Goal: Task Accomplishment & Management: Complete application form

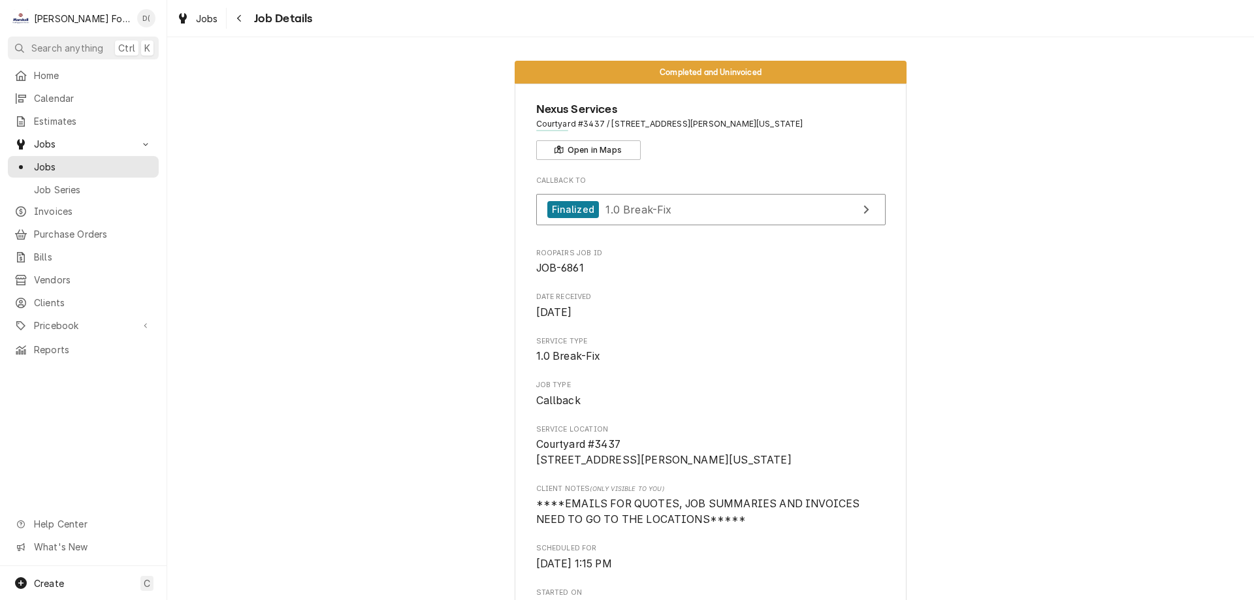
scroll to position [1437, 0]
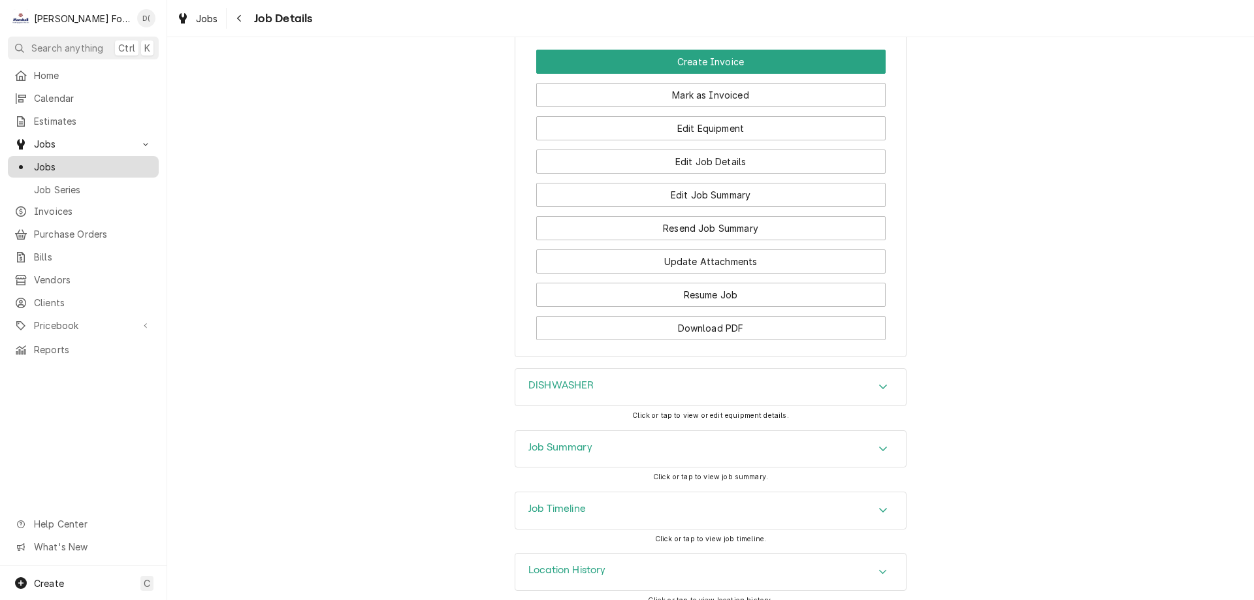
click at [69, 160] on span "Jobs" at bounding box center [93, 167] width 118 height 14
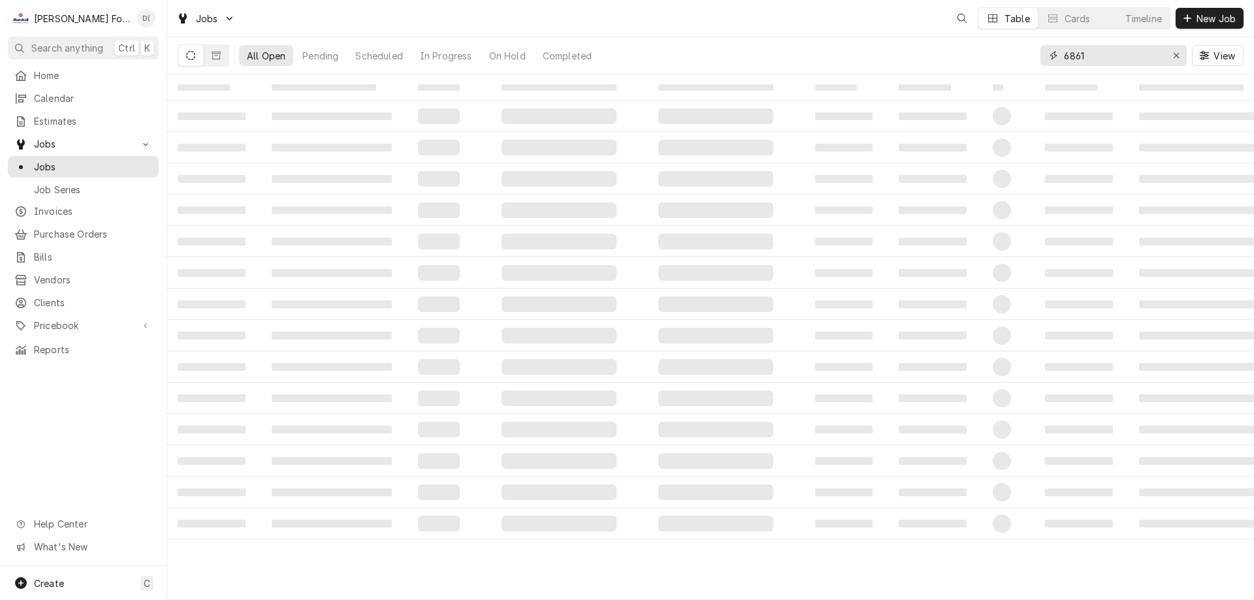
click at [1120, 57] on input "6861" at bounding box center [1113, 55] width 98 height 21
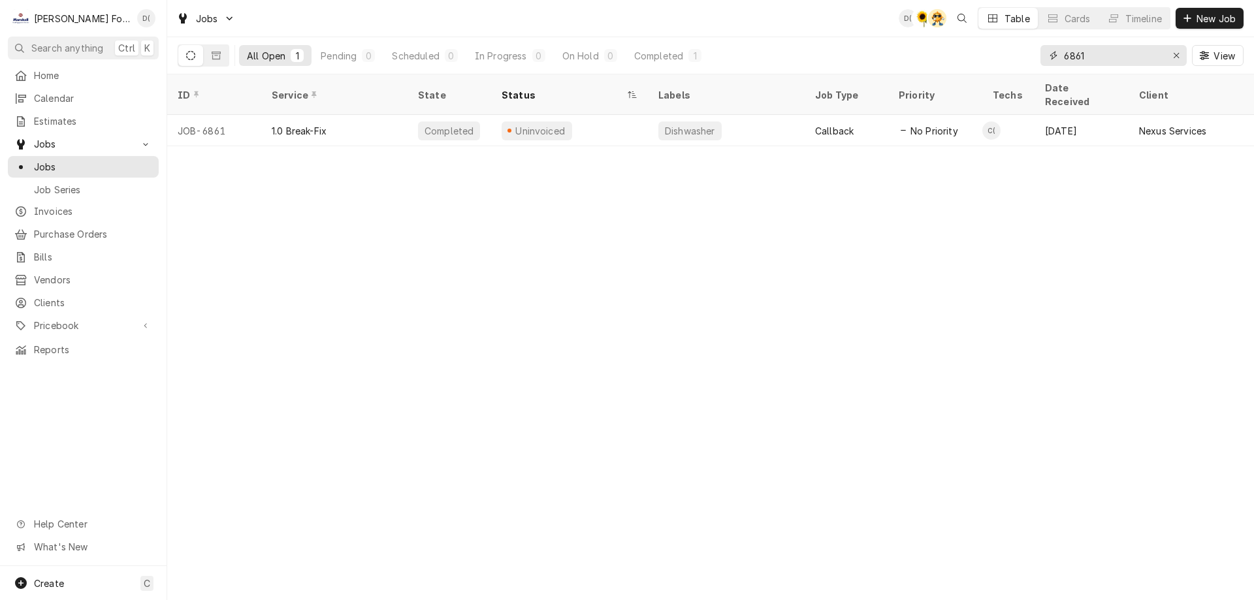
drag, startPoint x: 1115, startPoint y: 57, endPoint x: 1054, endPoint y: 59, distance: 61.4
click at [1053, 61] on div "6861" at bounding box center [1114, 55] width 146 height 21
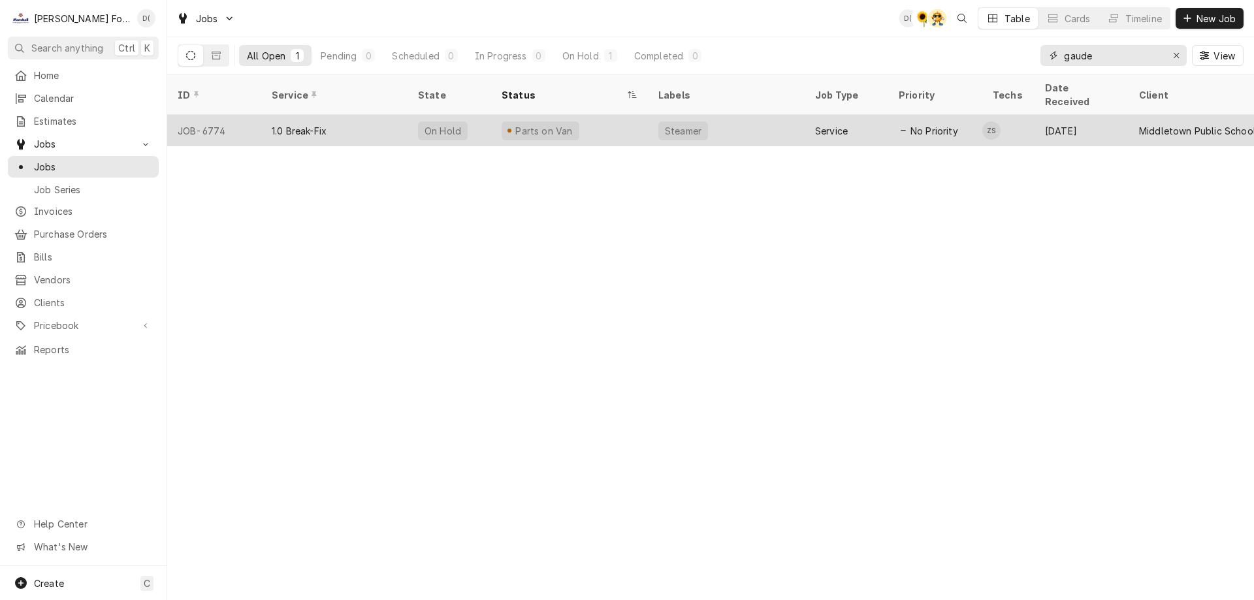
type input "gaude"
click at [595, 115] on div "Parts on Van" at bounding box center [569, 130] width 157 height 31
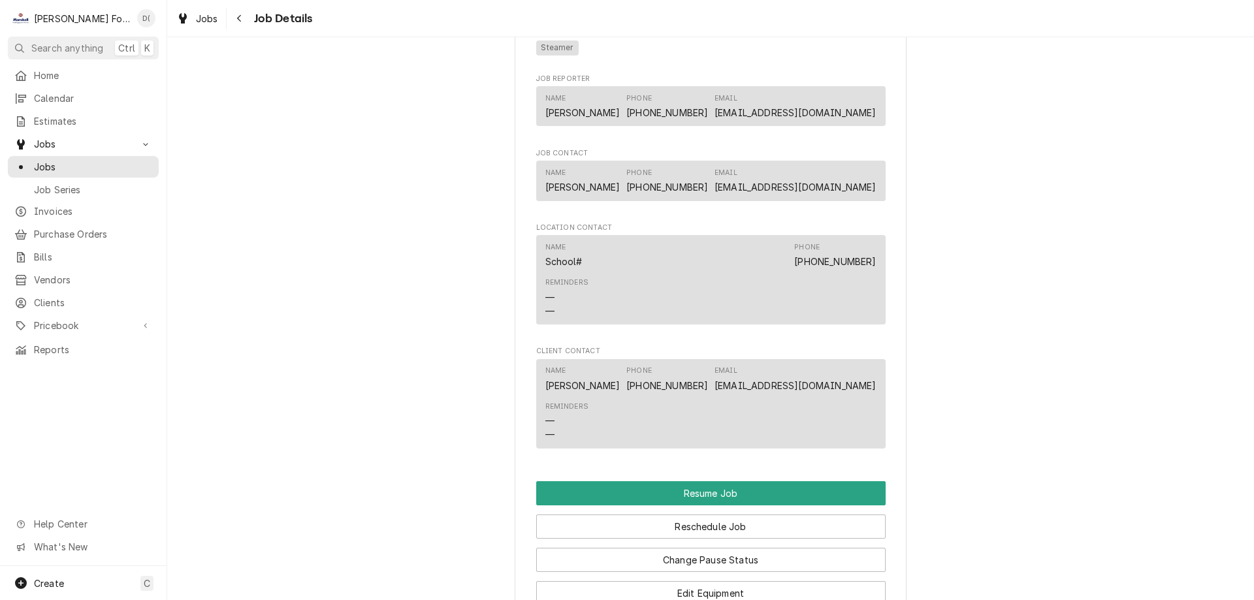
scroll to position [1307, 0]
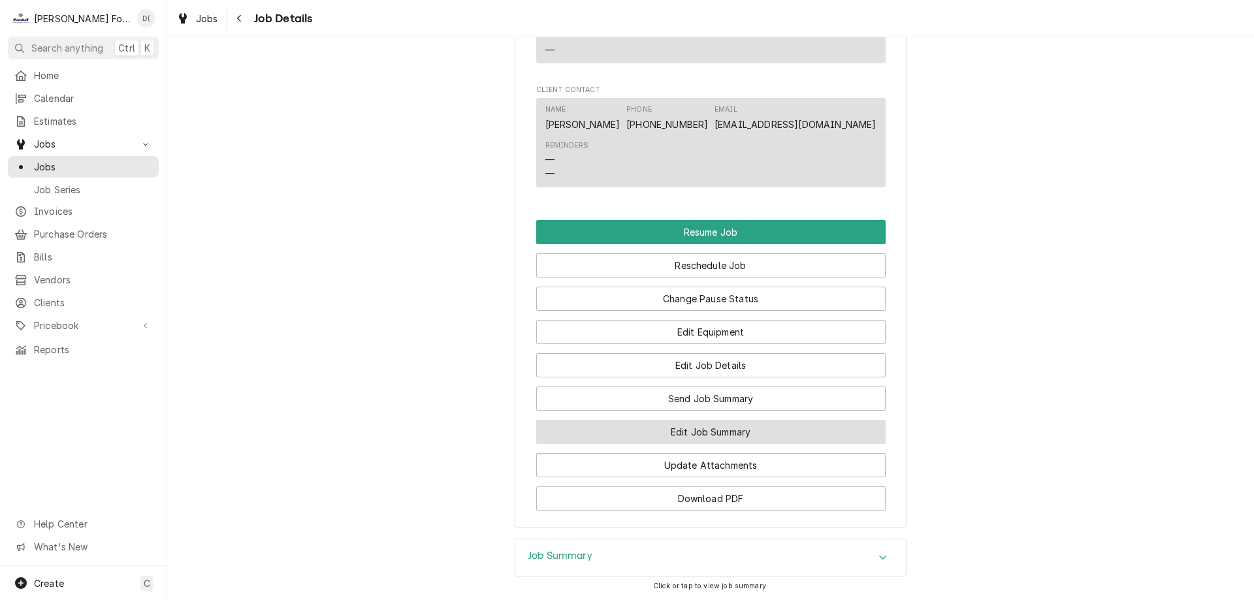
click at [680, 444] on button "Edit Job Summary" at bounding box center [711, 432] width 350 height 24
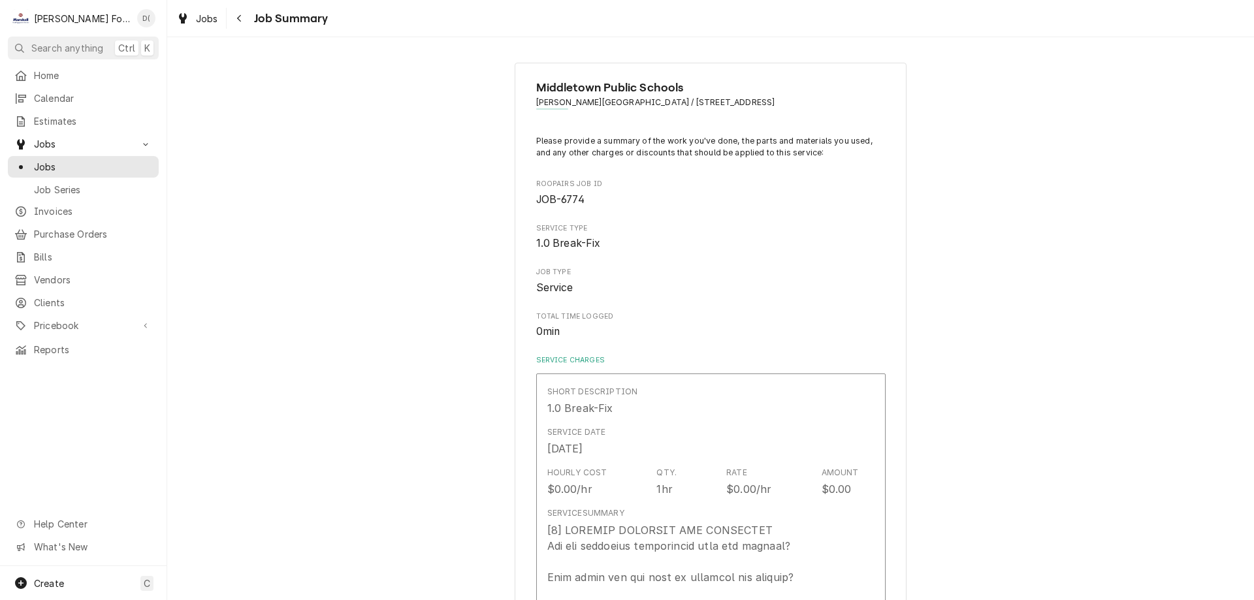
type textarea "x"
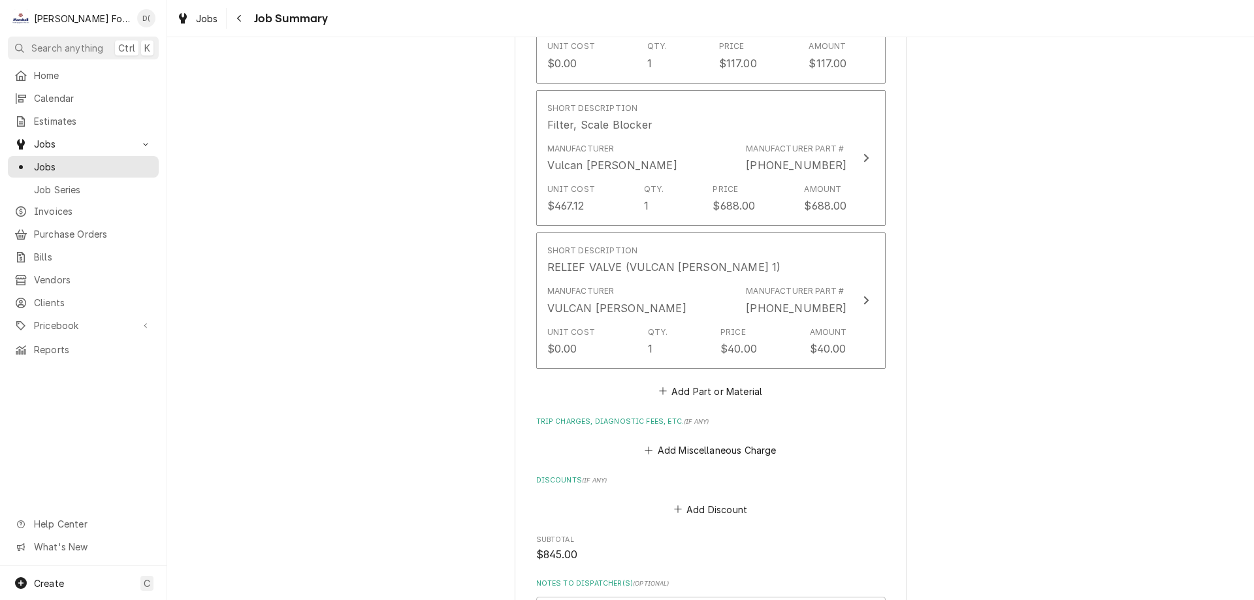
scroll to position [1176, 0]
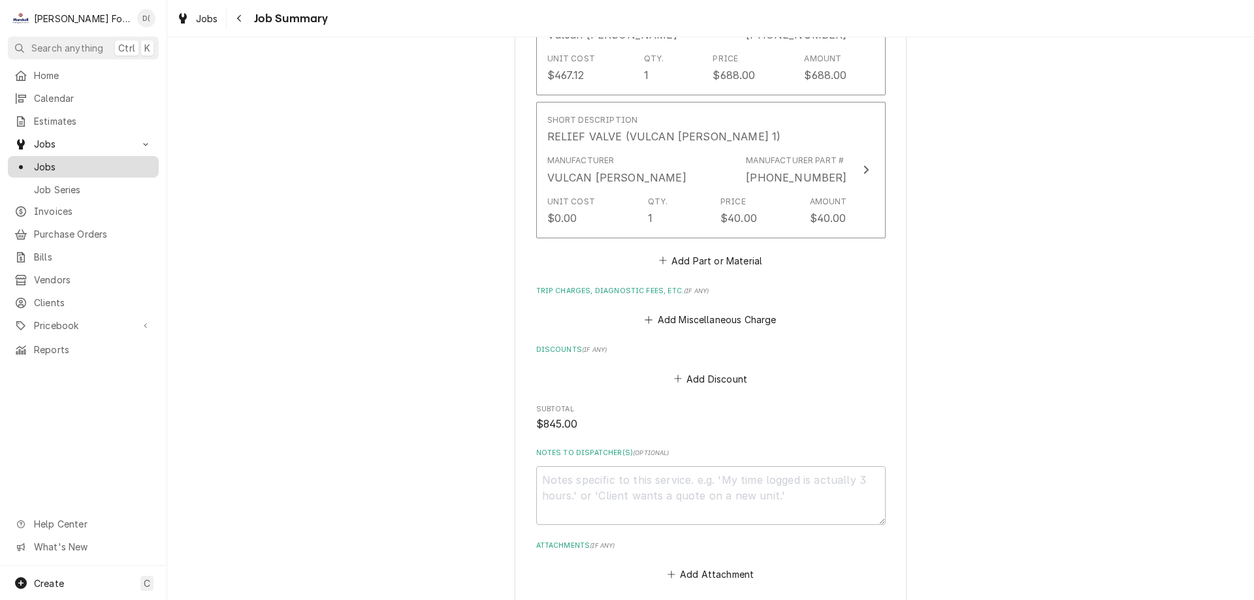
click at [77, 160] on span "Jobs" at bounding box center [93, 167] width 118 height 14
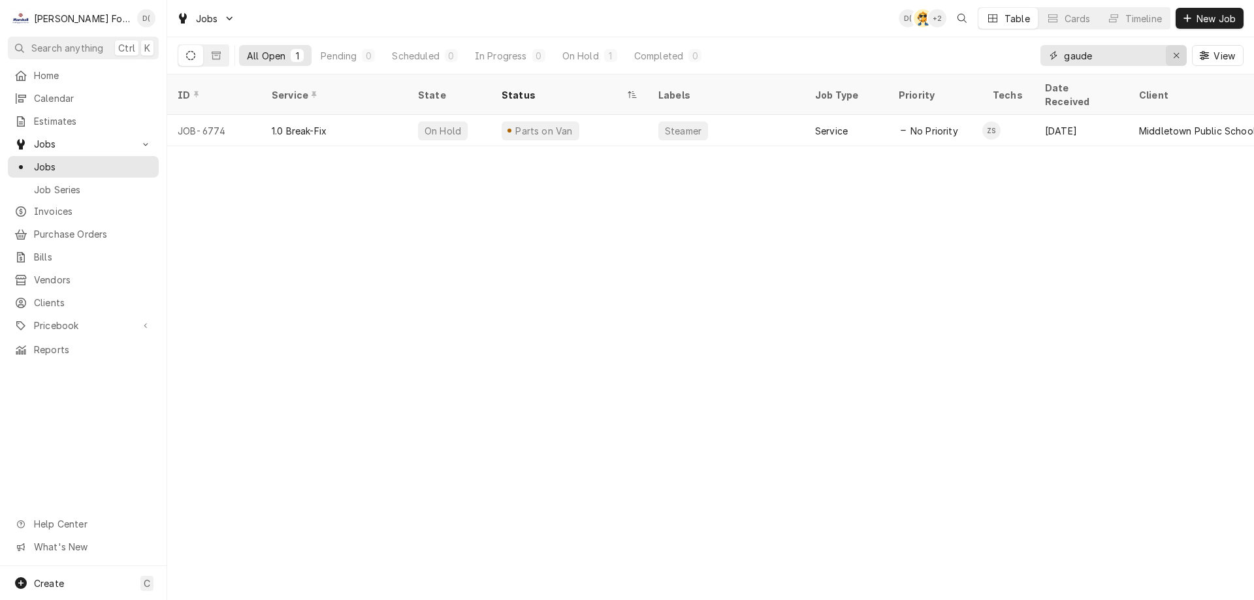
click at [1175, 54] on icon "Erase input" at bounding box center [1176, 55] width 5 height 5
click at [1153, 57] on input "Dynamic Content Wrapper" at bounding box center [1125, 55] width 123 height 21
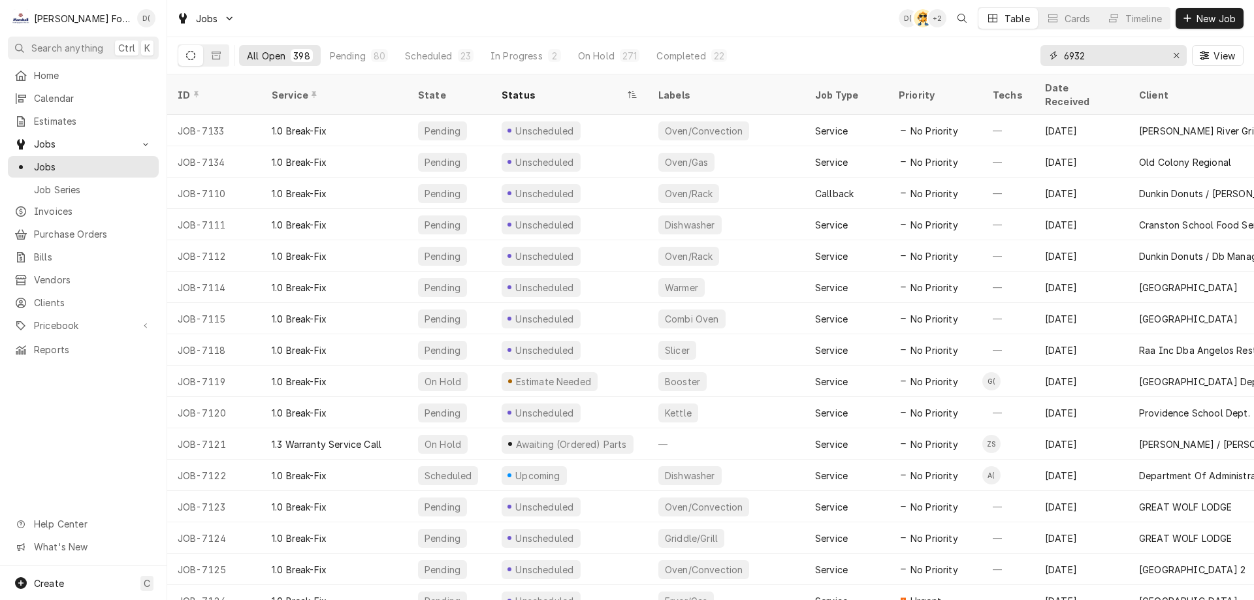
type input "6932"
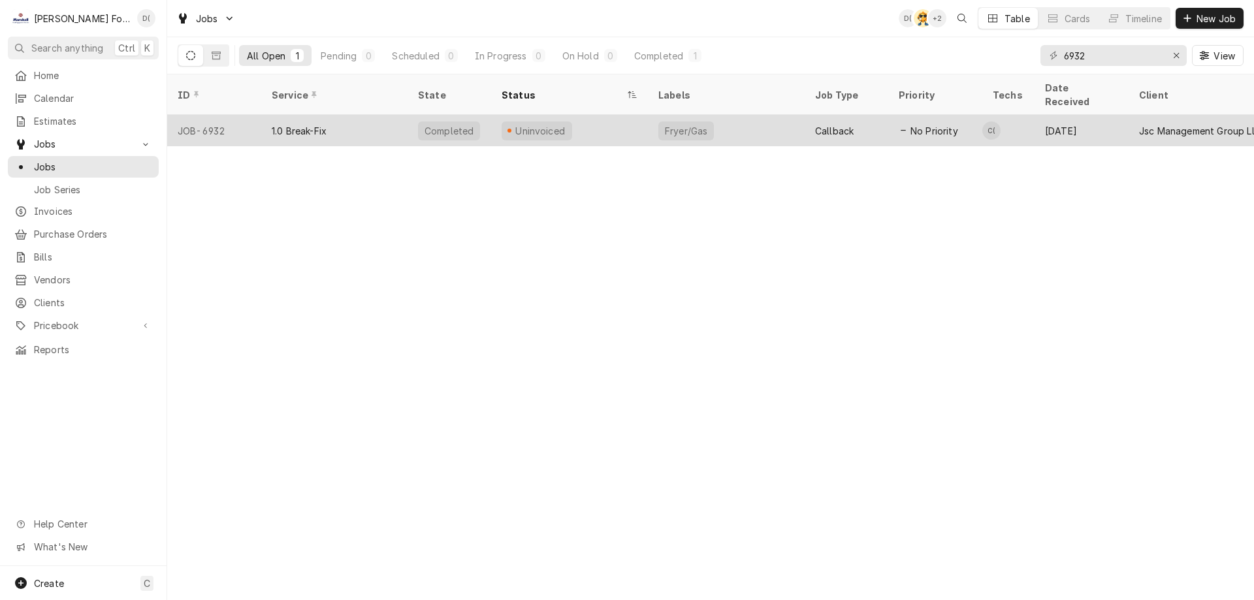
click at [574, 116] on div "Uninvoiced" at bounding box center [569, 130] width 157 height 31
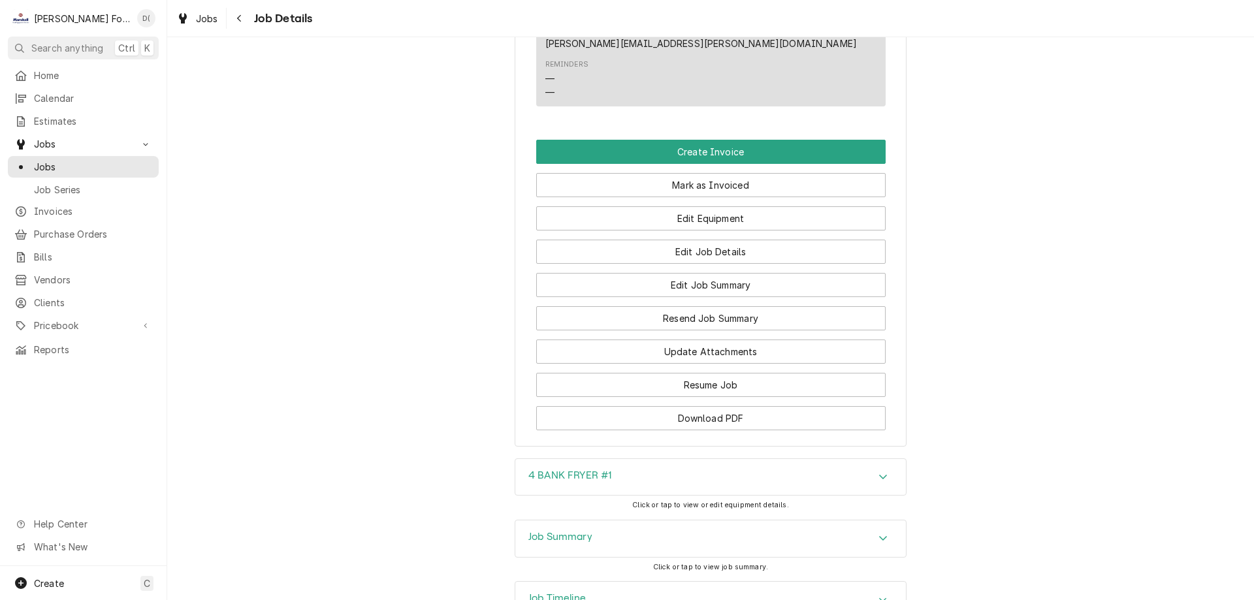
scroll to position [1391, 0]
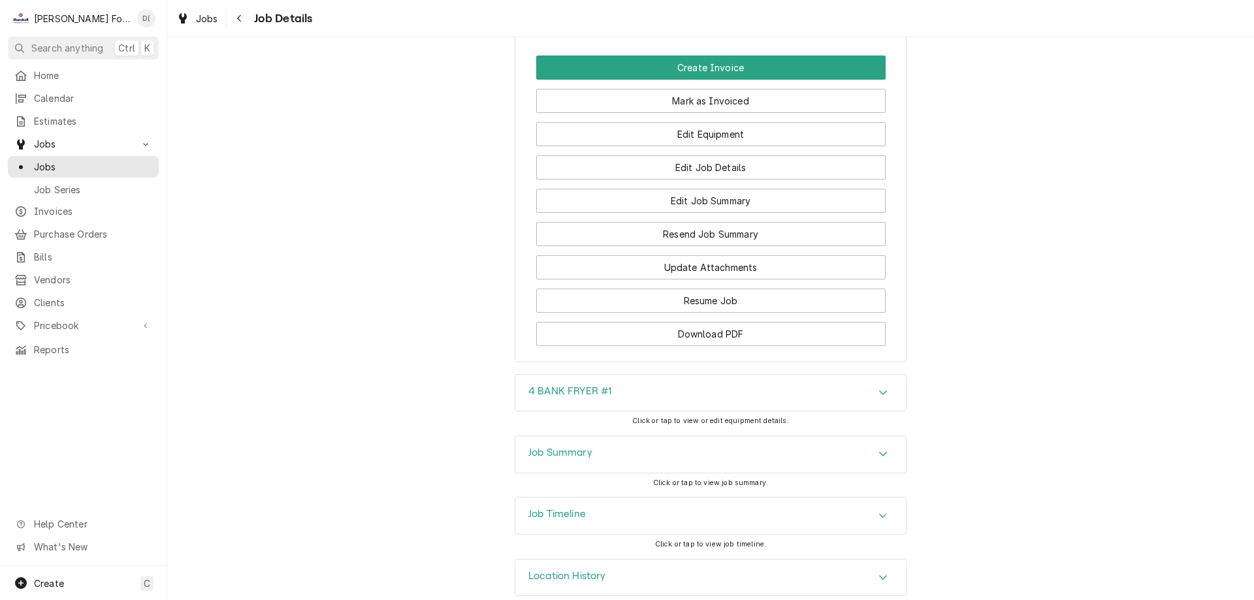
click at [597, 436] on div "Job Summary" at bounding box center [711, 454] width 391 height 37
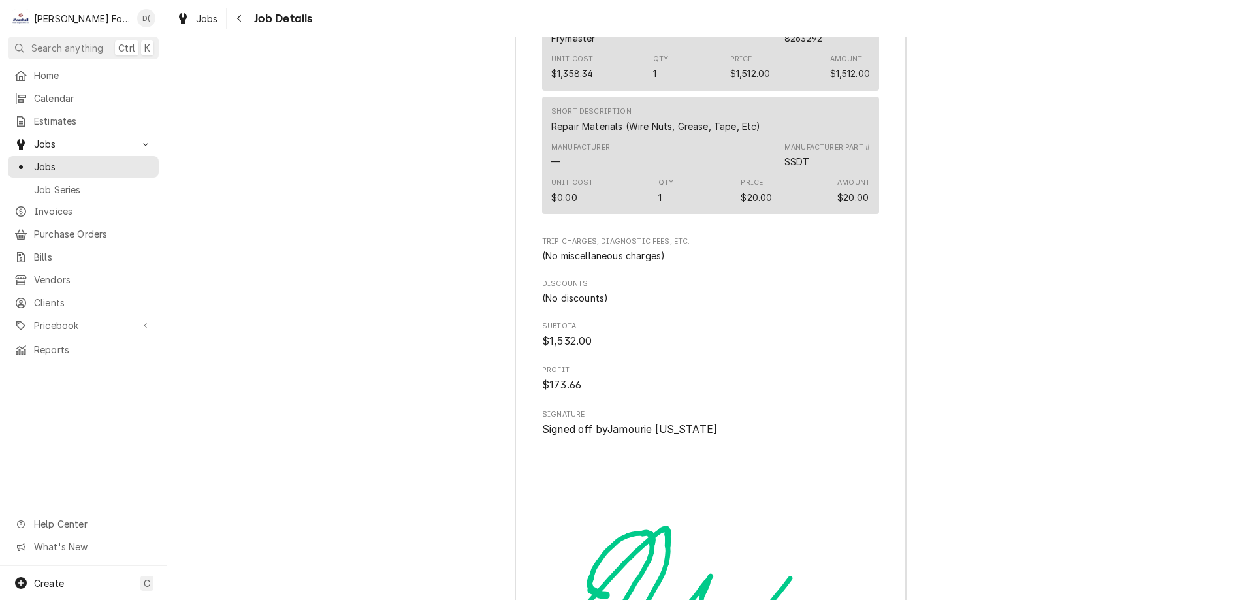
scroll to position [2962, 0]
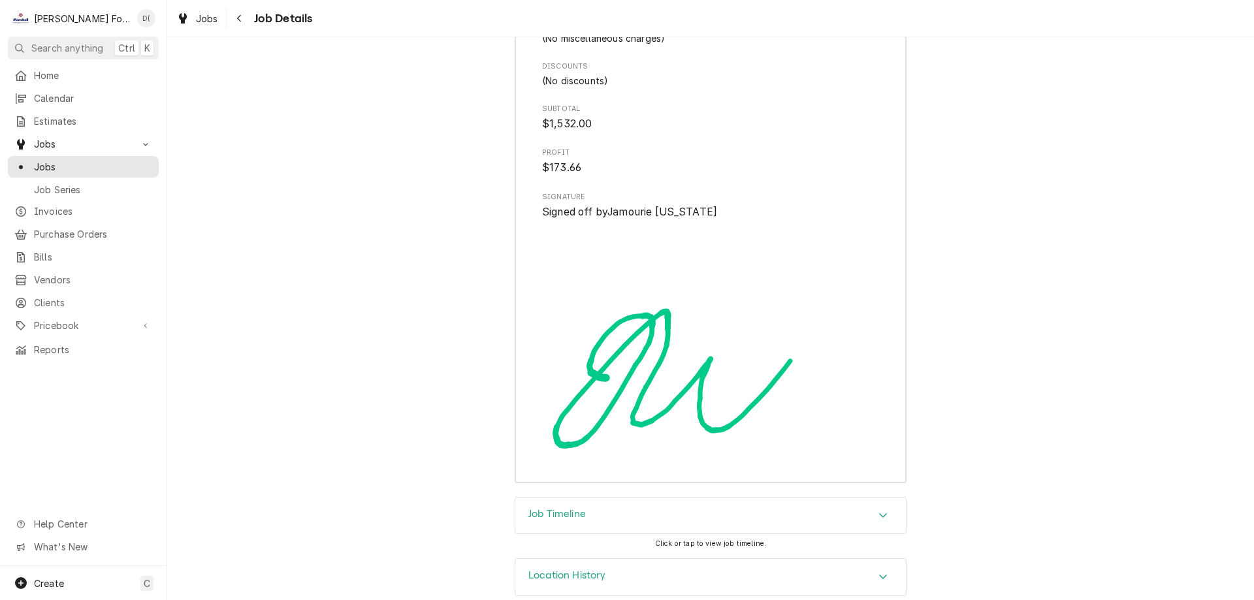
click at [580, 498] on div "Job Timeline" at bounding box center [711, 516] width 391 height 37
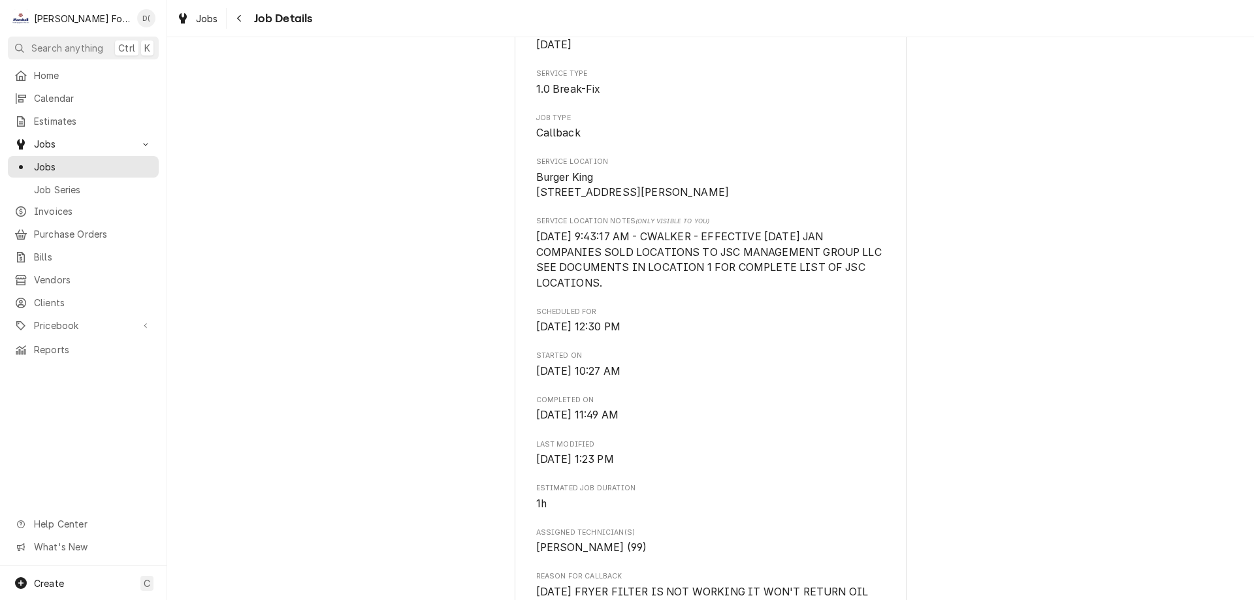
scroll to position [0, 0]
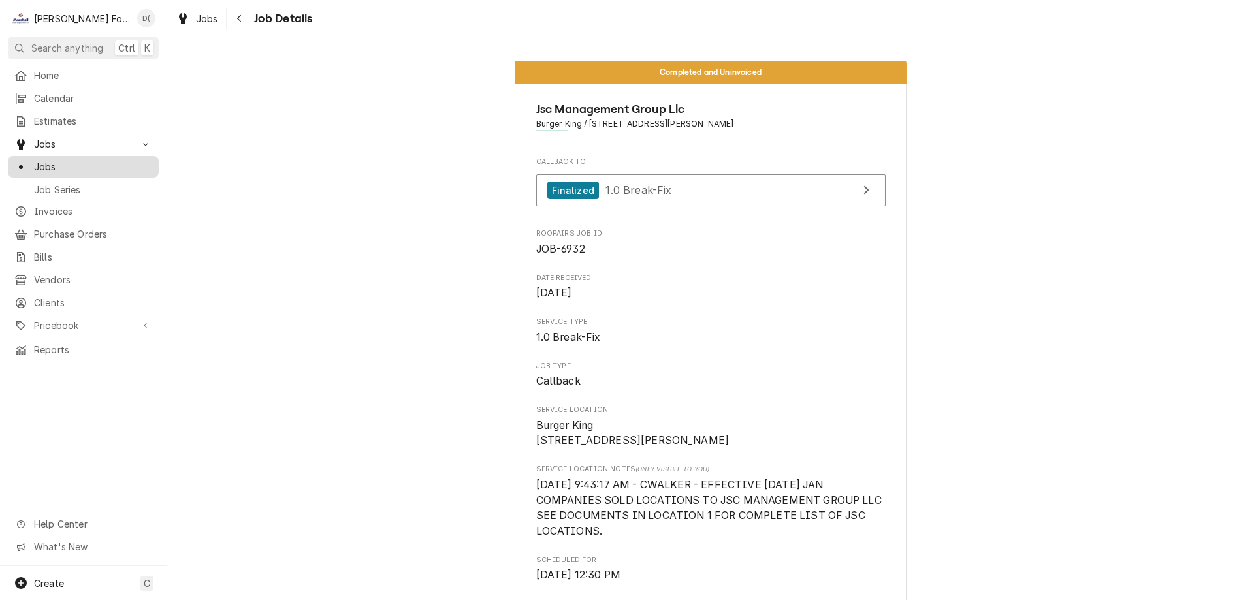
click at [78, 161] on span "Jobs" at bounding box center [93, 167] width 118 height 14
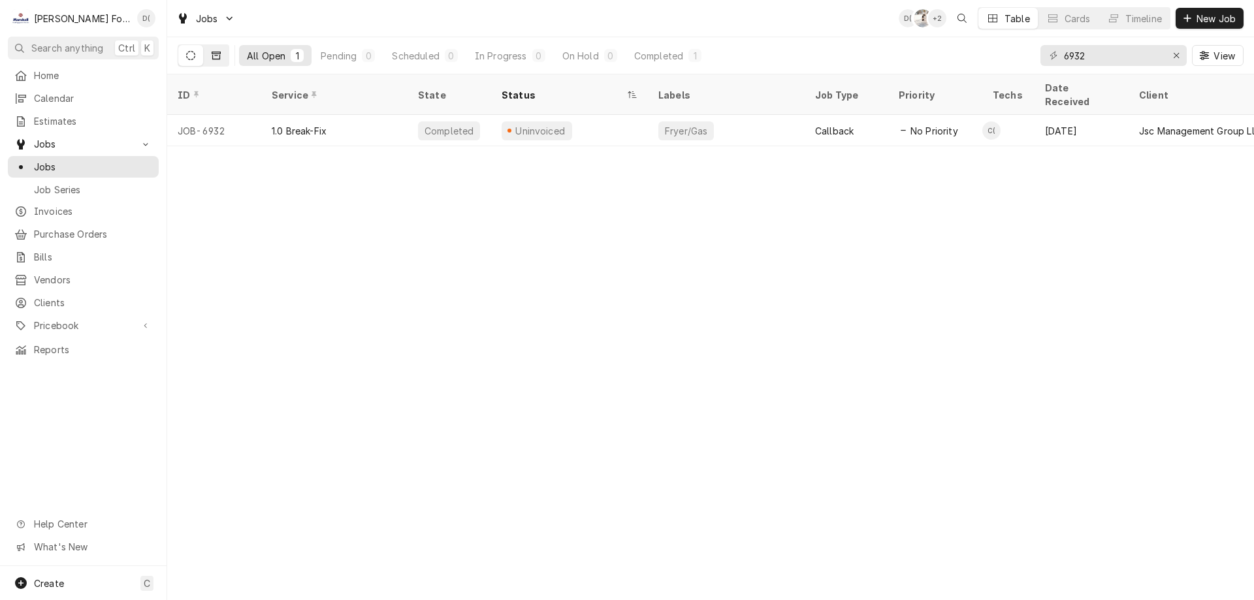
click at [216, 58] on icon "Dynamic Content Wrapper" at bounding box center [216, 55] width 9 height 9
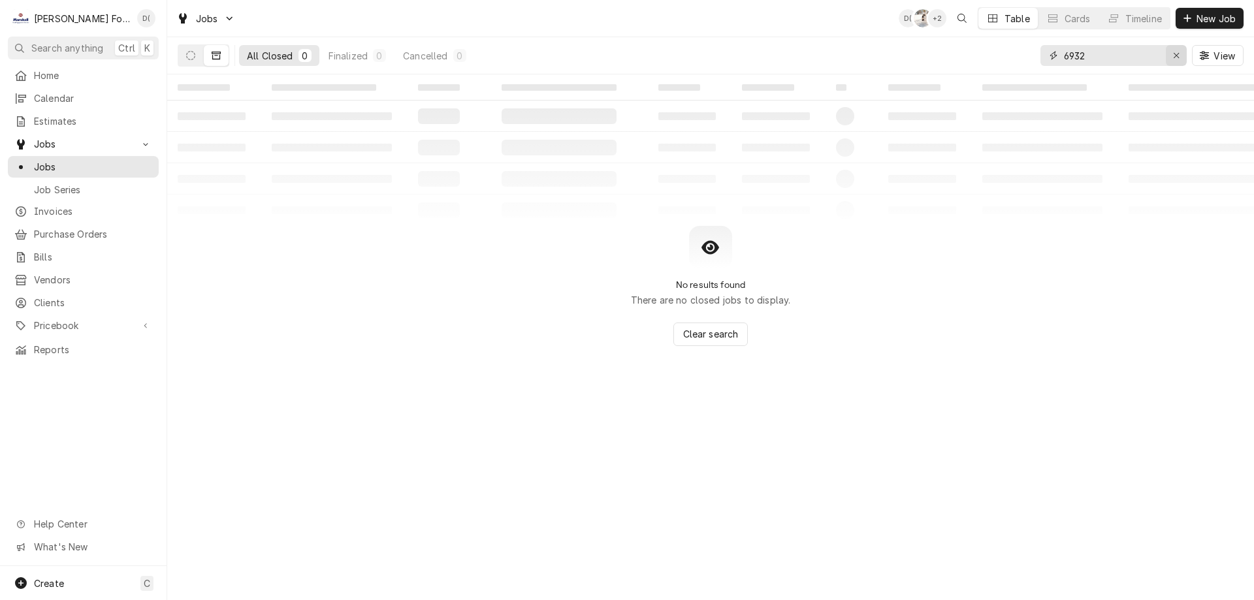
click at [1172, 56] on div "Erase input" at bounding box center [1176, 55] width 13 height 13
click at [1140, 57] on input "Dynamic Content Wrapper" at bounding box center [1125, 55] width 123 height 21
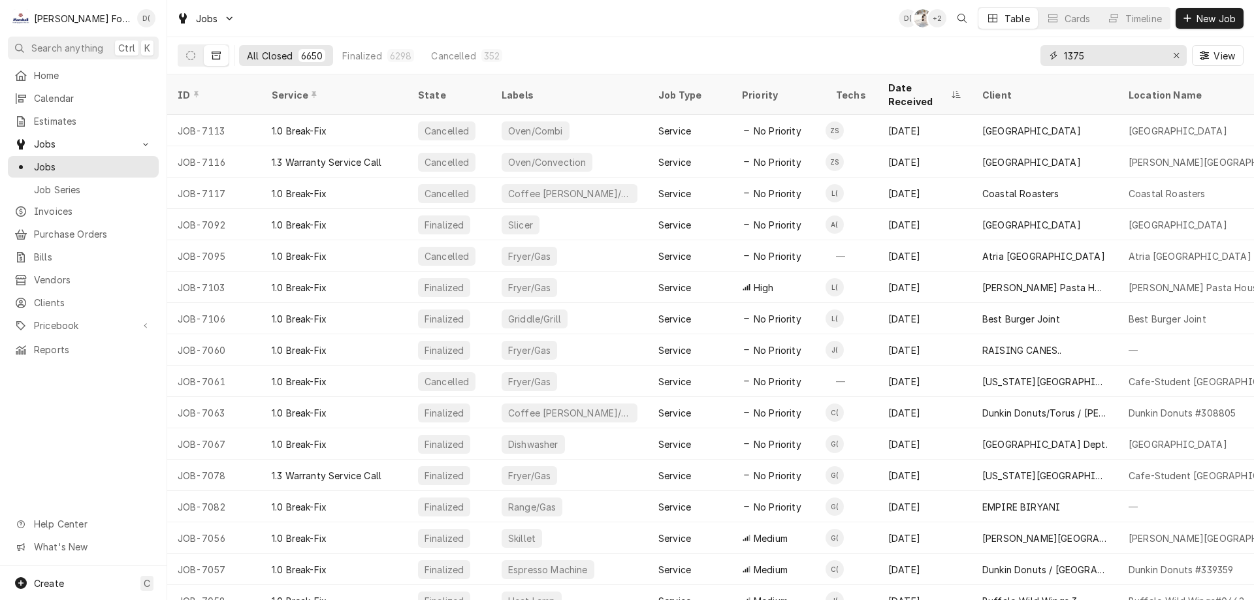
type input "1375"
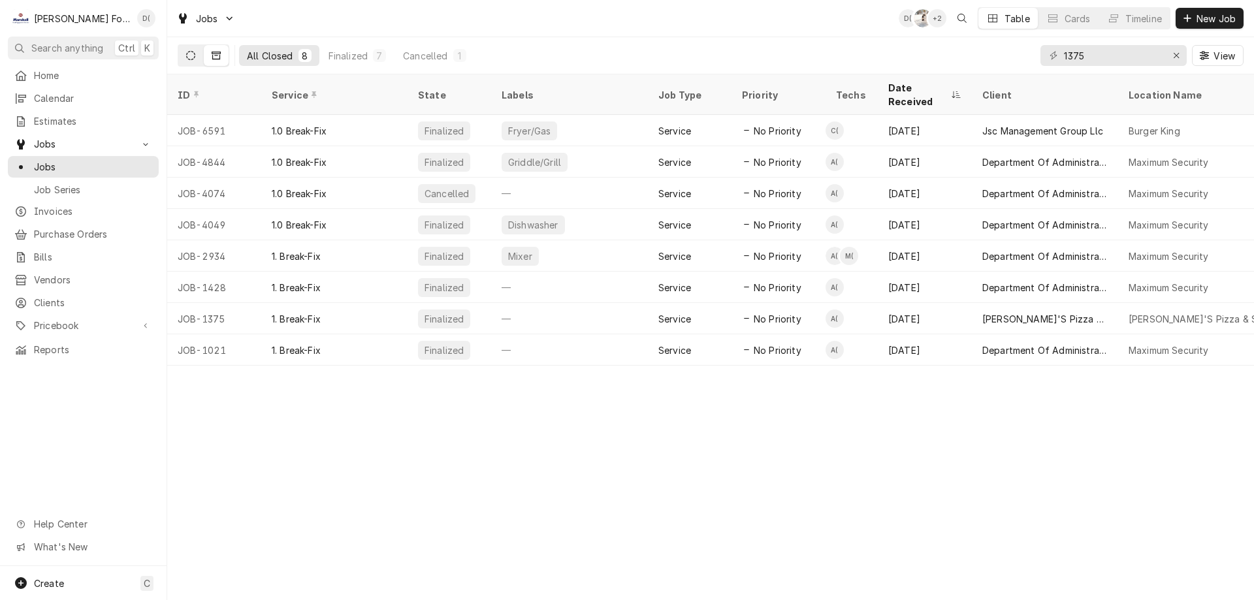
click at [188, 50] on button "Dynamic Content Wrapper" at bounding box center [190, 55] width 25 height 21
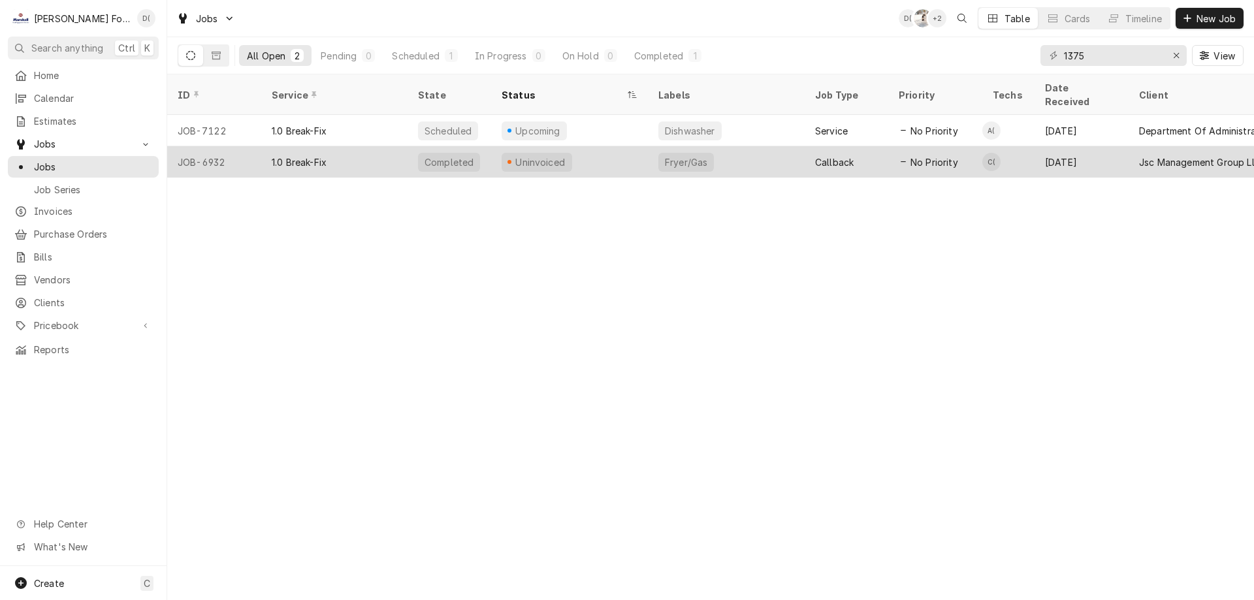
click at [612, 153] on div "Uninvoiced" at bounding box center [569, 161] width 157 height 31
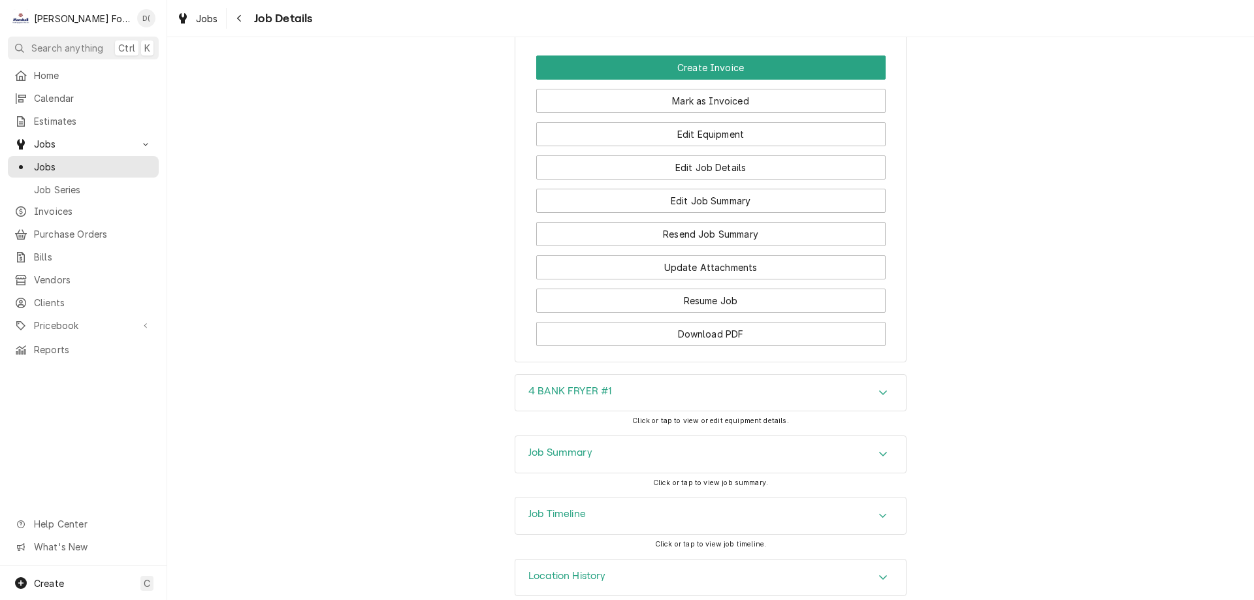
scroll to position [1130, 0]
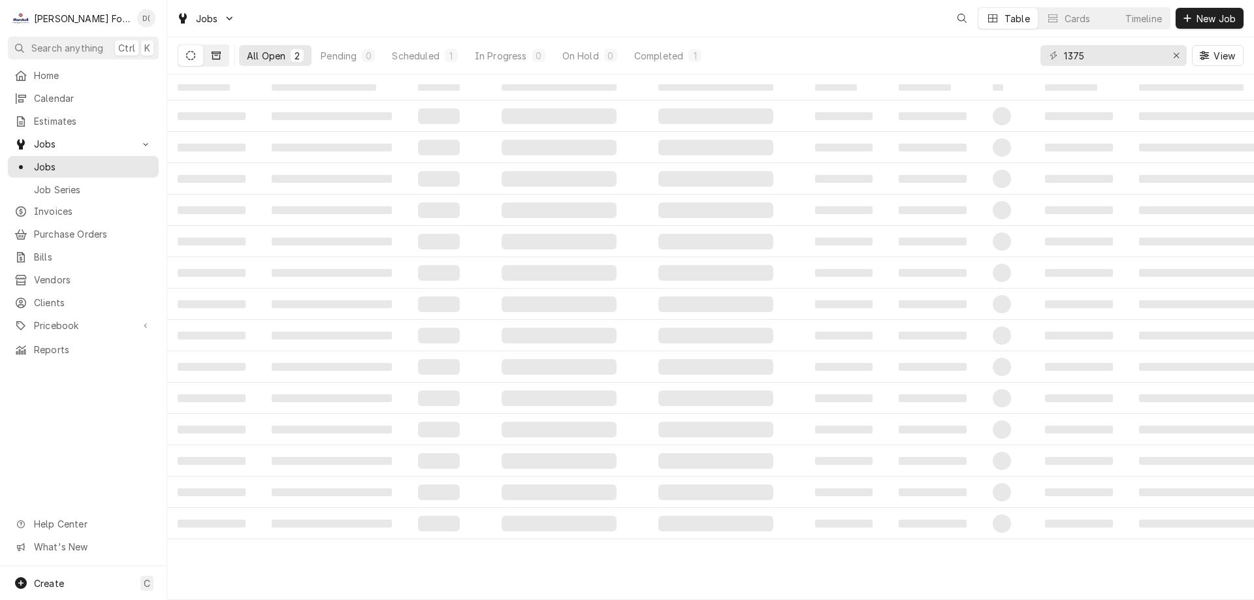
click at [215, 56] on icon "Dynamic Content Wrapper" at bounding box center [216, 55] width 9 height 9
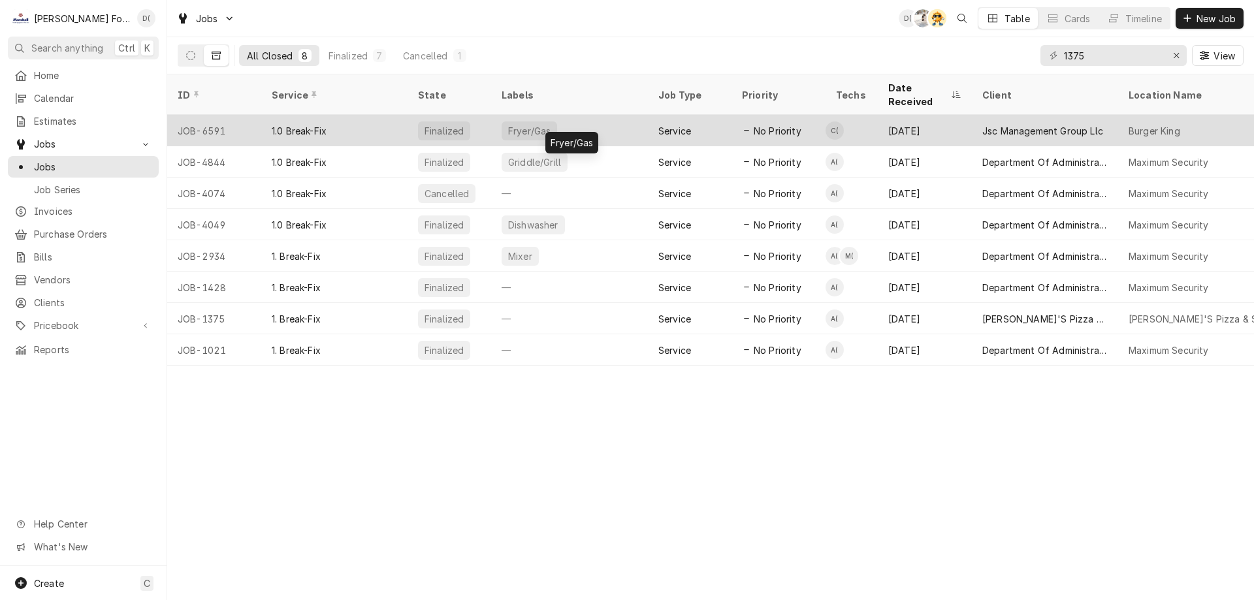
click at [591, 115] on div "Fryer/Gas" at bounding box center [569, 130] width 157 height 31
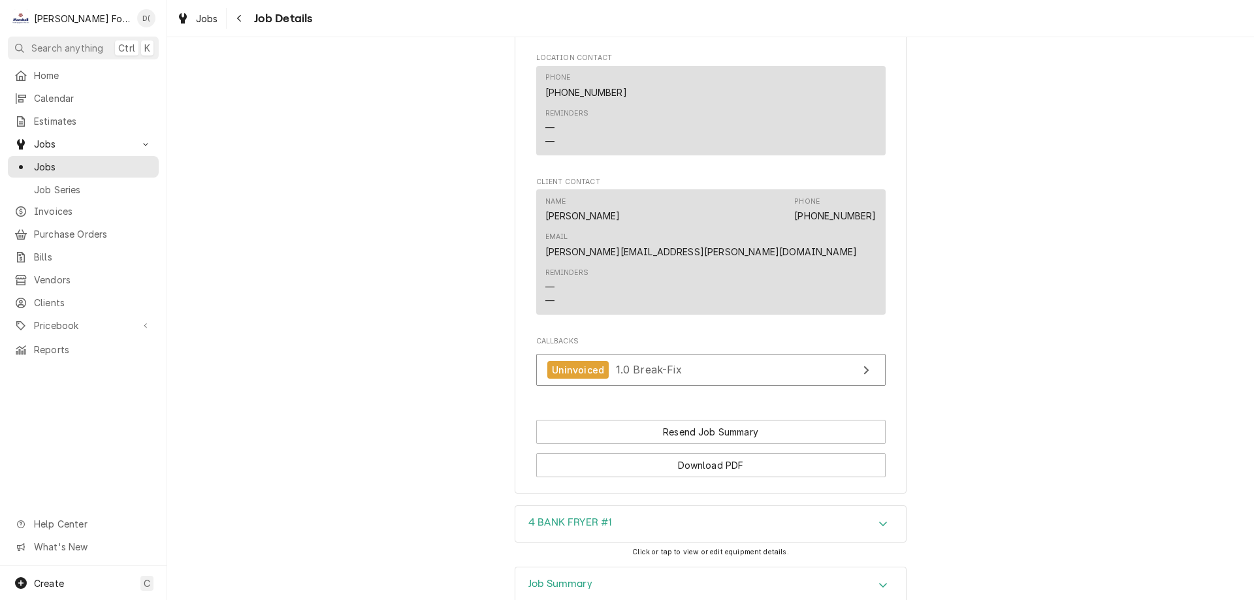
scroll to position [1112, 0]
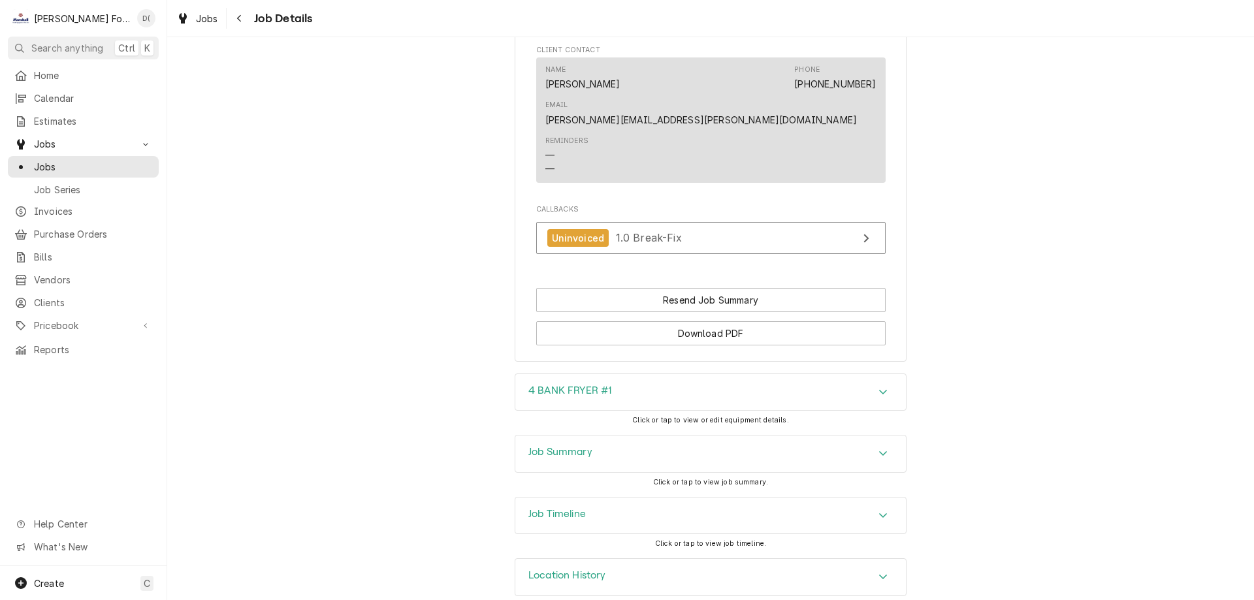
click at [611, 436] on div "Job Summary" at bounding box center [711, 454] width 391 height 37
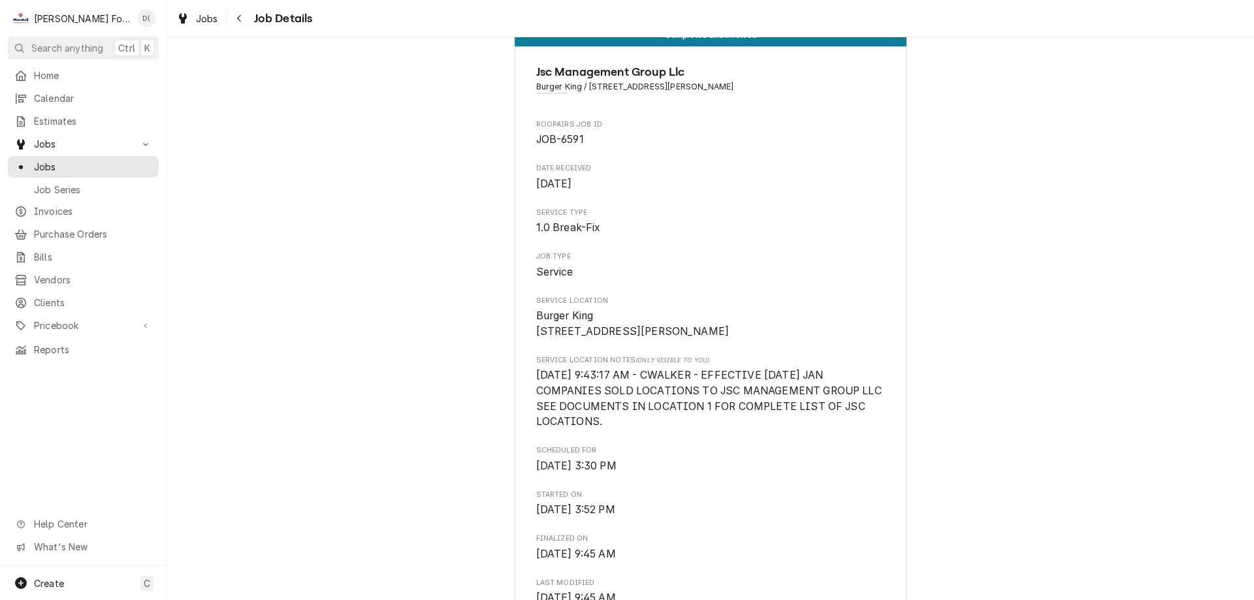
scroll to position [0, 0]
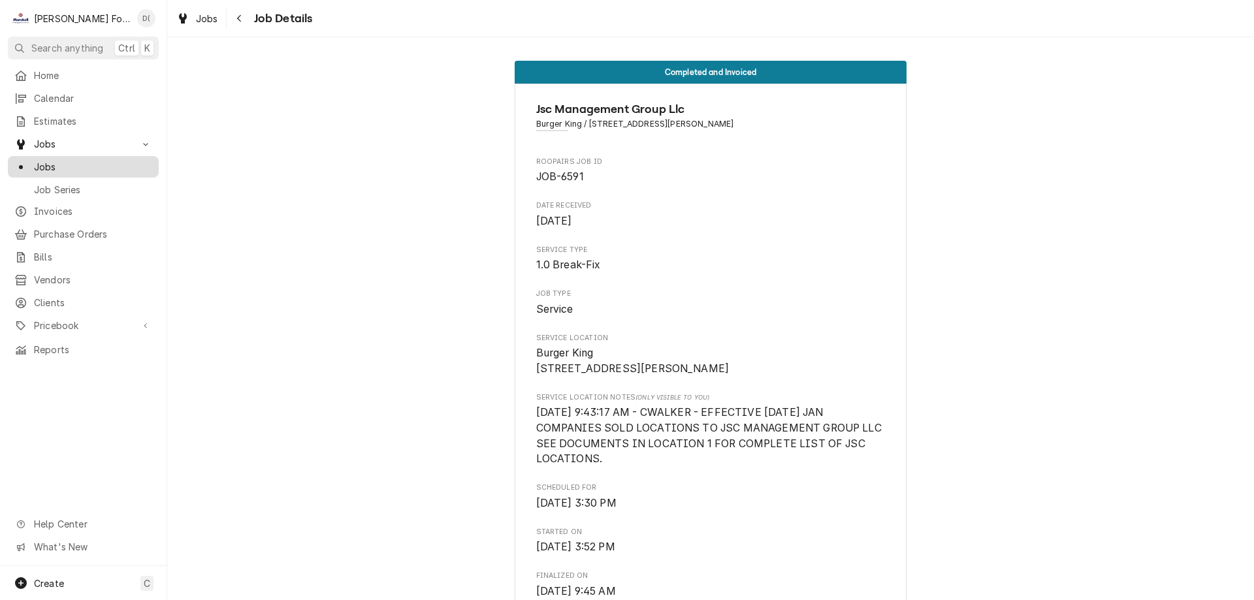
click at [85, 165] on span "Jobs" at bounding box center [93, 167] width 118 height 14
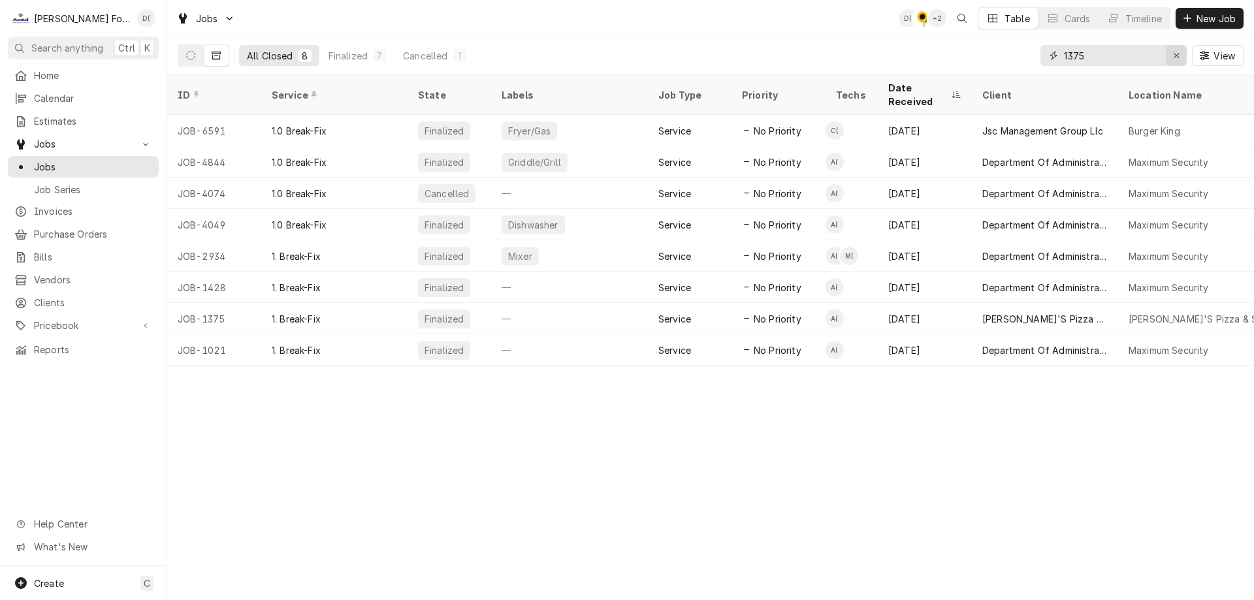
click at [1173, 56] on icon "Erase input" at bounding box center [1176, 55] width 7 height 9
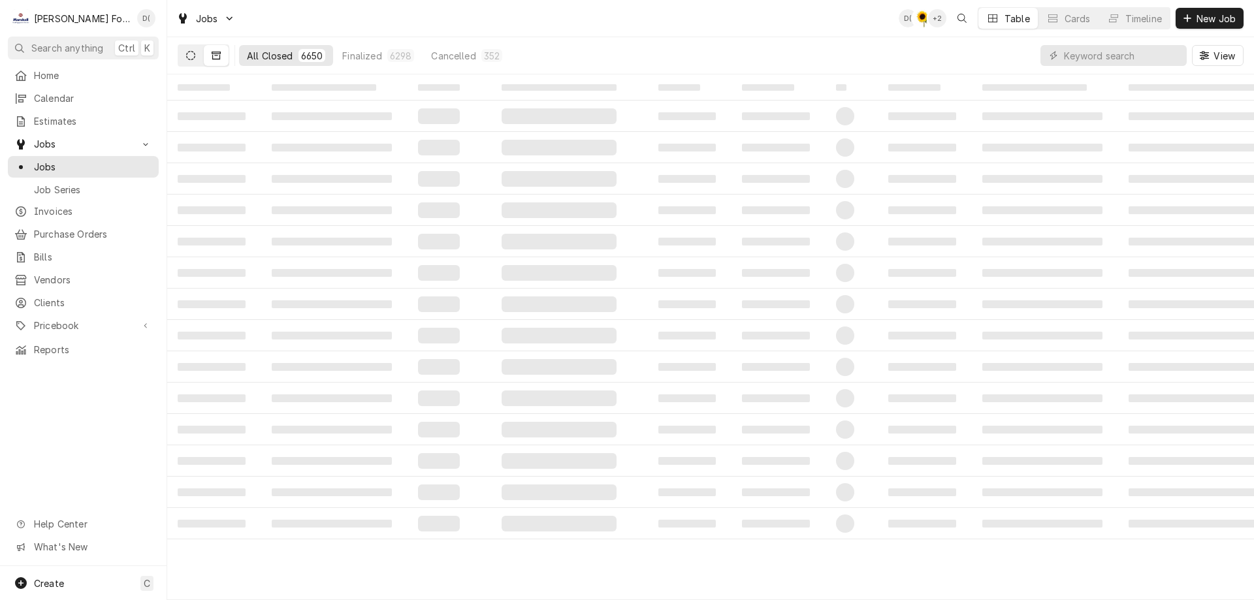
click at [188, 54] on icon "Dynamic Content Wrapper" at bounding box center [190, 55] width 9 height 9
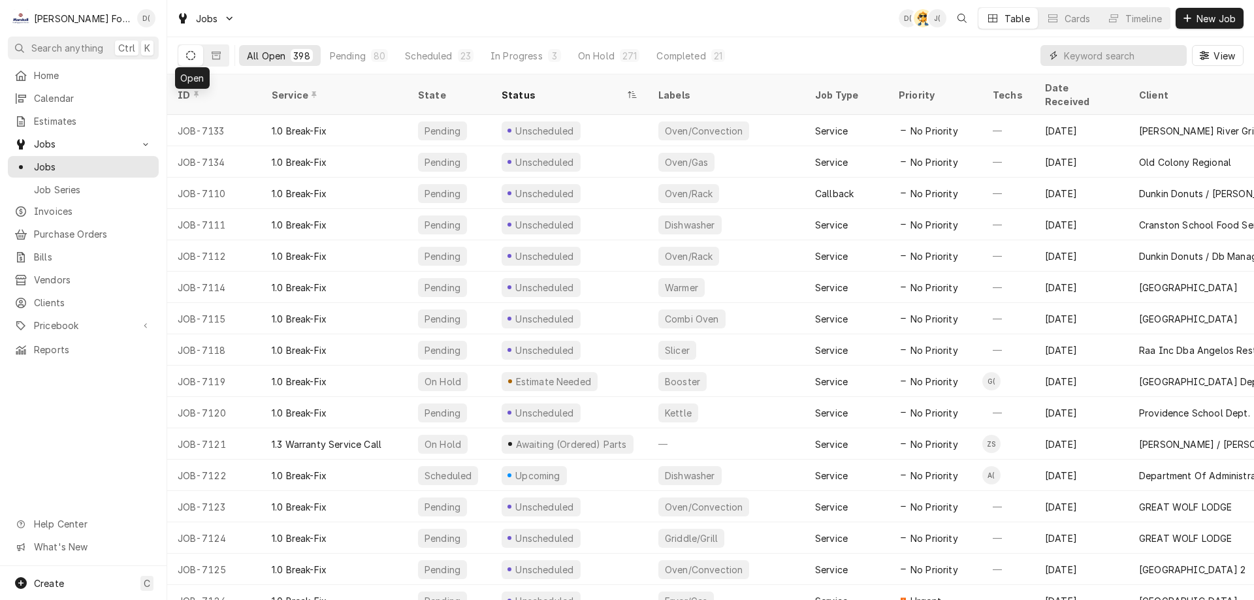
click at [1140, 61] on input "Dynamic Content Wrapper" at bounding box center [1122, 55] width 116 height 21
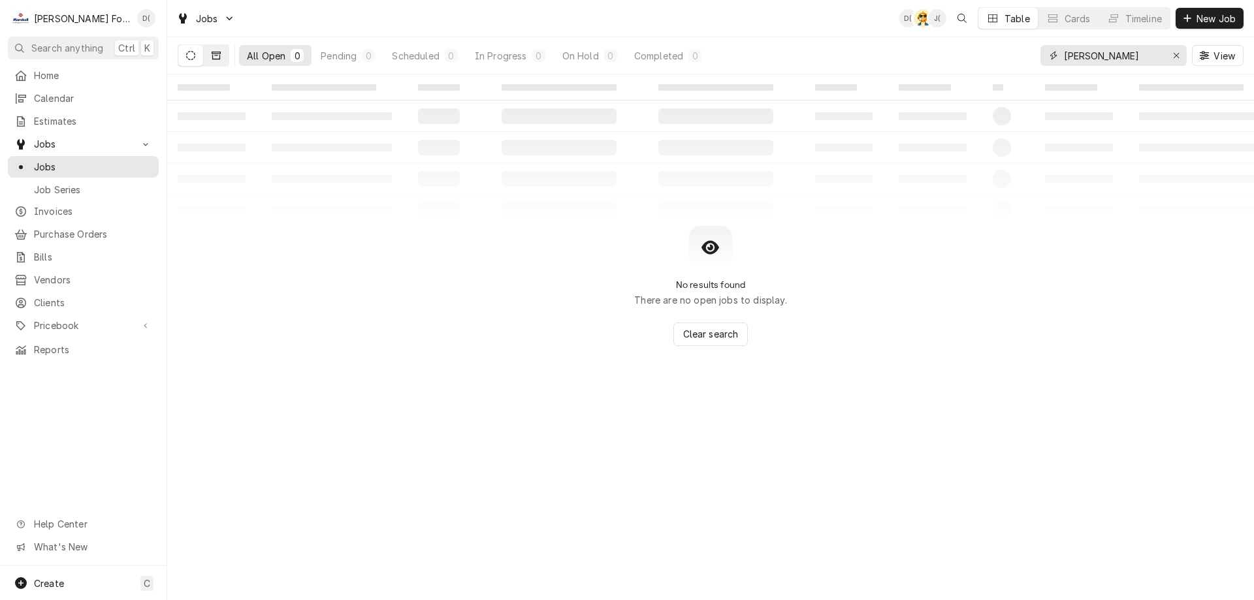
type input "andrew"
click at [212, 58] on icon "Dynamic Content Wrapper" at bounding box center [216, 56] width 9 height 8
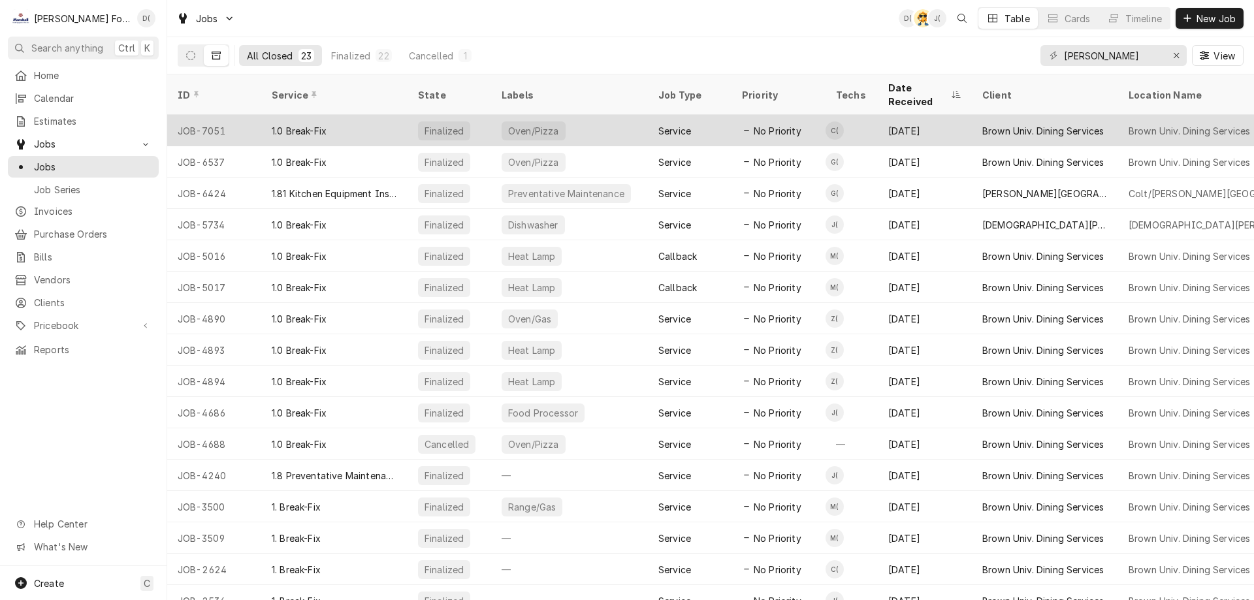
click at [395, 115] on div "1.0 Break-Fix" at bounding box center [334, 130] width 146 height 31
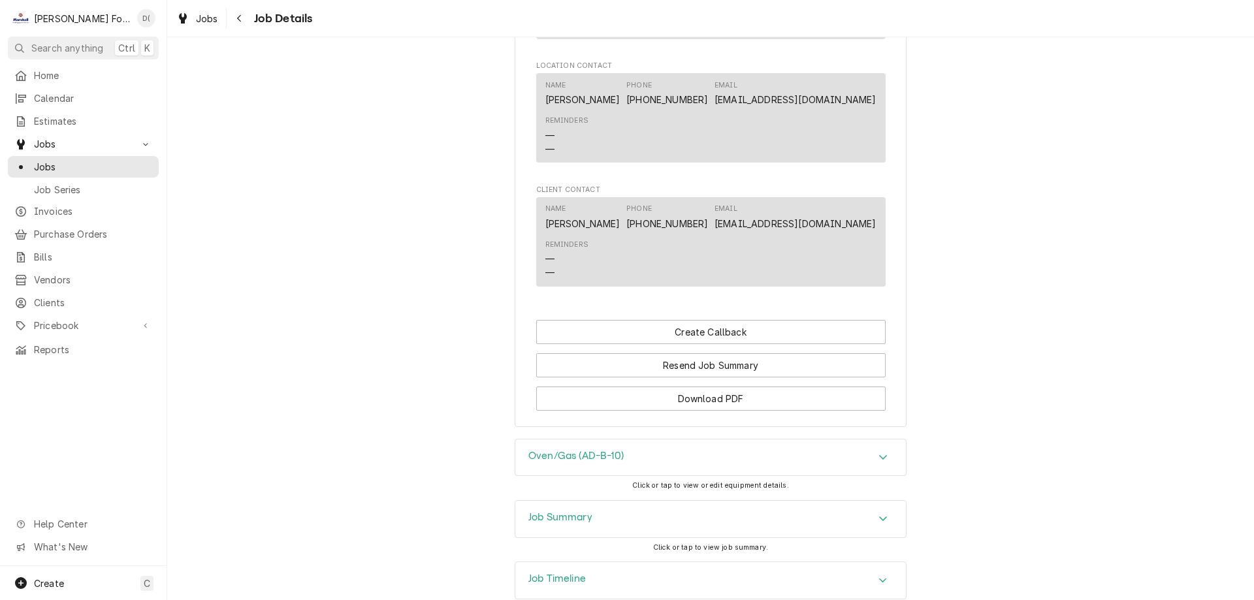
scroll to position [1457, 0]
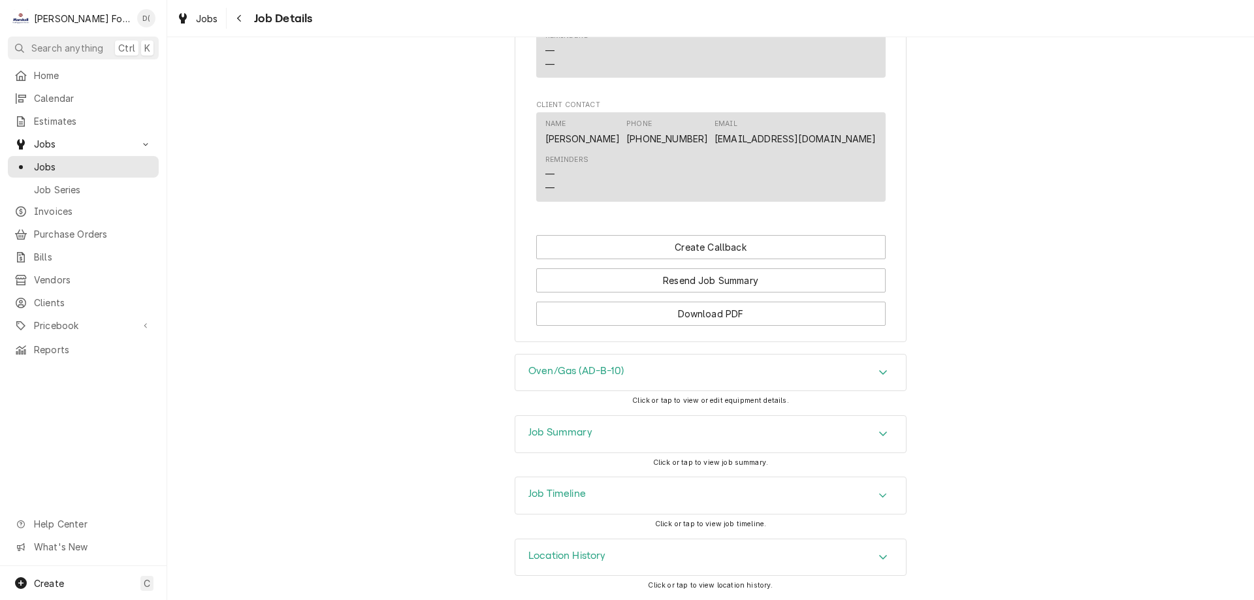
click at [600, 427] on div "Job Summary" at bounding box center [711, 434] width 391 height 37
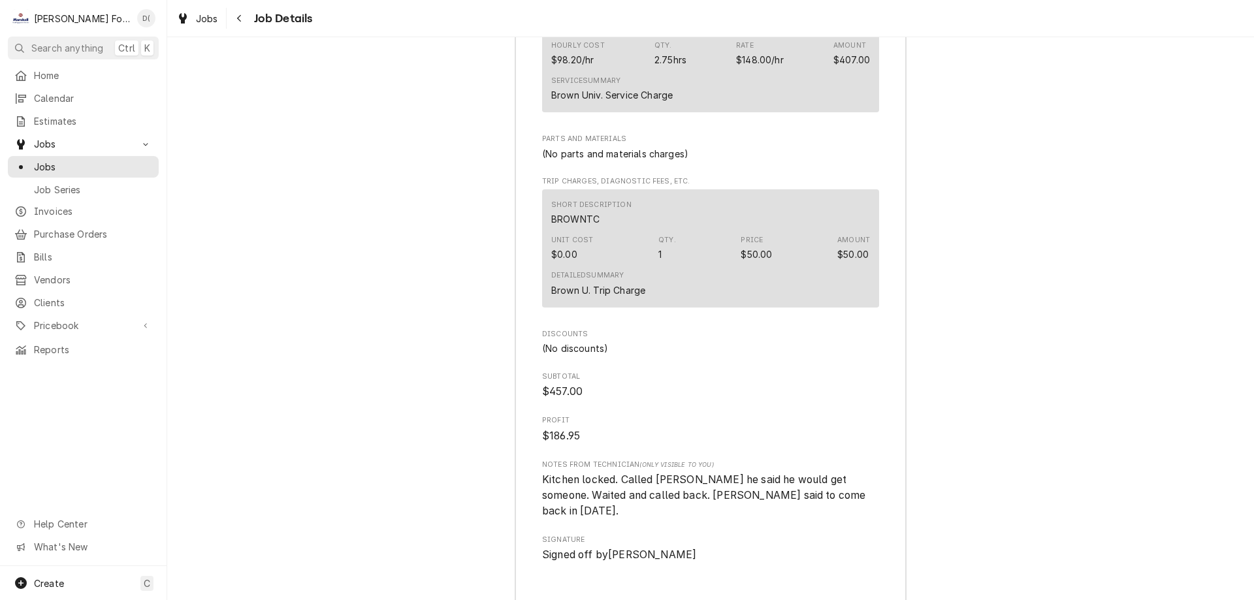
scroll to position [3221, 0]
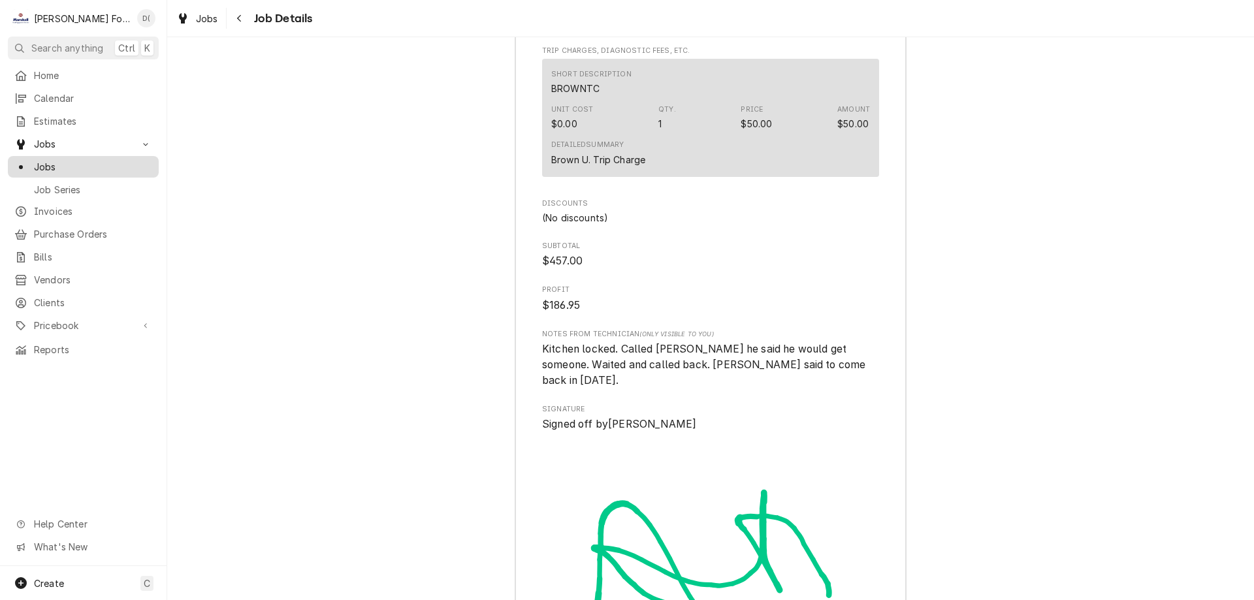
click at [116, 163] on span "Jobs" at bounding box center [93, 167] width 118 height 14
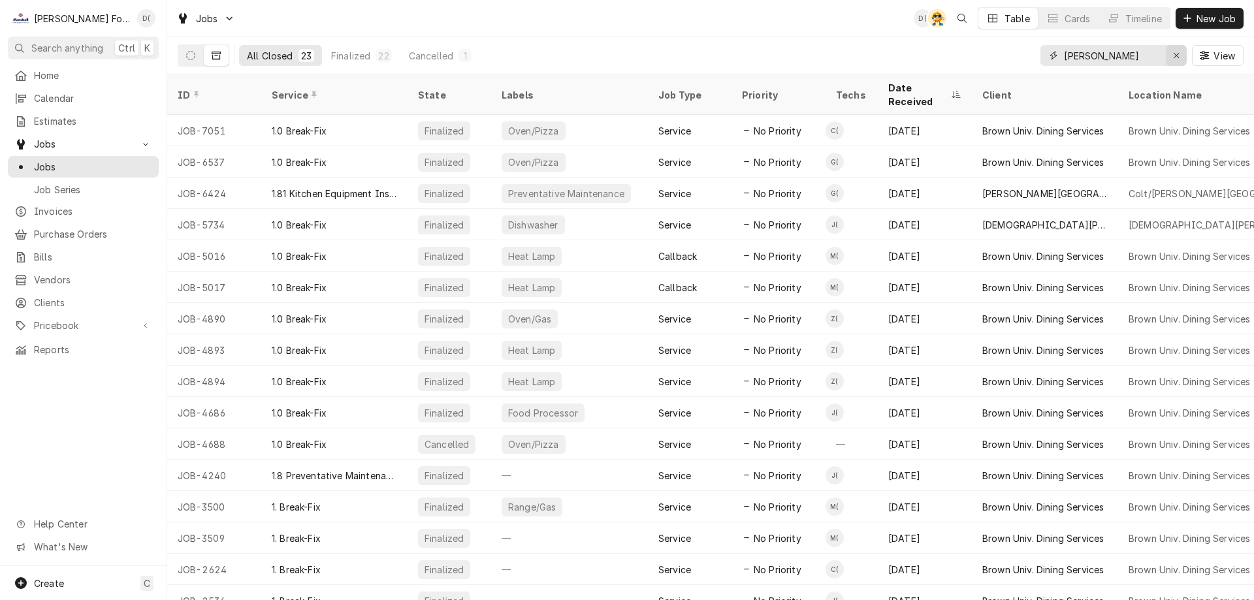
click at [1171, 53] on div "Erase input" at bounding box center [1176, 55] width 13 height 13
click at [1162, 53] on input "Dynamic Content Wrapper" at bounding box center [1125, 55] width 123 height 21
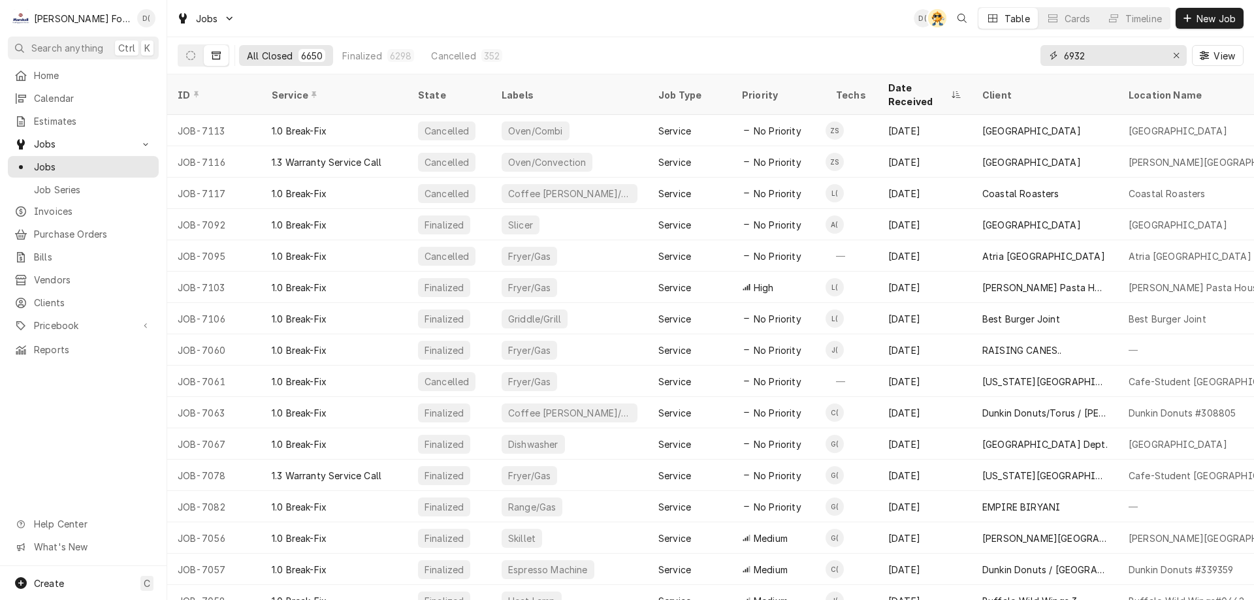
type input "6932"
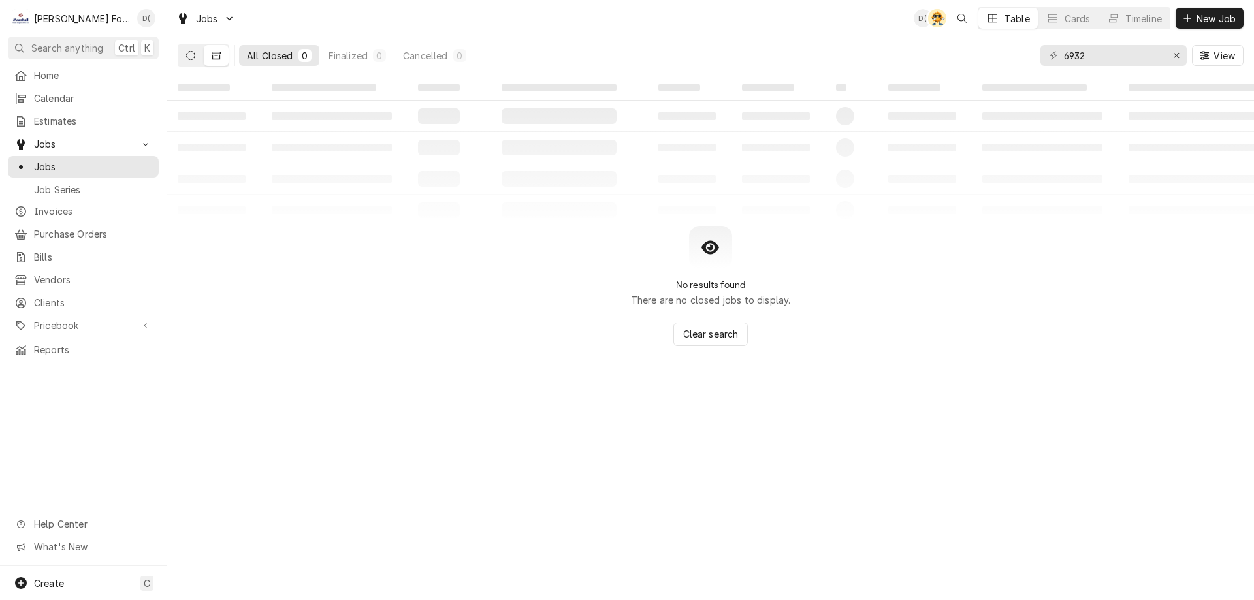
click at [190, 61] on button "Dynamic Content Wrapper" at bounding box center [190, 55] width 25 height 21
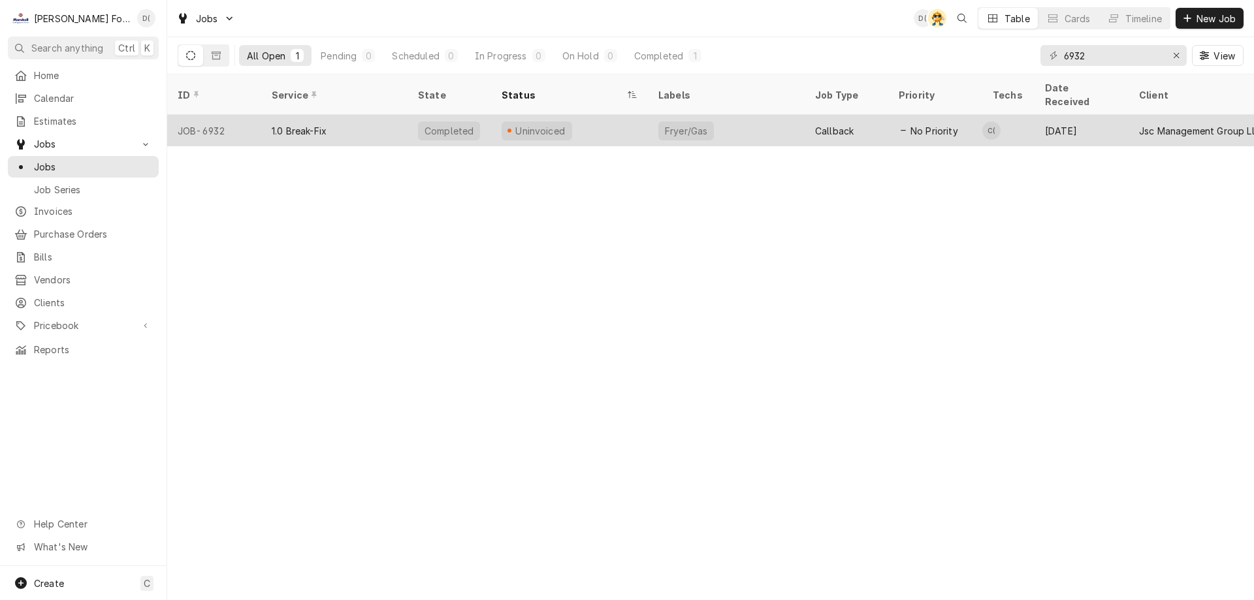
click at [394, 118] on div "1.0 Break-Fix" at bounding box center [334, 130] width 146 height 31
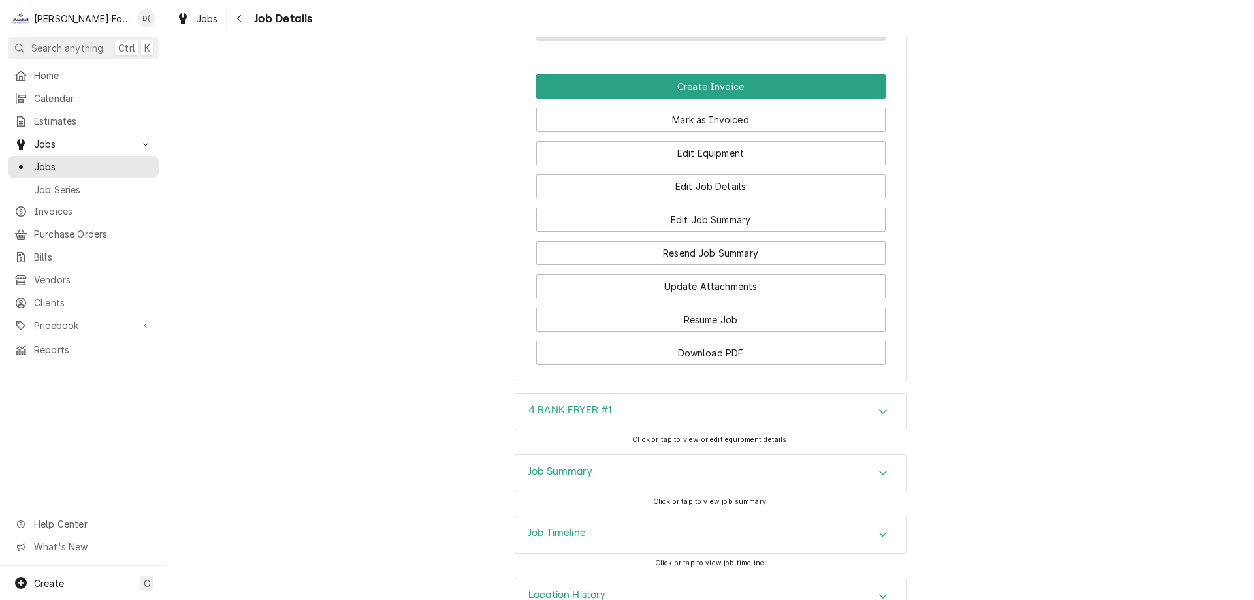
scroll to position [1391, 0]
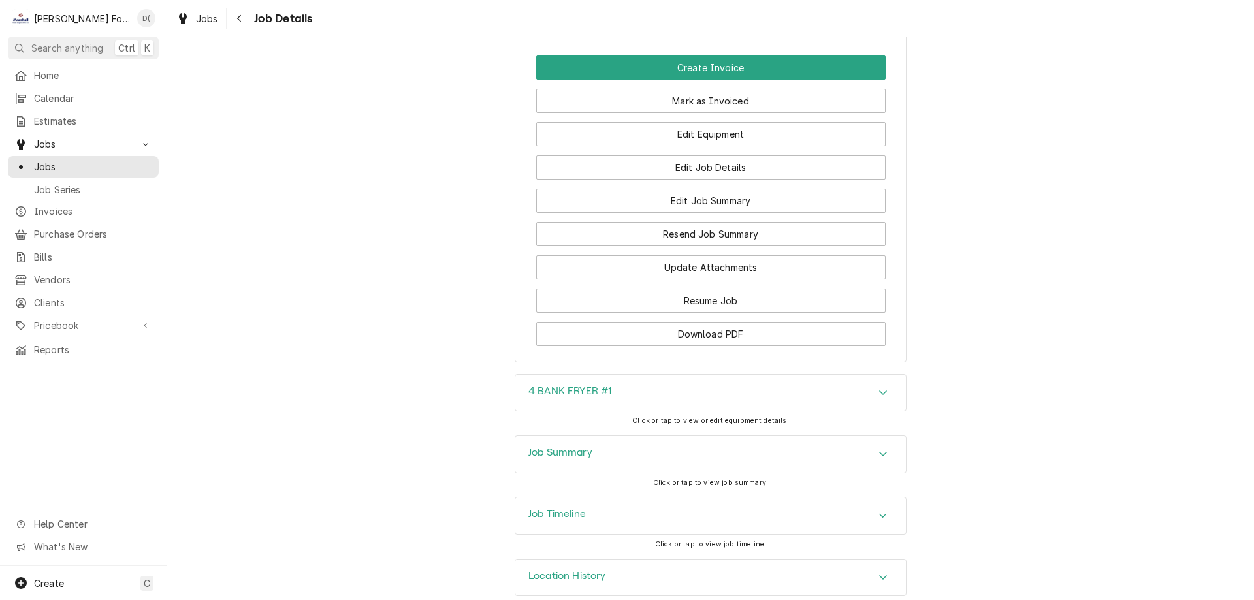
click at [642, 436] on div "Job Summary" at bounding box center [711, 454] width 391 height 37
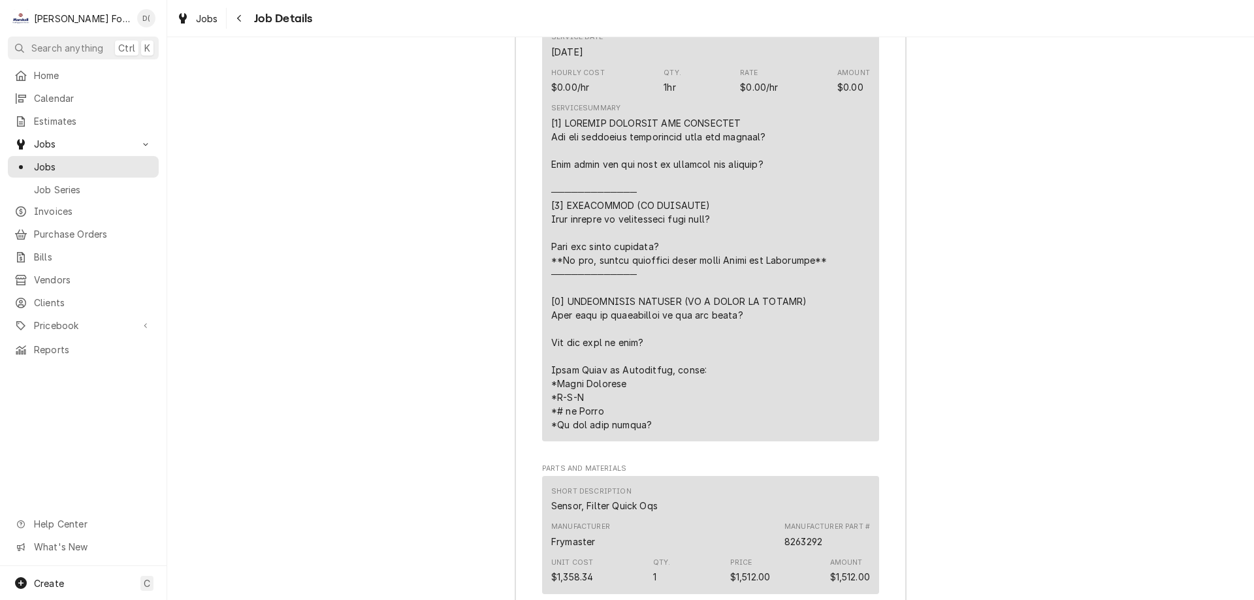
scroll to position [2371, 0]
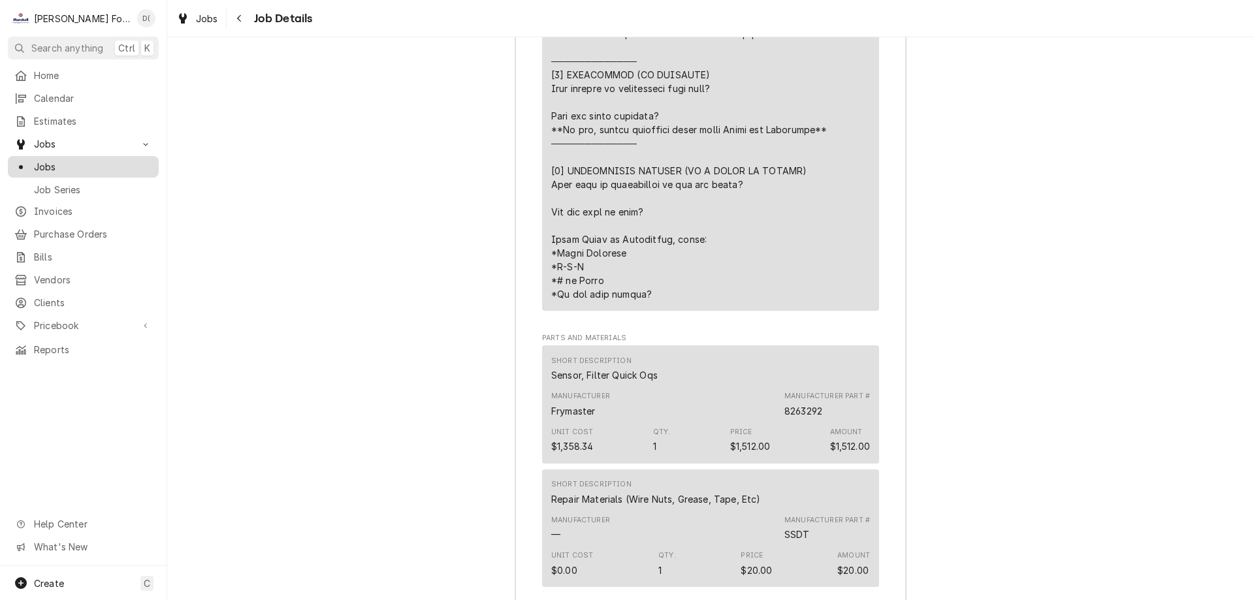
click at [107, 165] on span "Jobs" at bounding box center [93, 167] width 118 height 14
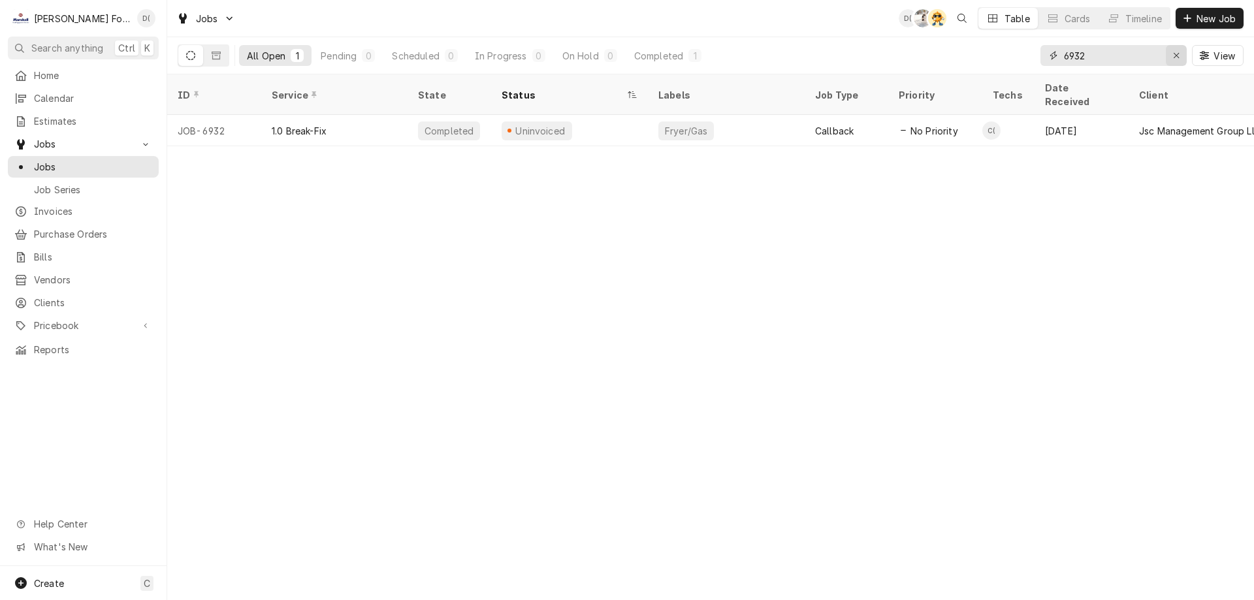
click at [1171, 56] on div "Erase input" at bounding box center [1176, 55] width 13 height 13
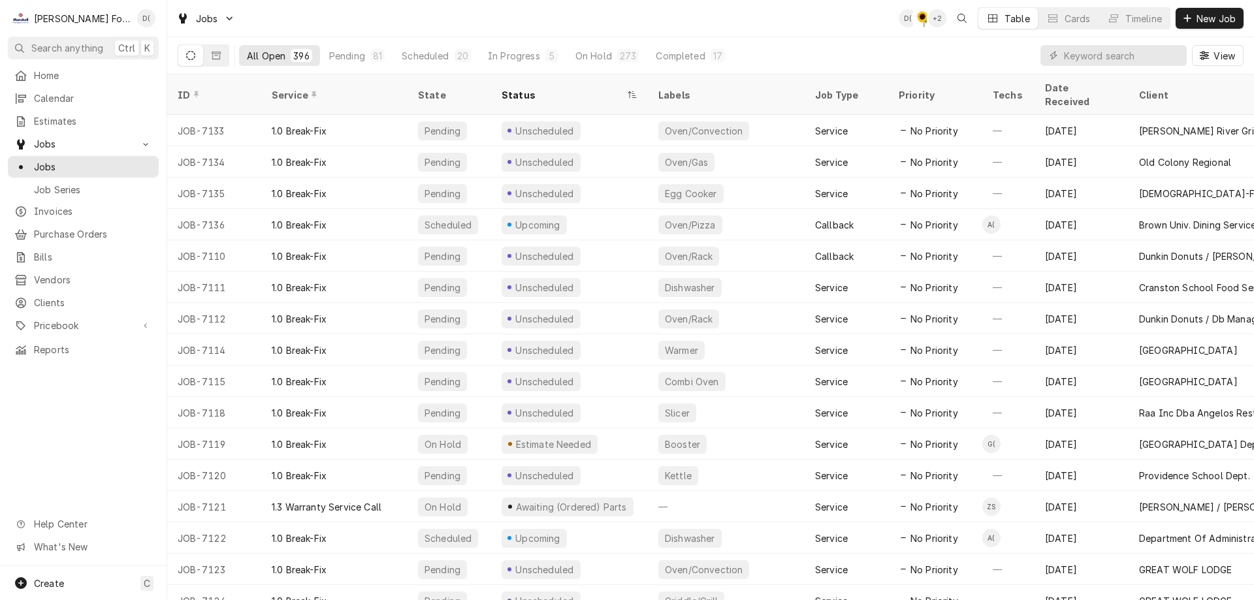
drag, startPoint x: 561, startPoint y: 14, endPoint x: 561, endPoint y: 1, distance: 13.1
click at [561, 11] on div "Jobs D( C( + 2 Table Cards Timeline New Job" at bounding box center [710, 18] width 1087 height 37
click at [1218, 20] on span "New Job" at bounding box center [1216, 19] width 44 height 14
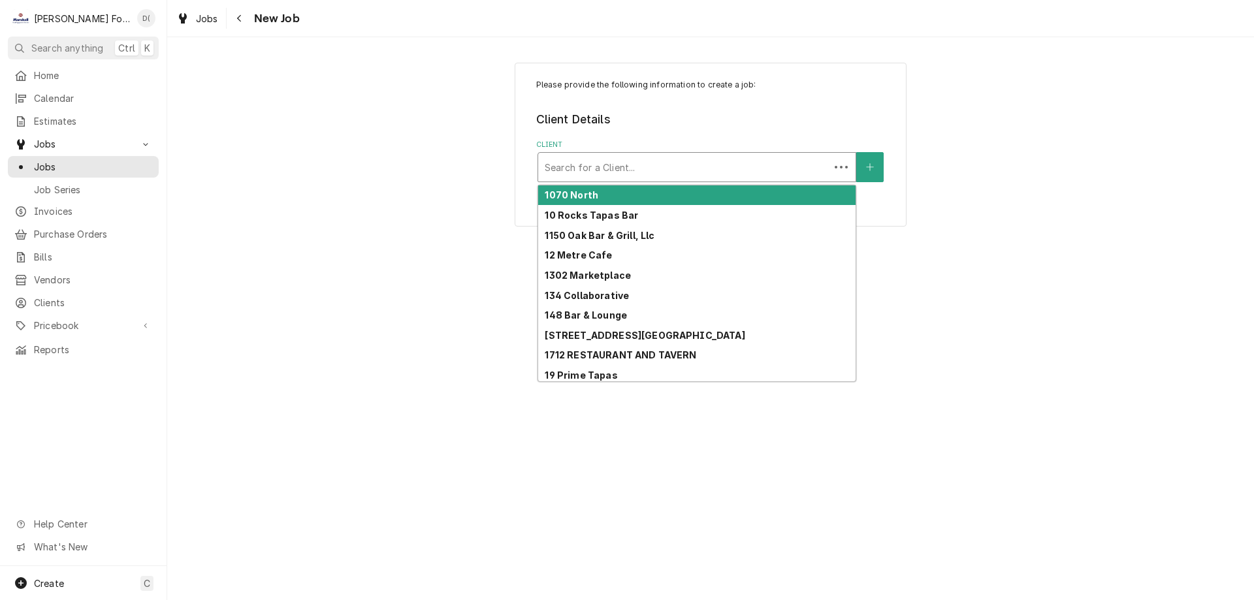
click at [696, 169] on div "Client" at bounding box center [684, 168] width 278 height 24
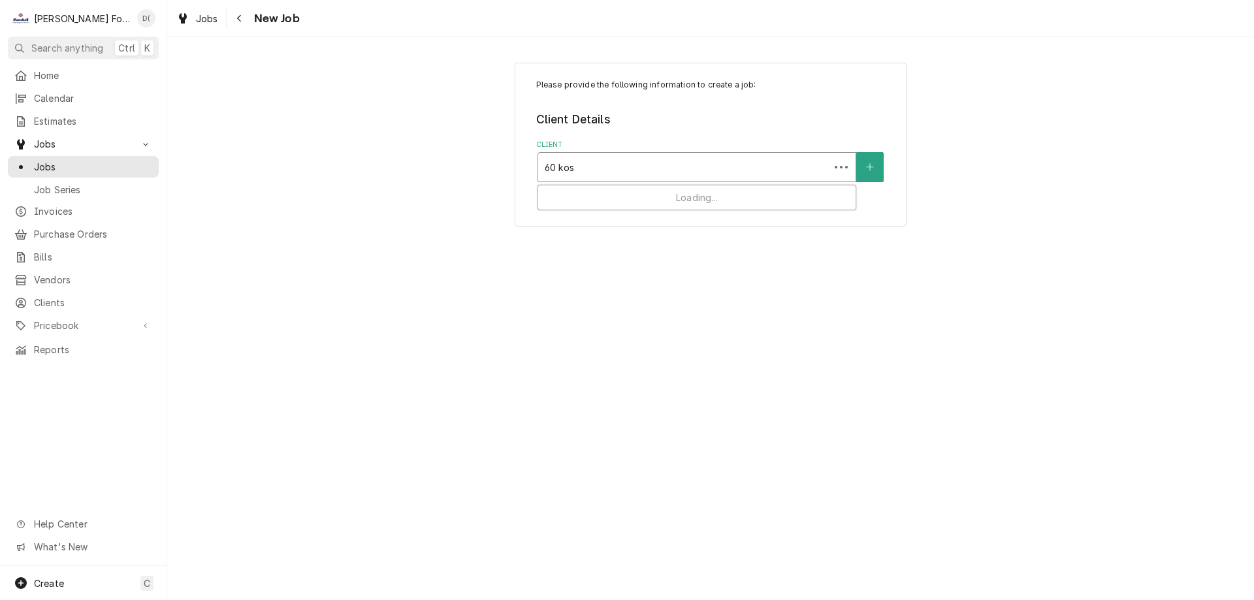
type input "60 [PERSON_NAME]"
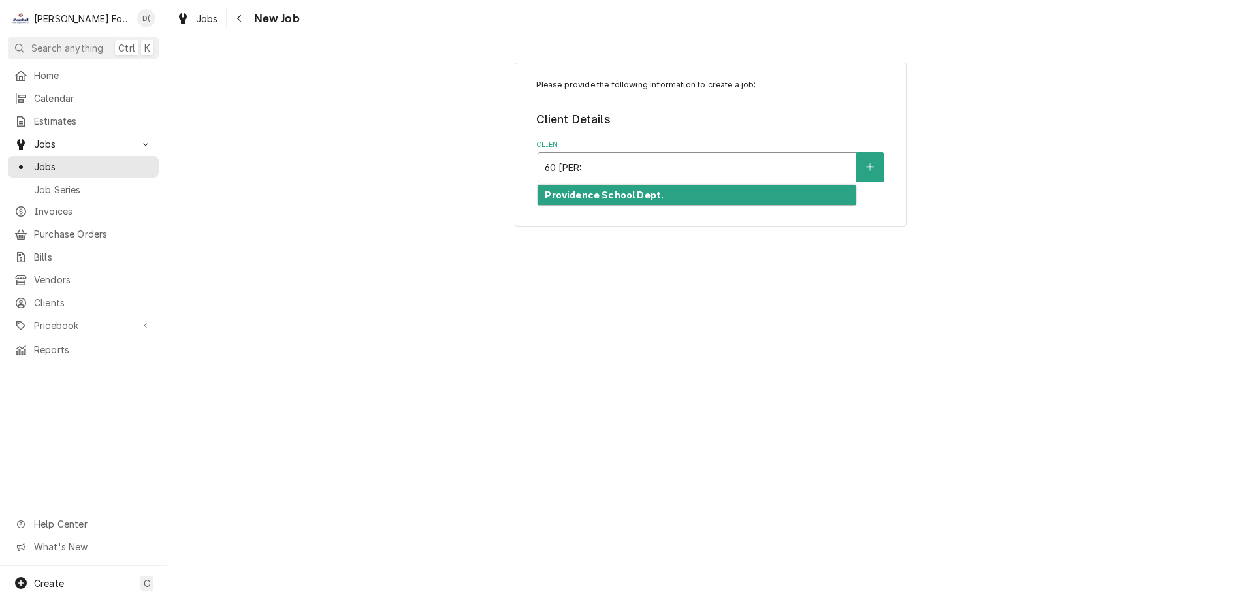
click at [682, 192] on div "Providence School Dept." at bounding box center [697, 196] width 318 height 20
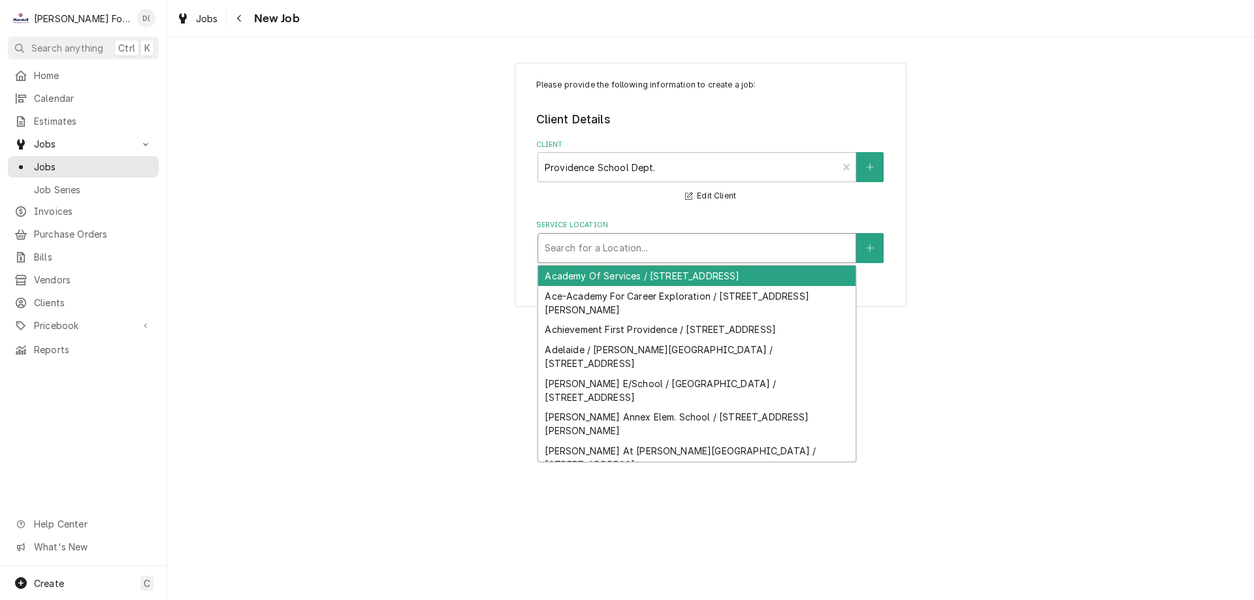
click at [651, 250] on div "Service Location" at bounding box center [697, 249] width 304 height 24
type input "60"
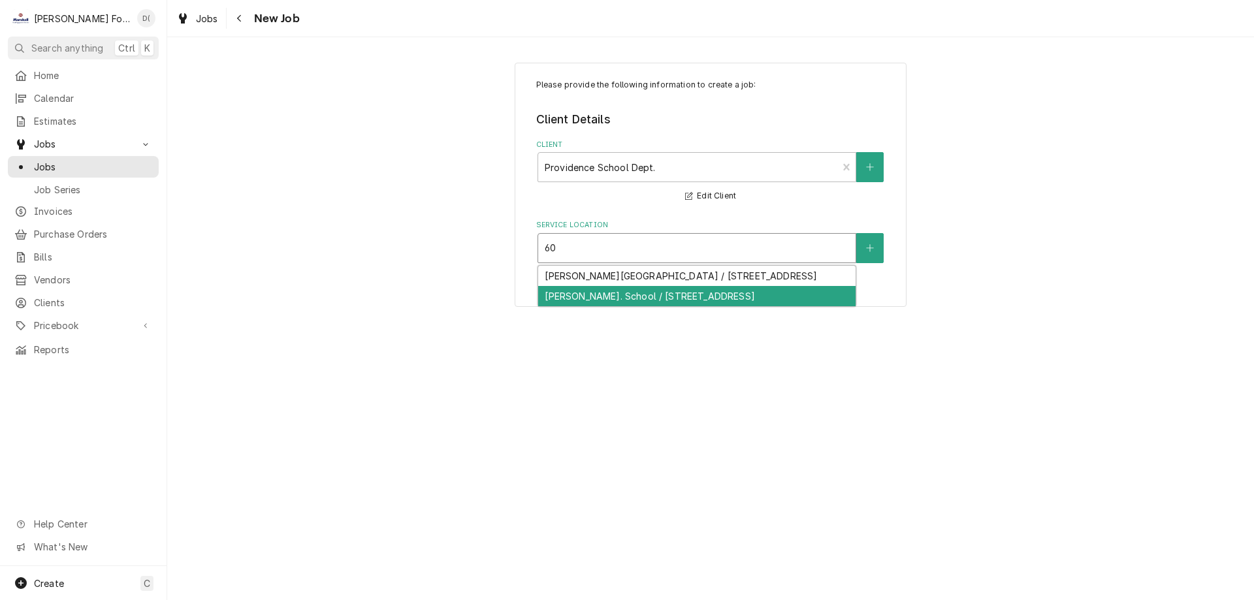
click at [694, 306] on div "[PERSON_NAME]. School / [STREET_ADDRESS]" at bounding box center [697, 296] width 318 height 20
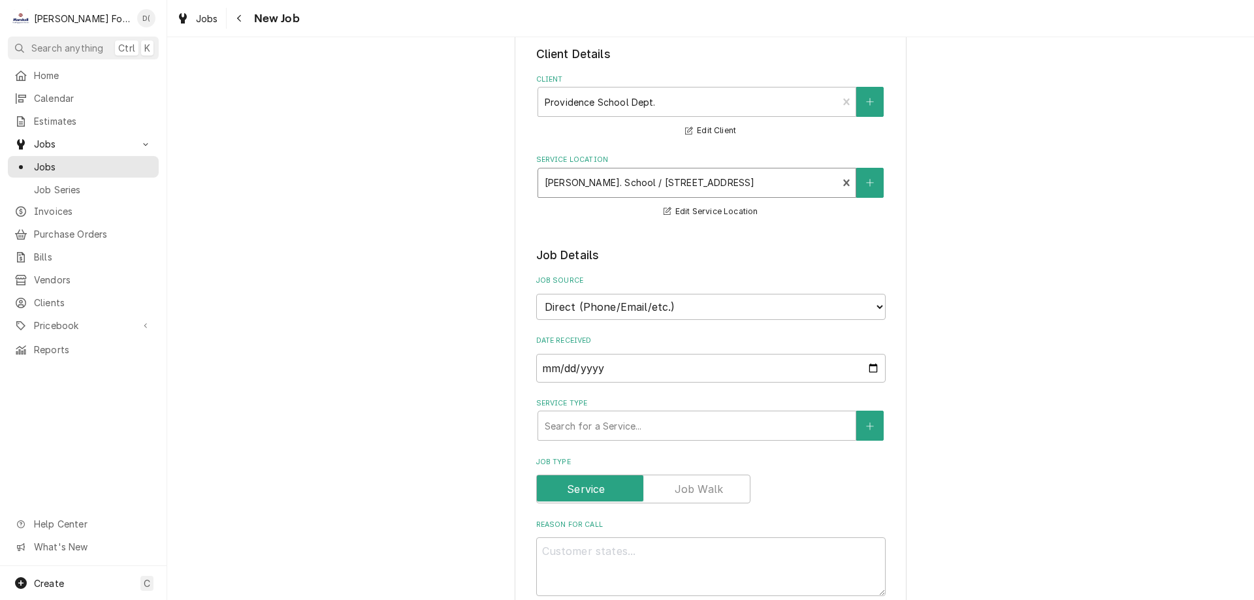
scroll to position [131, 0]
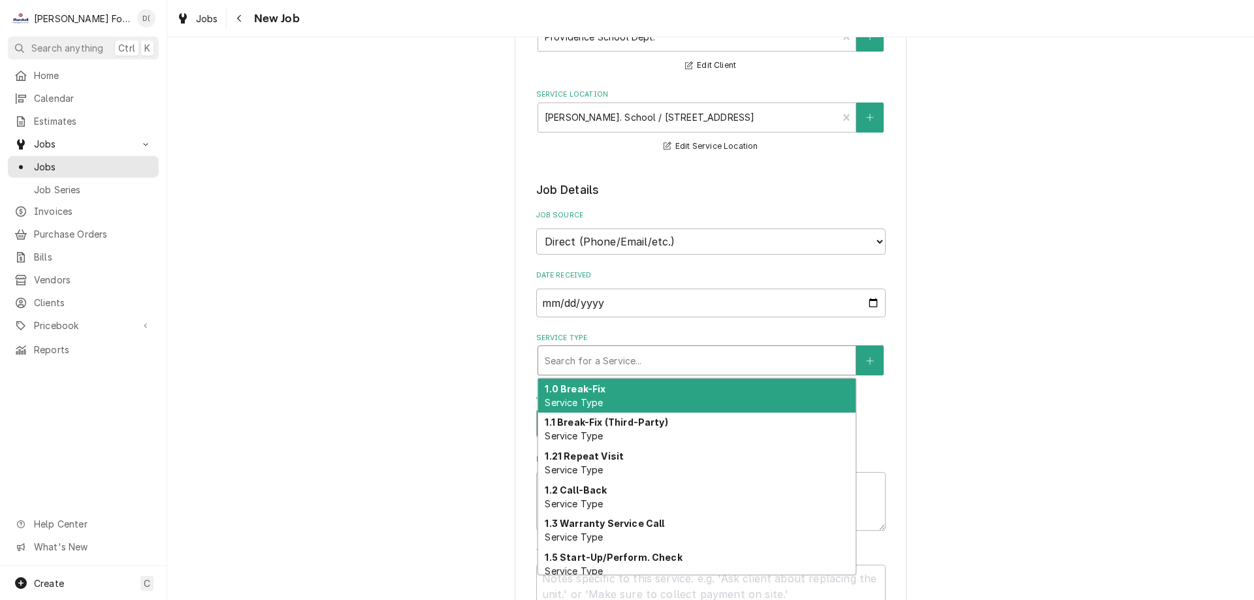
click at [591, 365] on div "Service Type" at bounding box center [697, 361] width 304 height 24
click at [591, 397] on span "Service Type" at bounding box center [574, 402] width 58 height 11
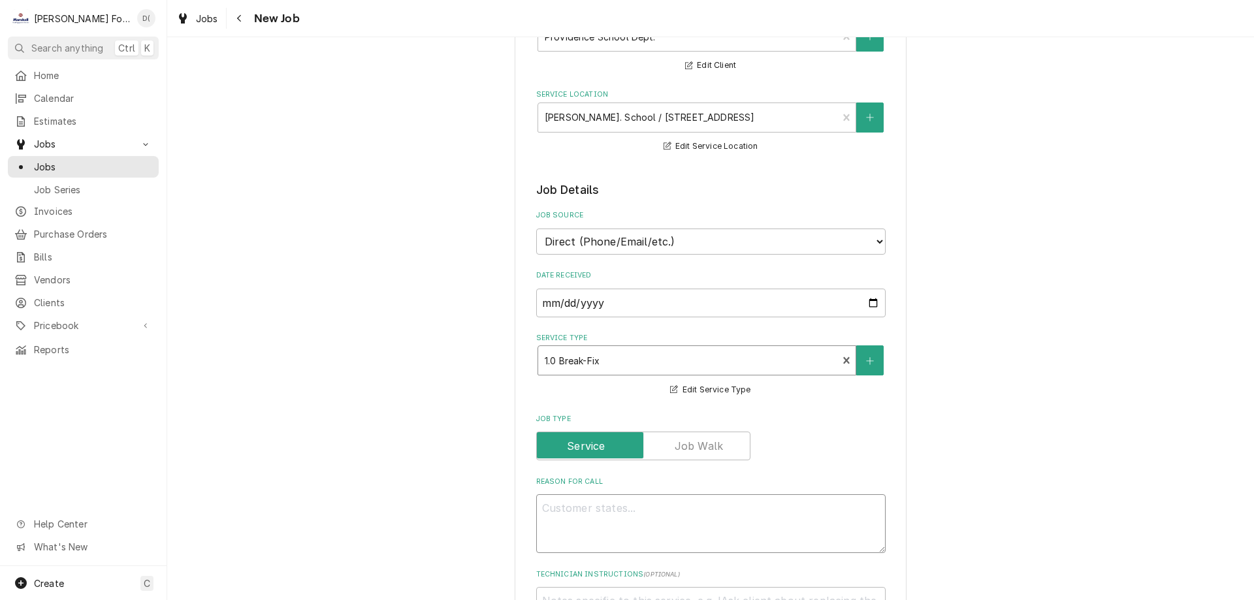
click at [587, 517] on textarea "Reason For Call" at bounding box center [711, 524] width 350 height 59
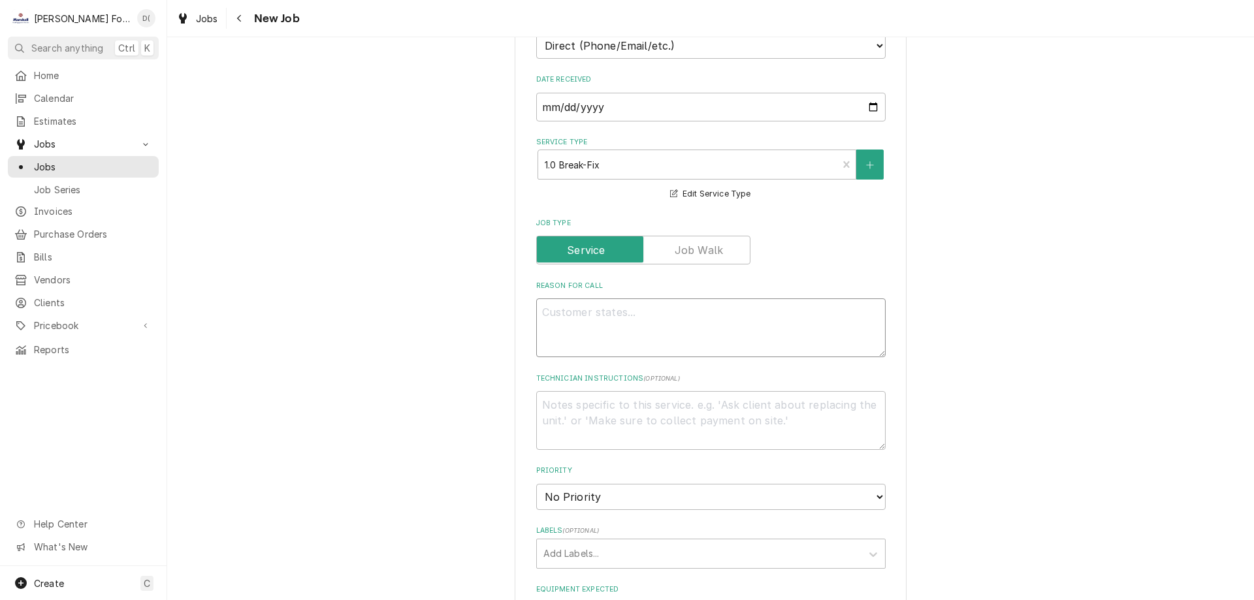
type textarea "x"
type textarea "w"
type textarea "x"
type textarea "wa"
type textarea "x"
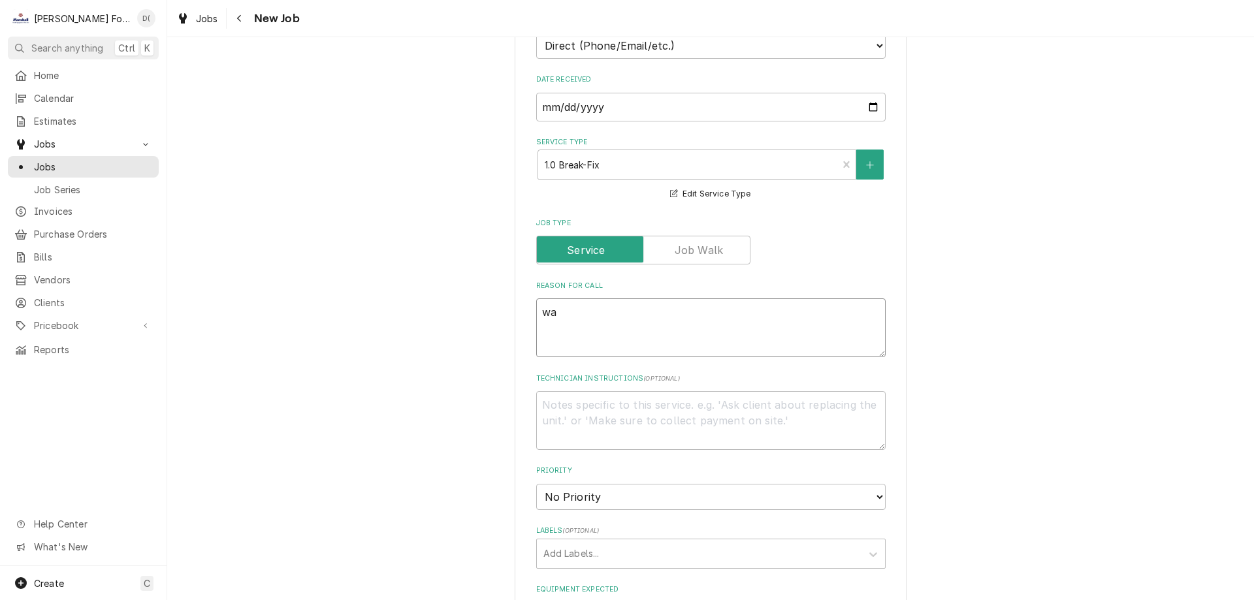
type textarea "war"
type textarea "x"
type textarea "warm"
type textarea "x"
type textarea "warme"
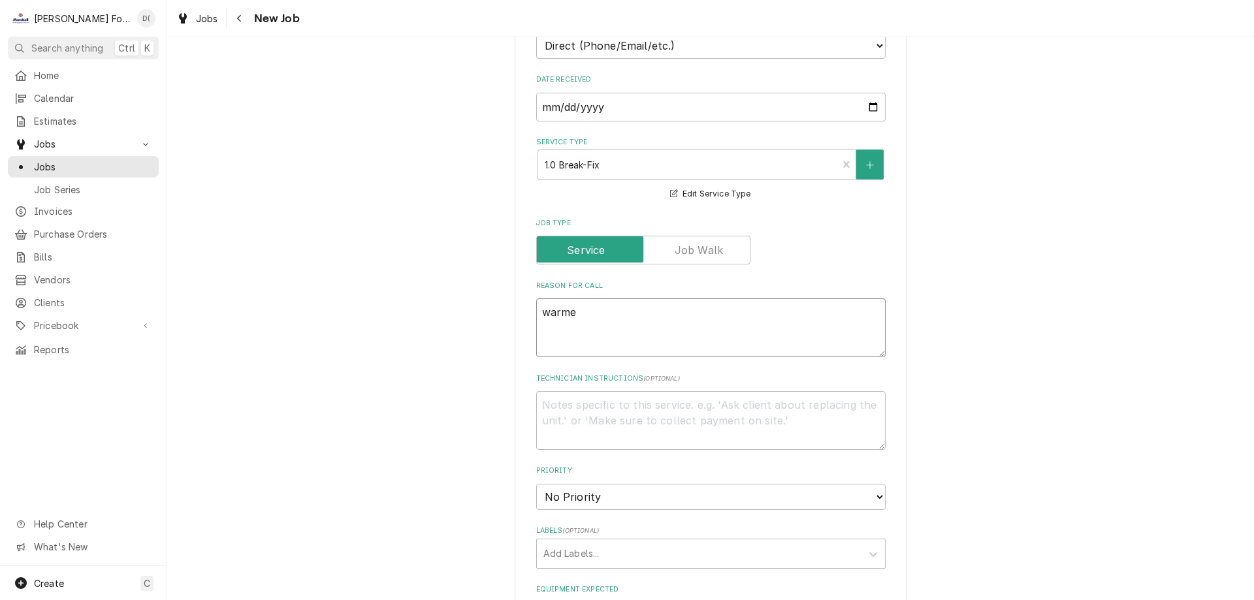
type textarea "x"
type textarea "warmer"
type textarea "x"
type textarea "warmer d"
type textarea "x"
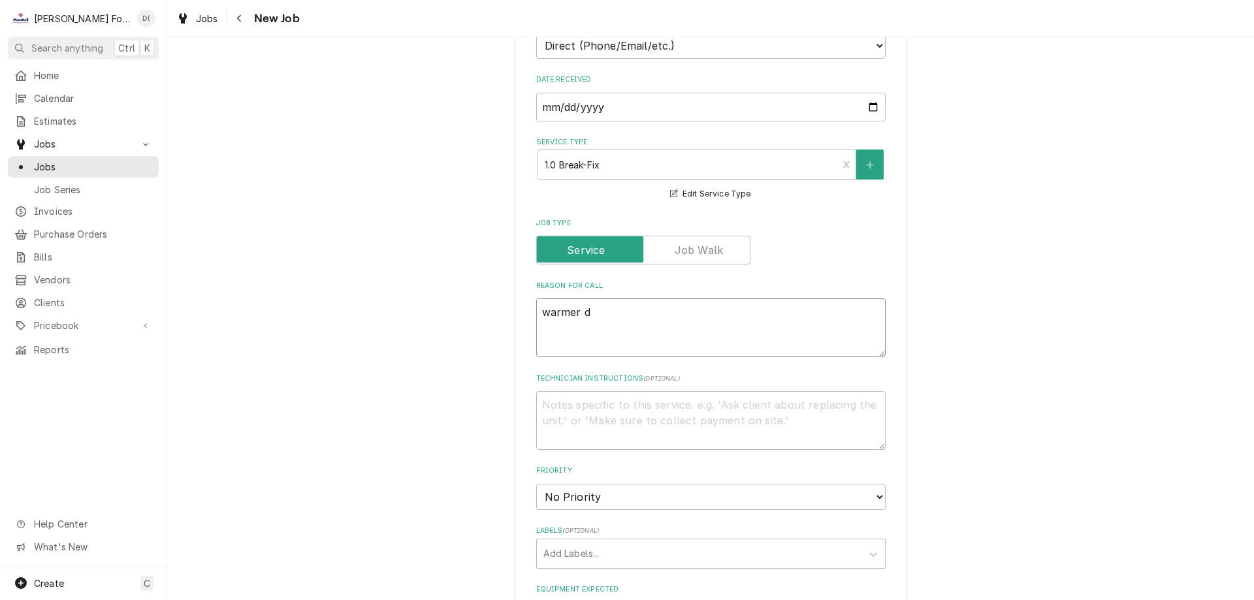
type textarea "warmer de"
type textarea "x"
type textarea "warmer dea"
type textarea "x"
type textarea "warmer dead"
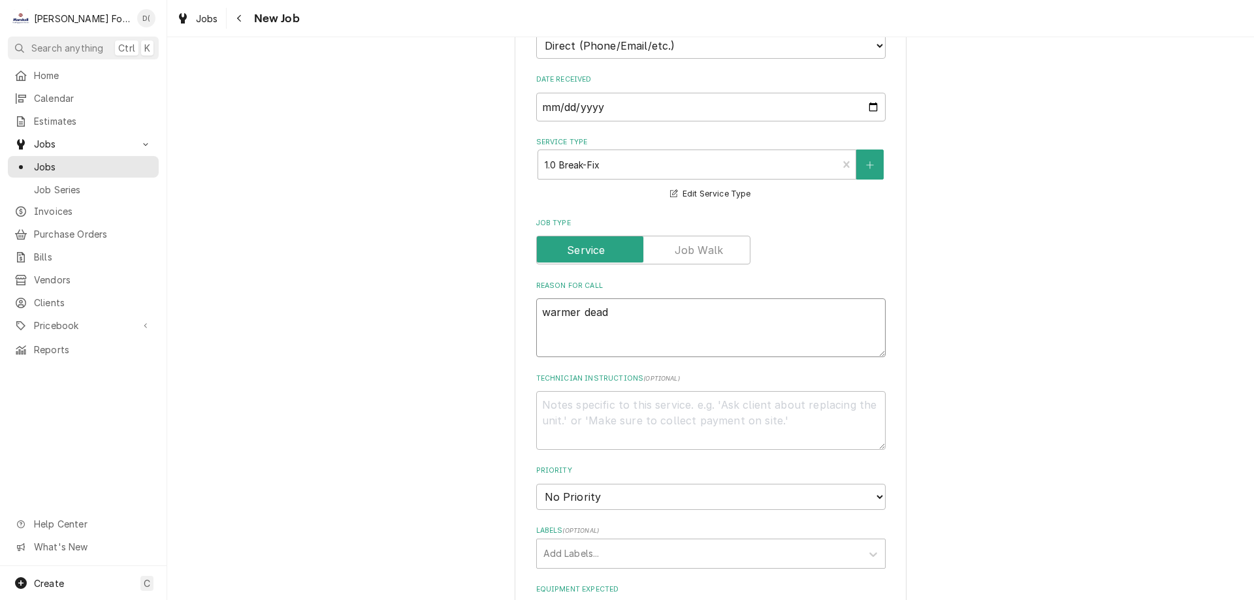
type textarea "x"
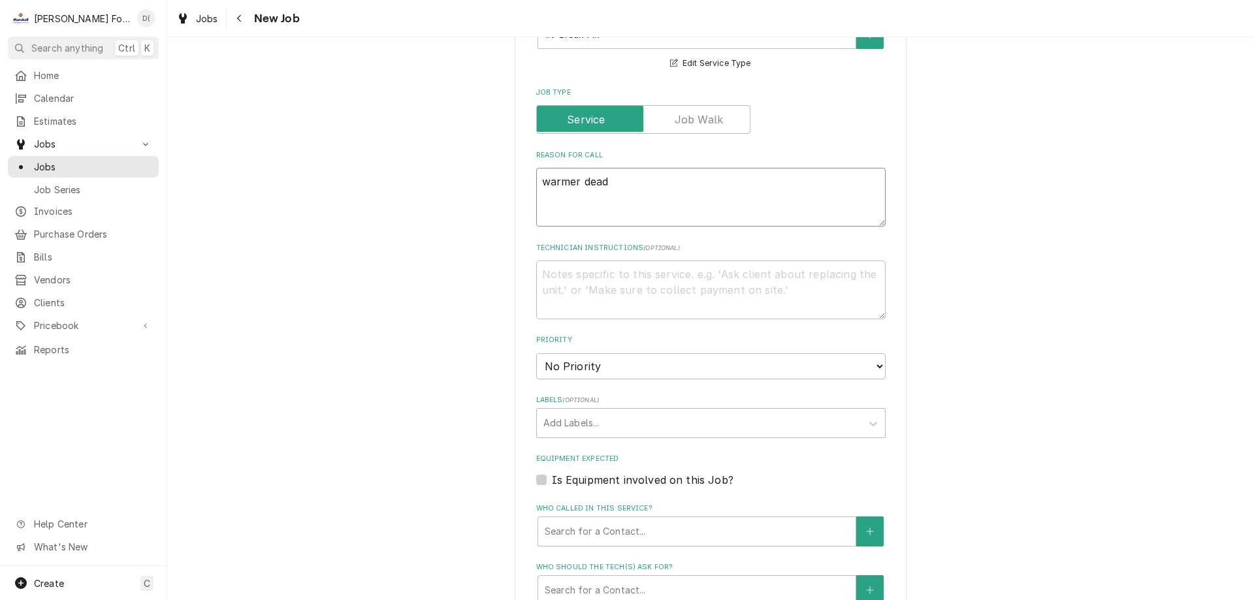
scroll to position [523, 0]
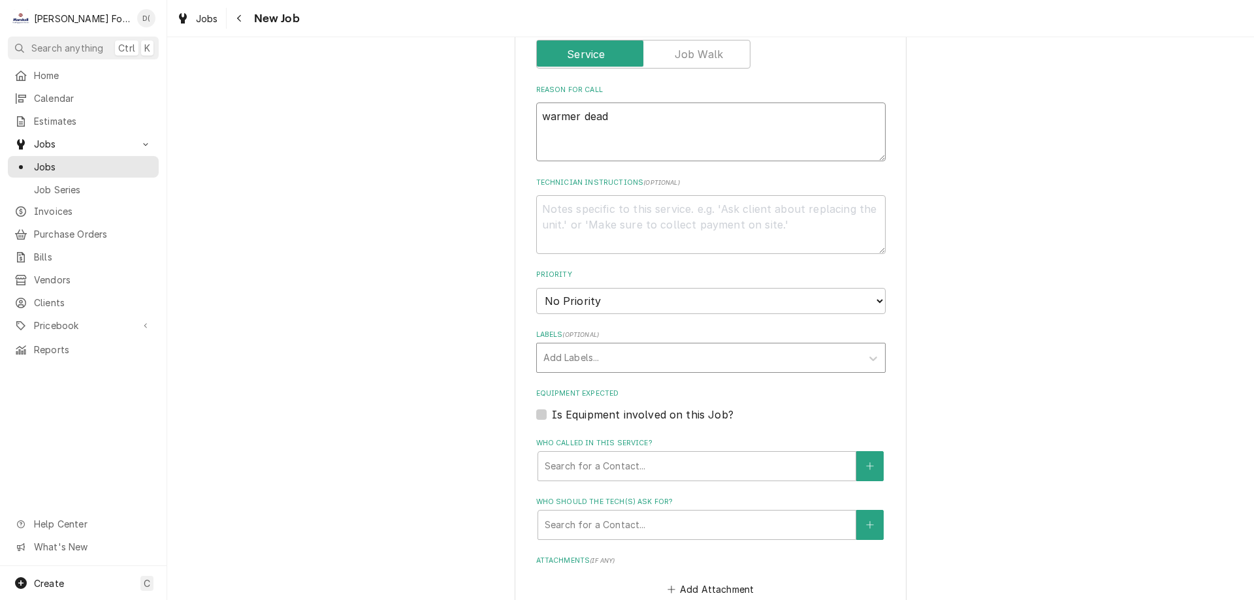
type textarea "warmer dead"
click at [668, 350] on div "Labels" at bounding box center [700, 358] width 312 height 24
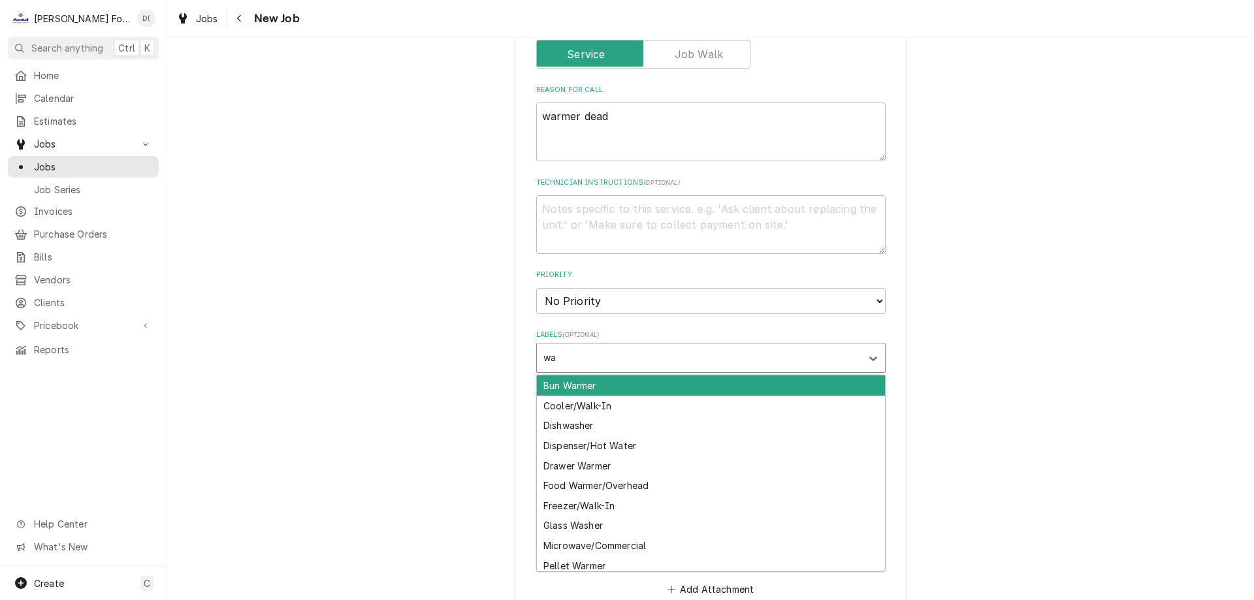
type input "war"
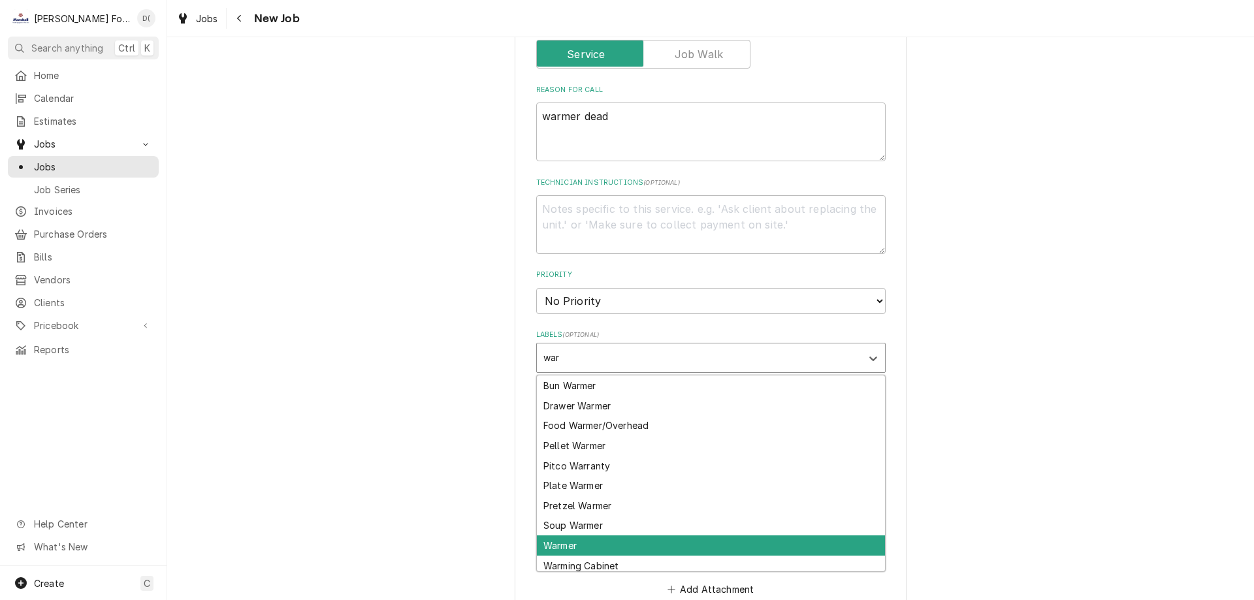
click at [577, 540] on div "Warmer" at bounding box center [711, 546] width 348 height 20
type textarea "x"
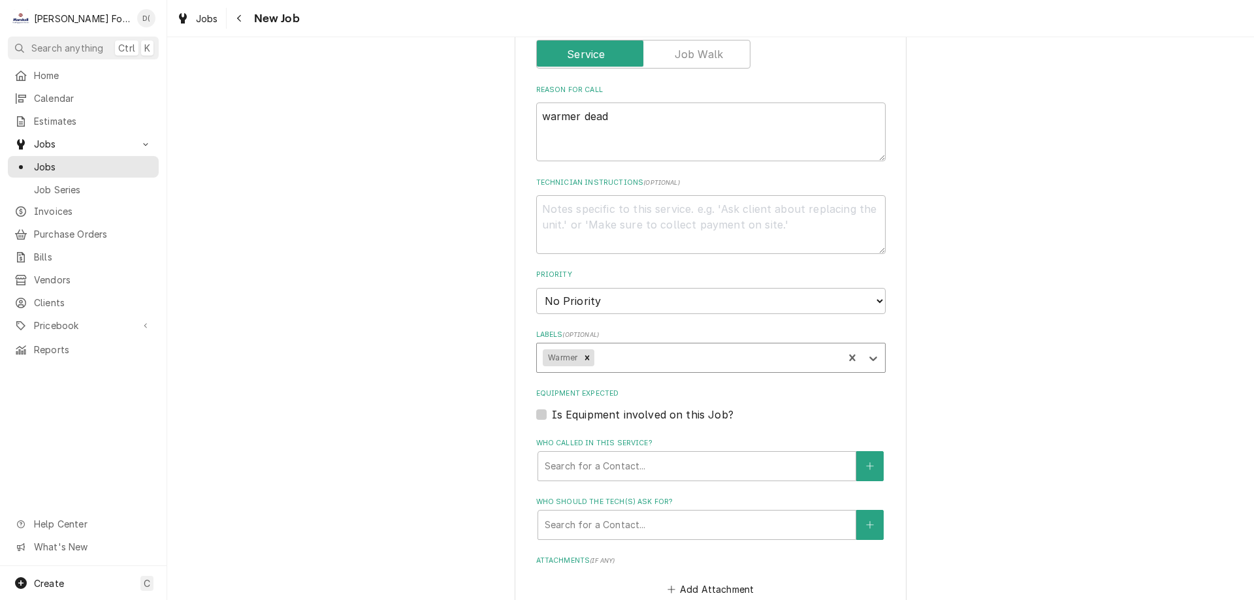
scroll to position [719, 0]
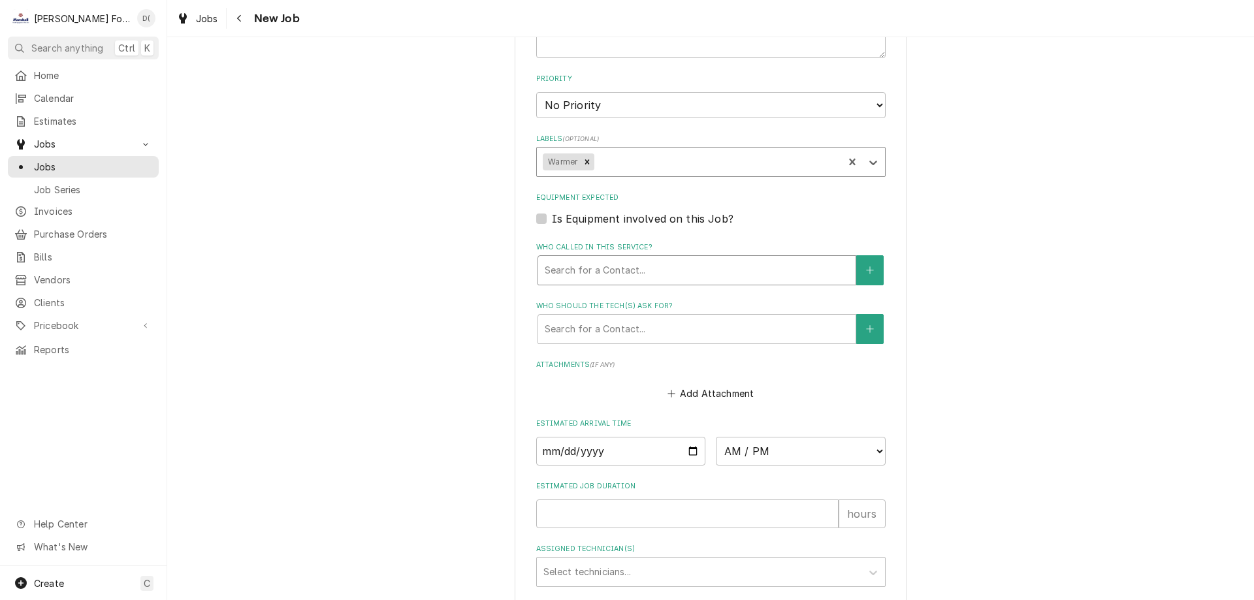
click at [642, 268] on div "Who called in this service?" at bounding box center [697, 271] width 304 height 24
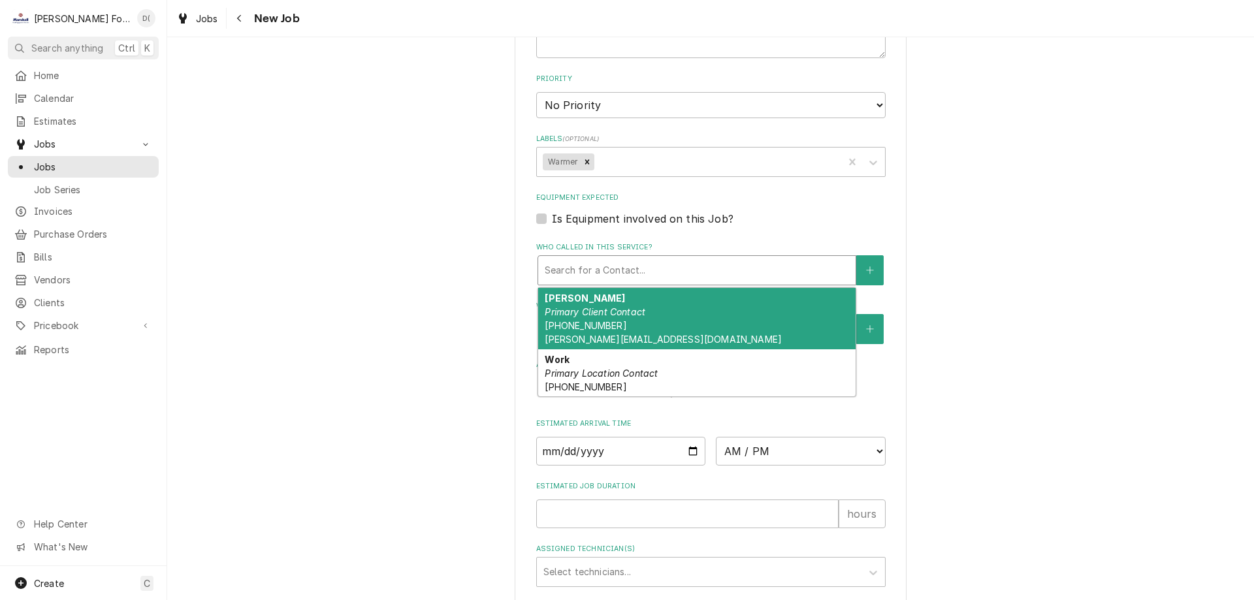
click at [653, 308] on div "HANNAH MARSHALL Primary Client Contact (401) 340-7364 HANNAH.MARSHALL@SODEXO.COM" at bounding box center [697, 318] width 318 height 61
type textarea "x"
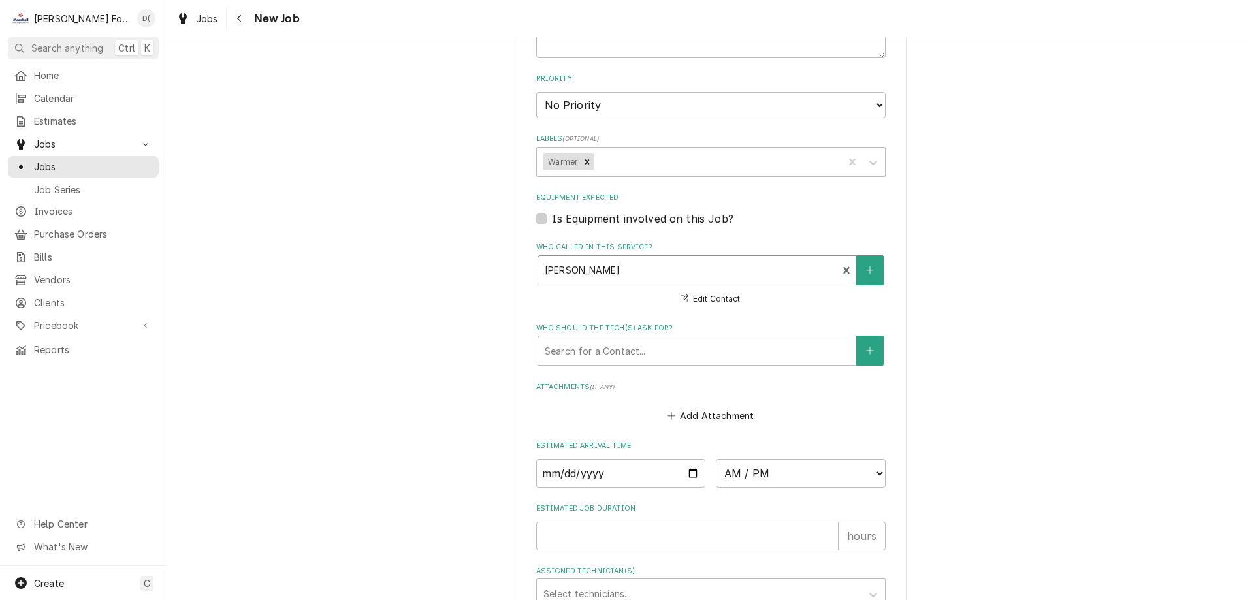
scroll to position [840, 0]
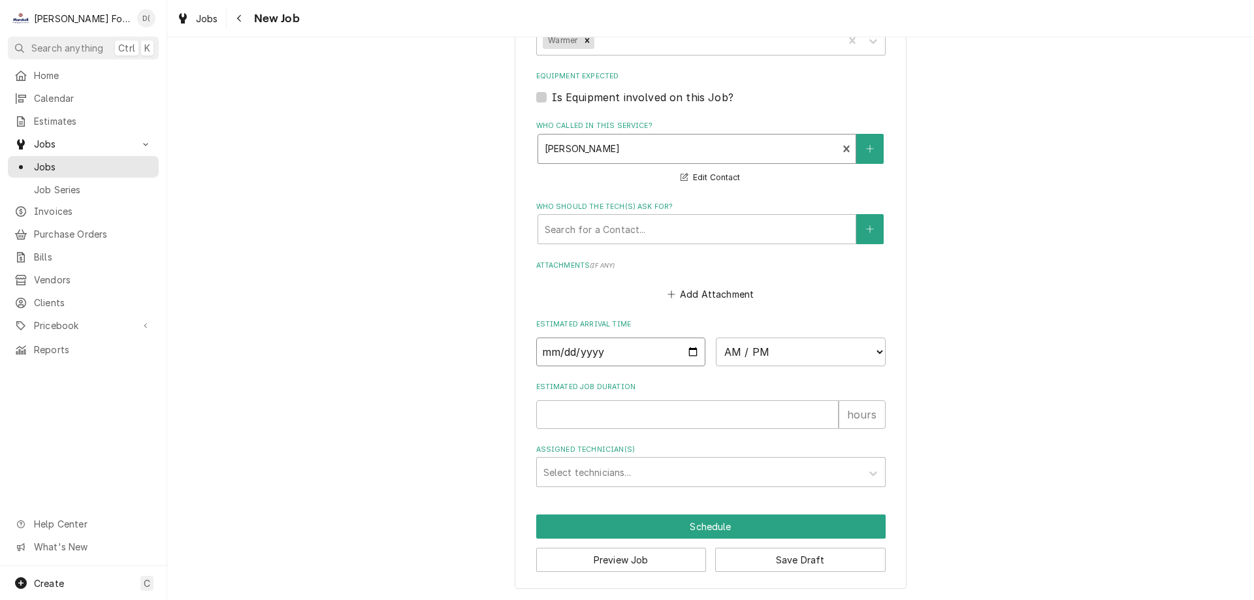
click at [685, 356] on input "Date" at bounding box center [621, 352] width 170 height 29
type input "2025-08-28"
type textarea "x"
click at [787, 352] on select "AM / PM 6:00 AM 6:15 AM 6:30 AM 6:45 AM 7:00 AM 7:15 AM 7:30 AM 7:45 AM 8:00 AM…" at bounding box center [801, 352] width 170 height 29
select select "10:00:00"
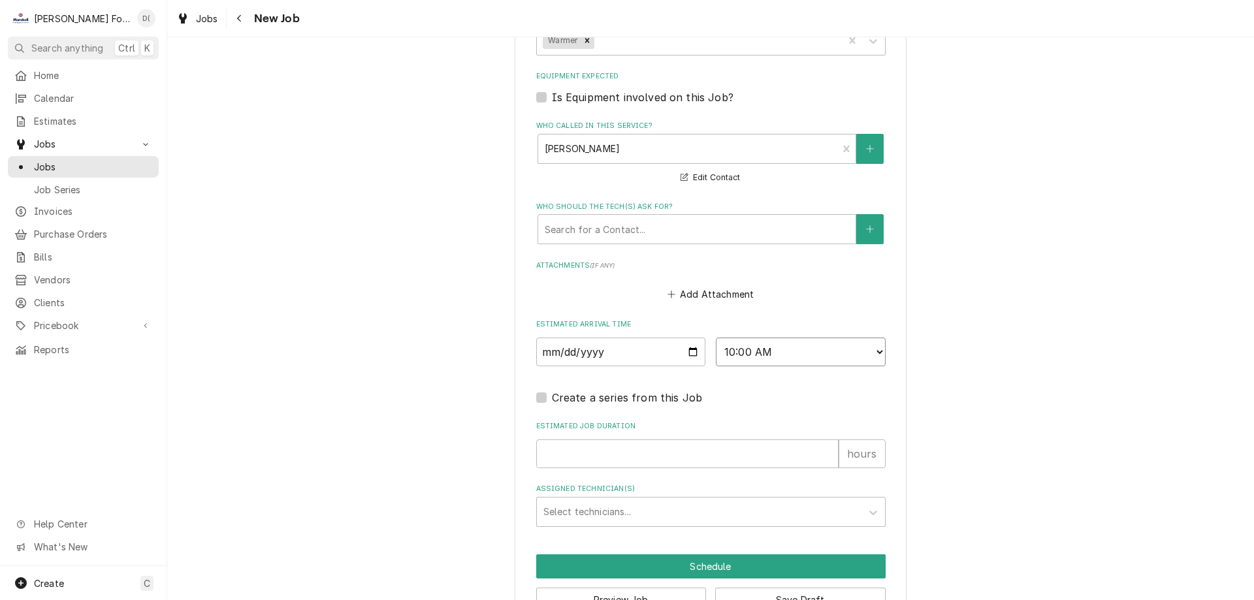
scroll to position [880, 0]
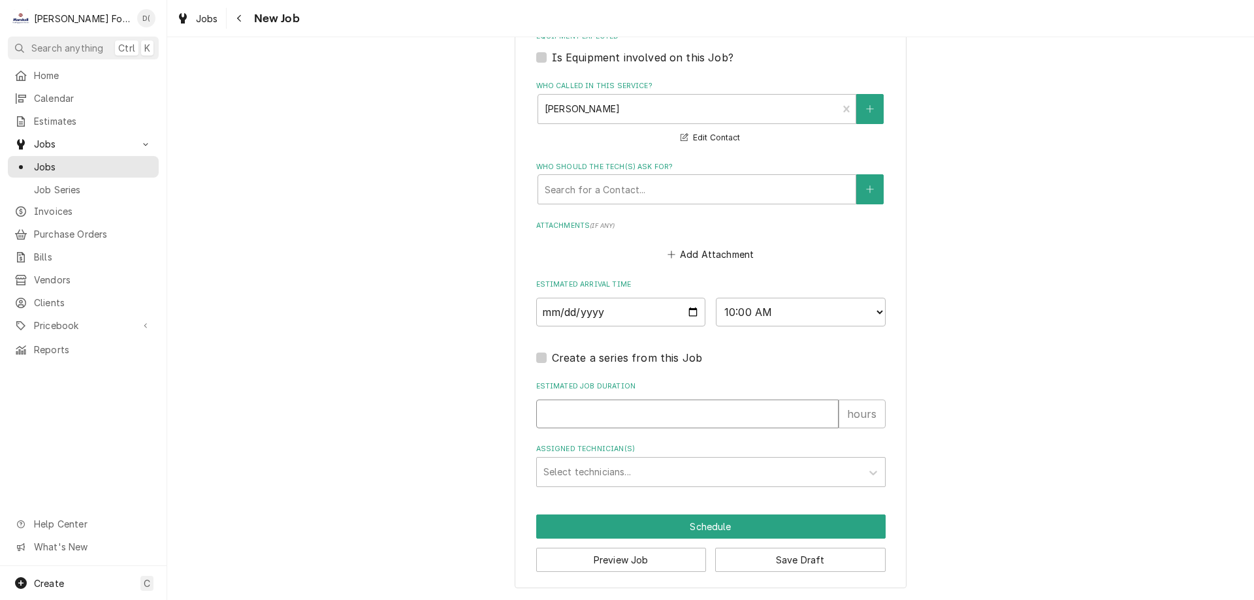
click at [579, 405] on input "Estimated Job Duration" at bounding box center [687, 414] width 303 height 29
type textarea "x"
type input "1"
click at [611, 479] on div "Assigned Technician(s)" at bounding box center [700, 473] width 312 height 24
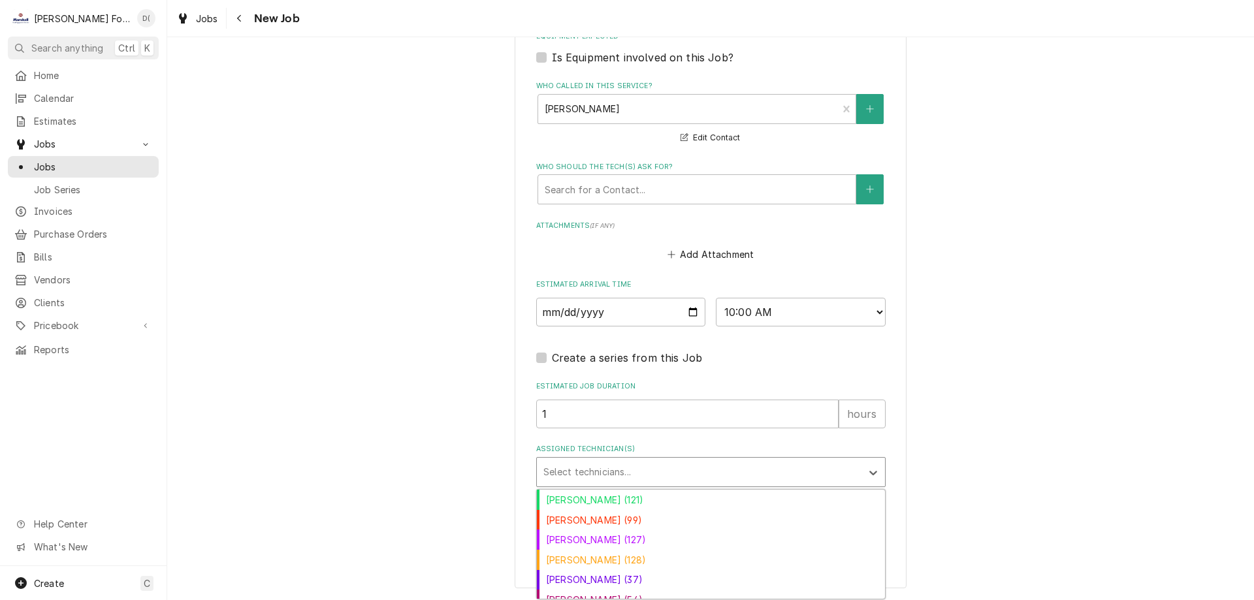
scroll to position [51, 0]
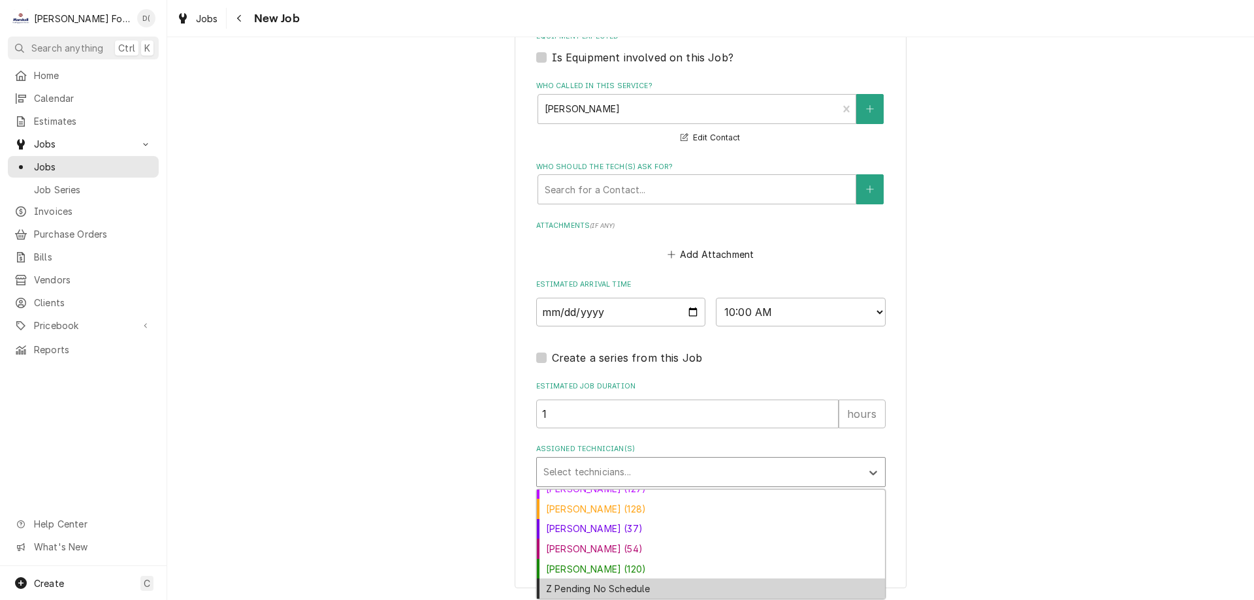
click at [650, 586] on div "Z Pending No Schedule" at bounding box center [711, 589] width 348 height 20
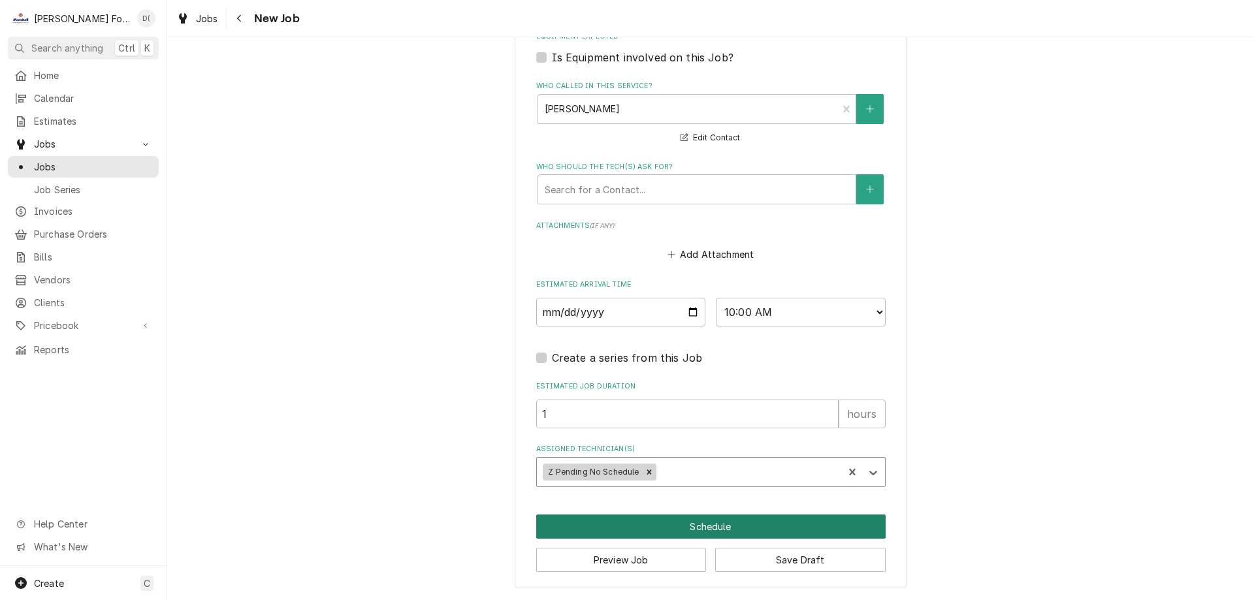
click at [698, 526] on button "Schedule" at bounding box center [711, 527] width 350 height 24
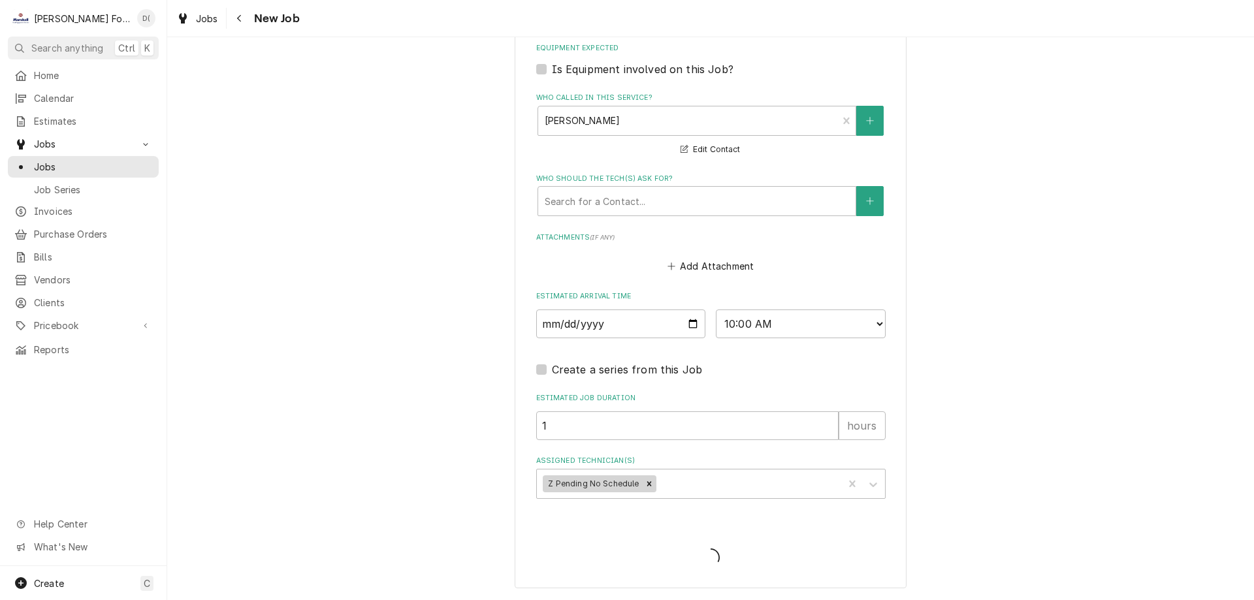
scroll to position [868, 0]
type textarea "x"
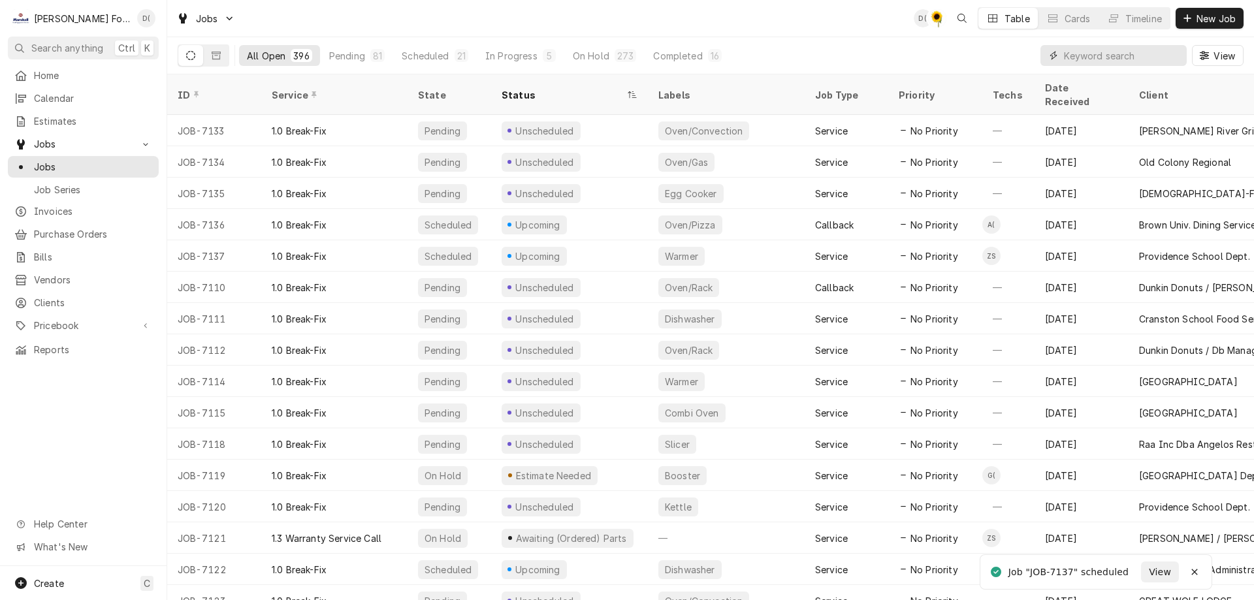
click at [1115, 54] on input "Dynamic Content Wrapper" at bounding box center [1122, 55] width 116 height 21
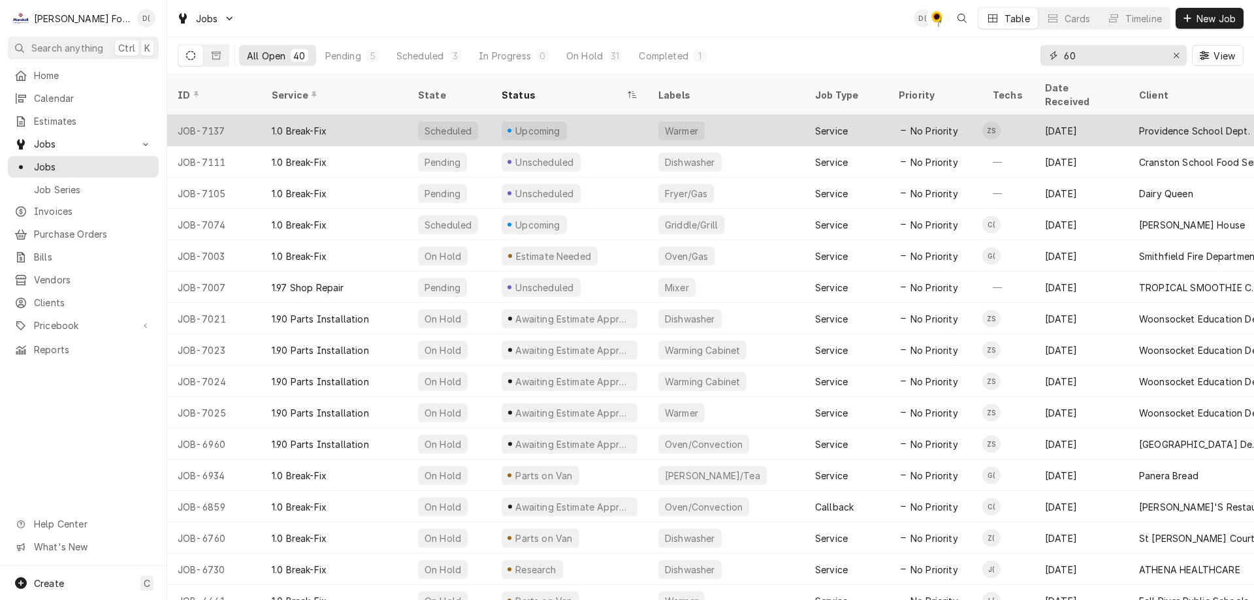
type input "60"
click at [595, 116] on div "Upcoming" at bounding box center [569, 130] width 157 height 31
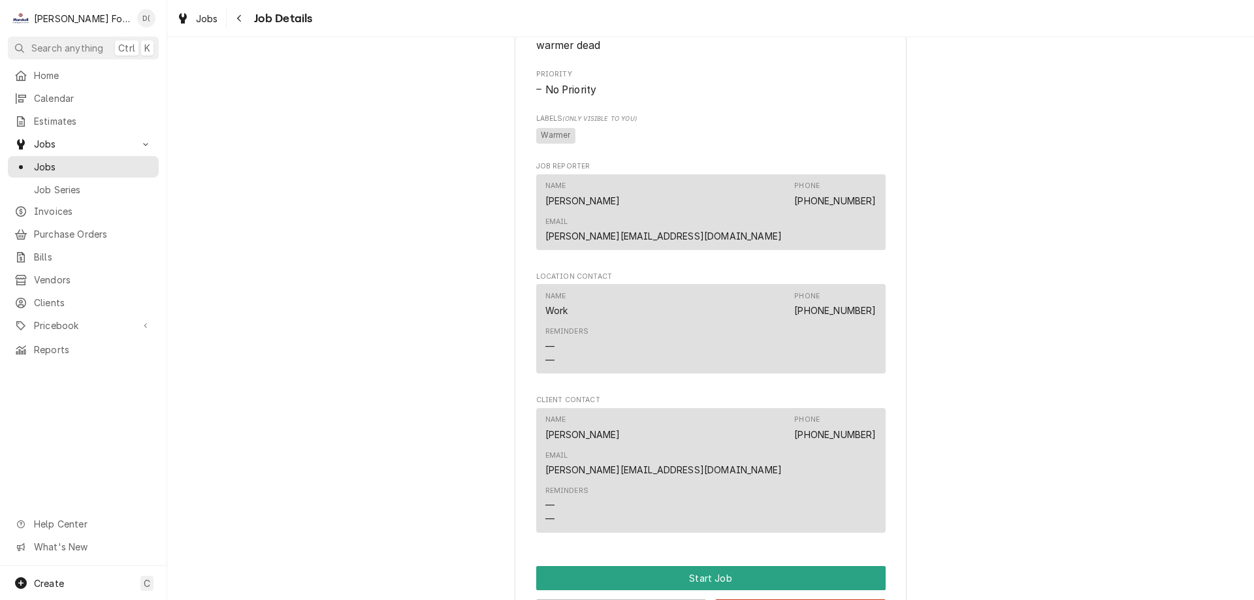
scroll to position [784, 0]
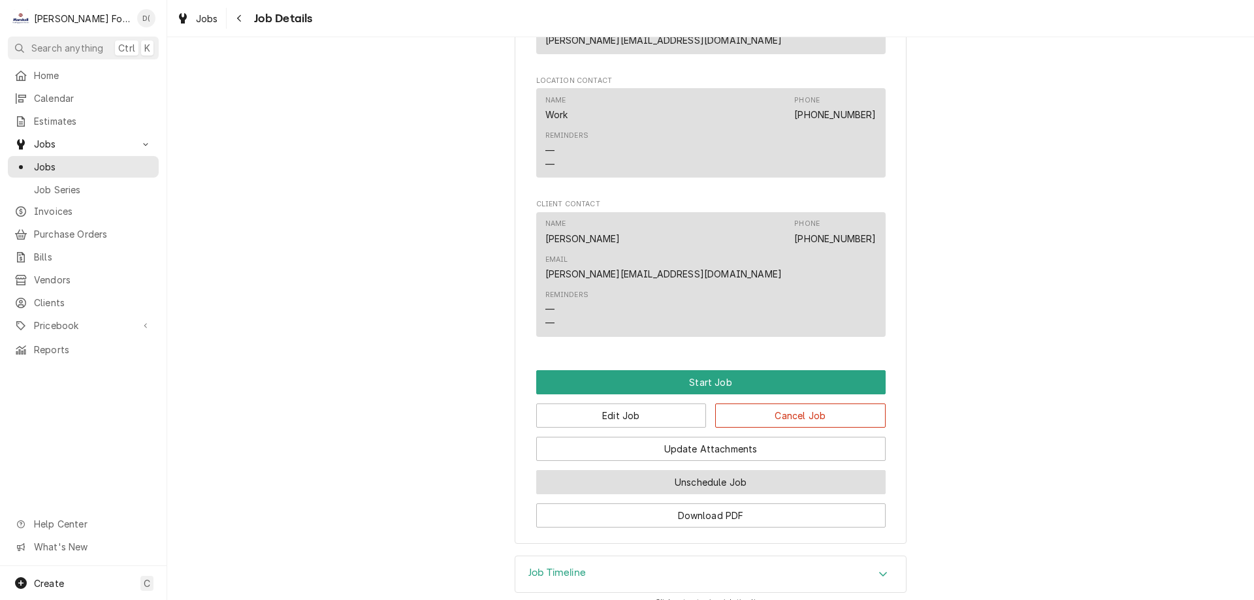
click at [638, 470] on button "Unschedule Job" at bounding box center [711, 482] width 350 height 24
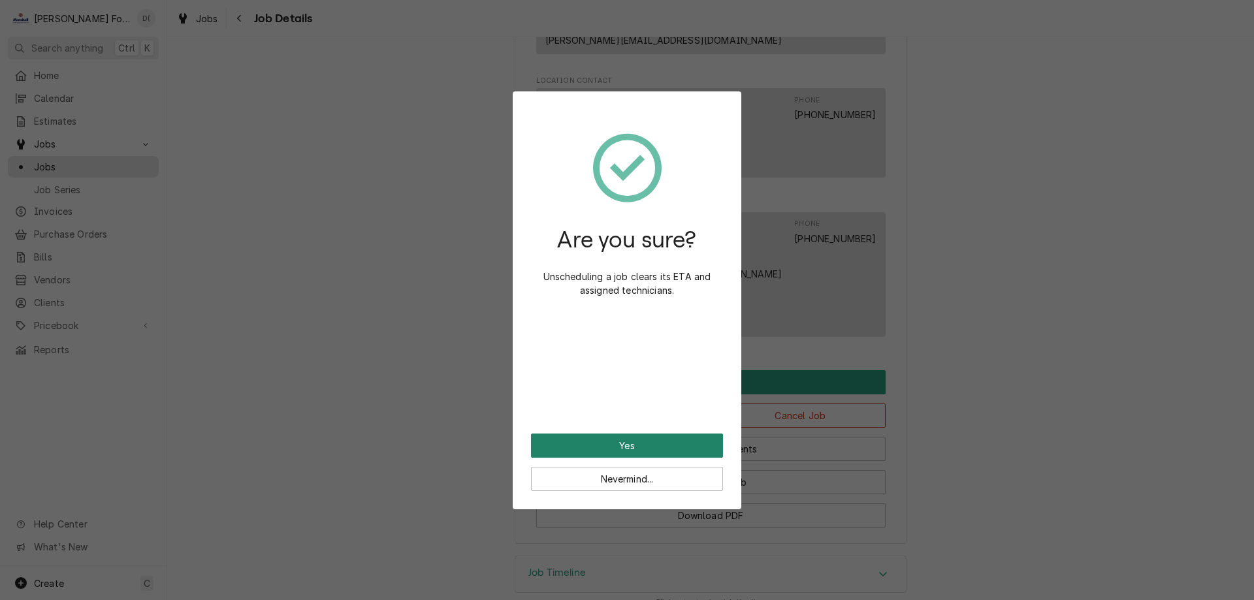
click at [625, 447] on button "Yes" at bounding box center [627, 446] width 192 height 24
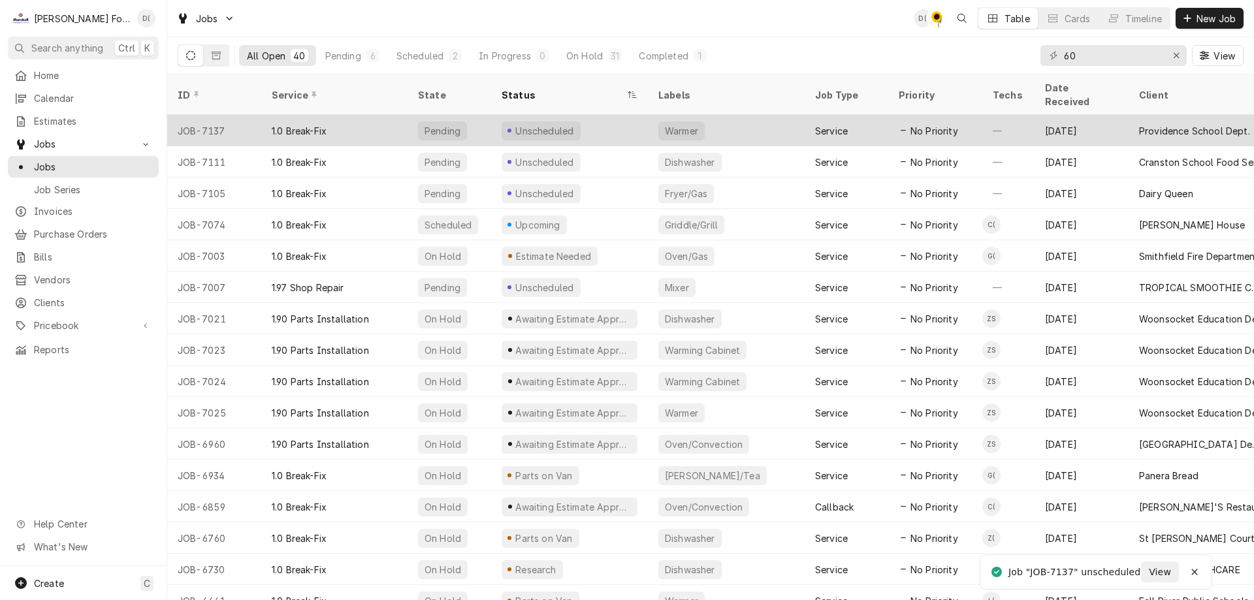
click at [593, 122] on div "Unscheduled" at bounding box center [569, 130] width 157 height 31
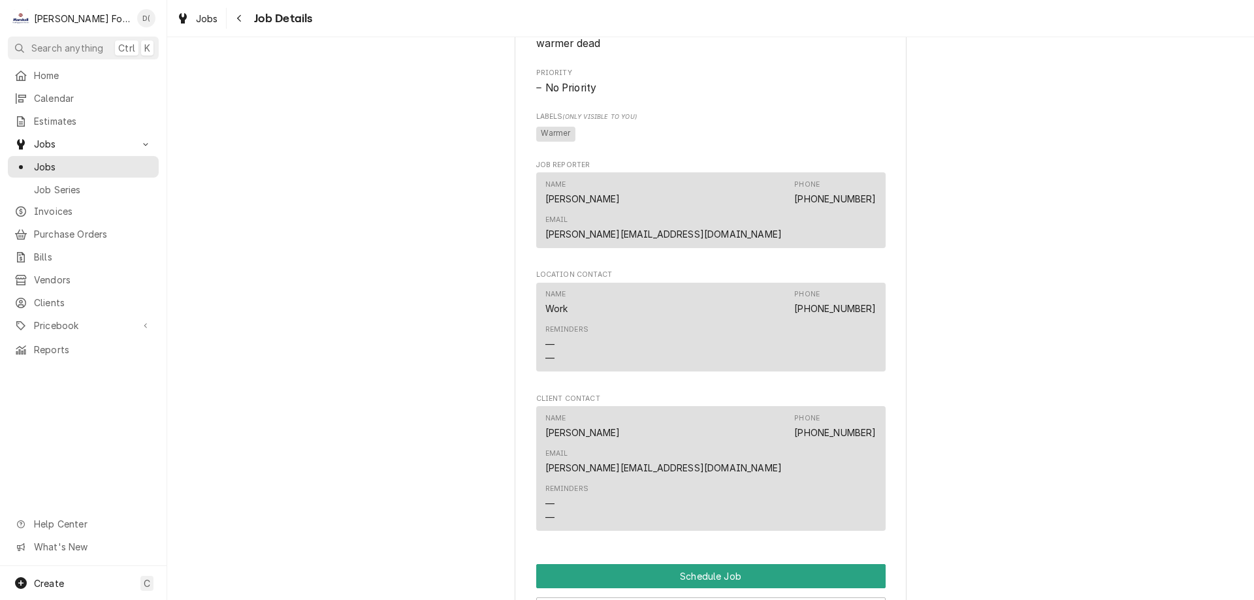
scroll to position [608, 0]
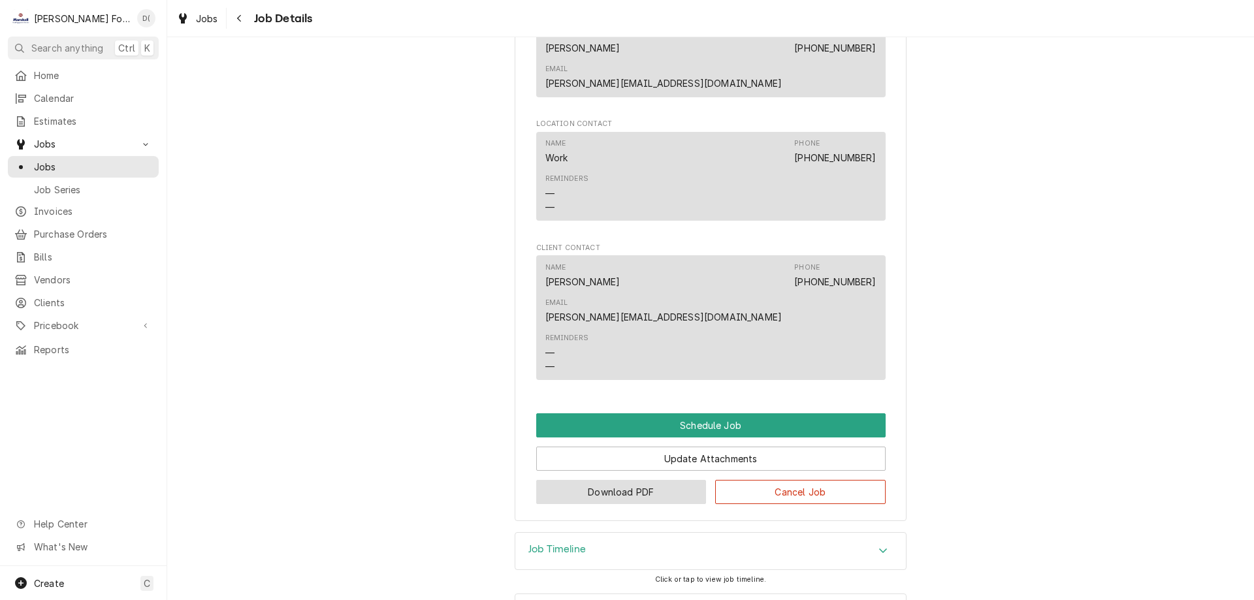
click at [606, 480] on button "Download PDF" at bounding box center [621, 492] width 171 height 24
click at [74, 163] on span "Jobs" at bounding box center [93, 167] width 118 height 14
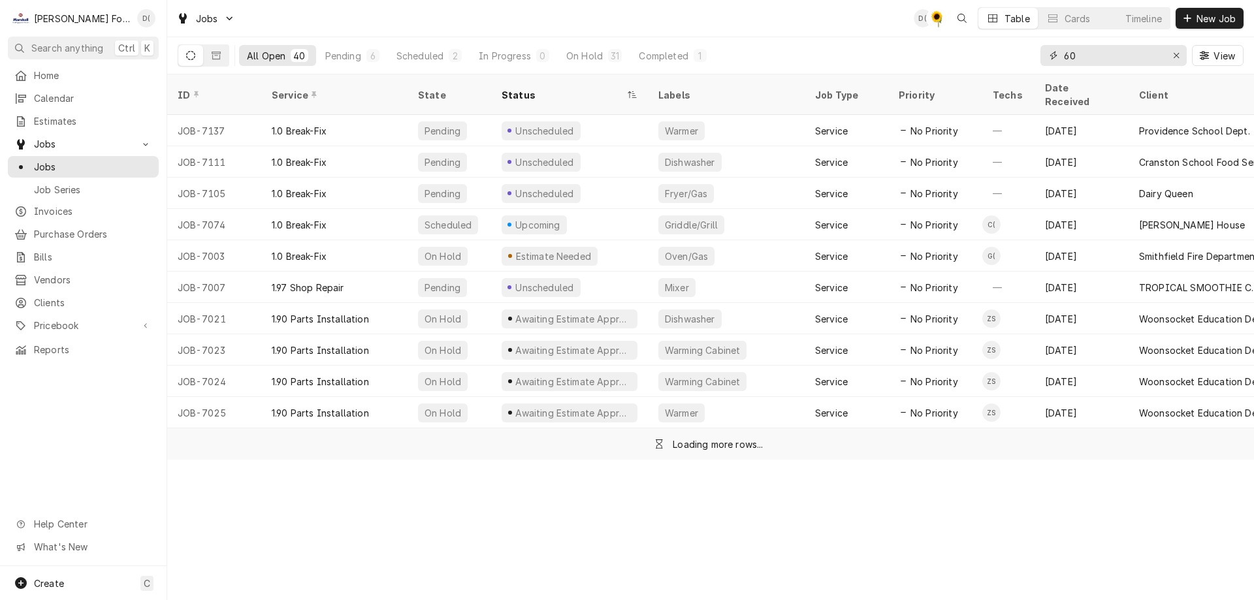
click at [1112, 61] on input "60" at bounding box center [1113, 55] width 98 height 21
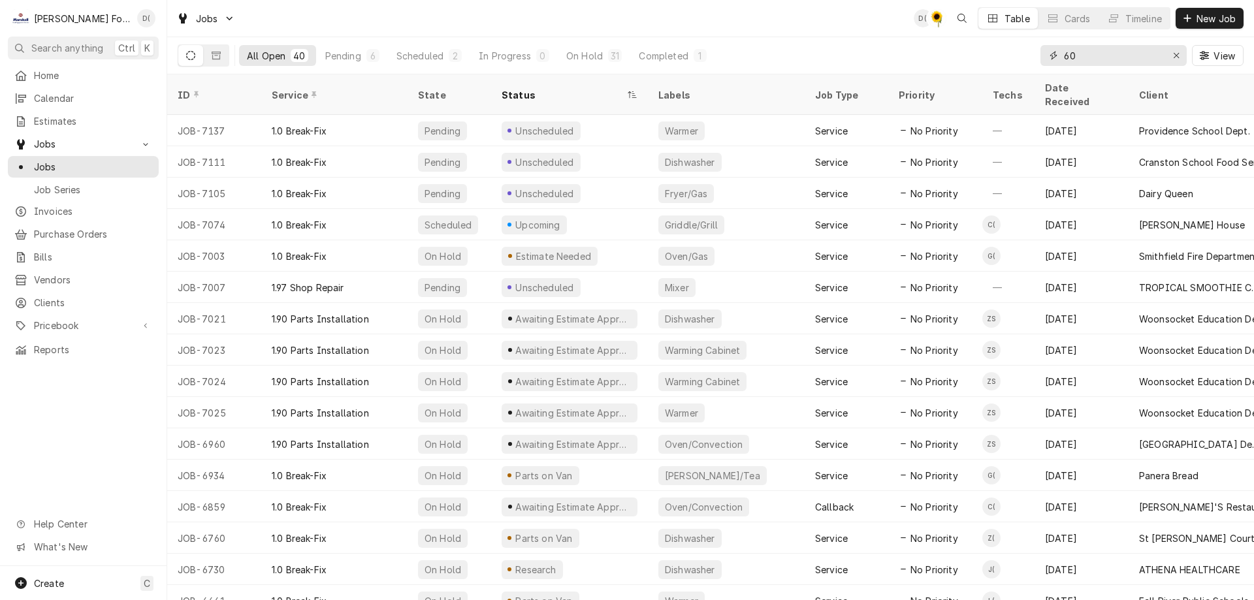
type input "6"
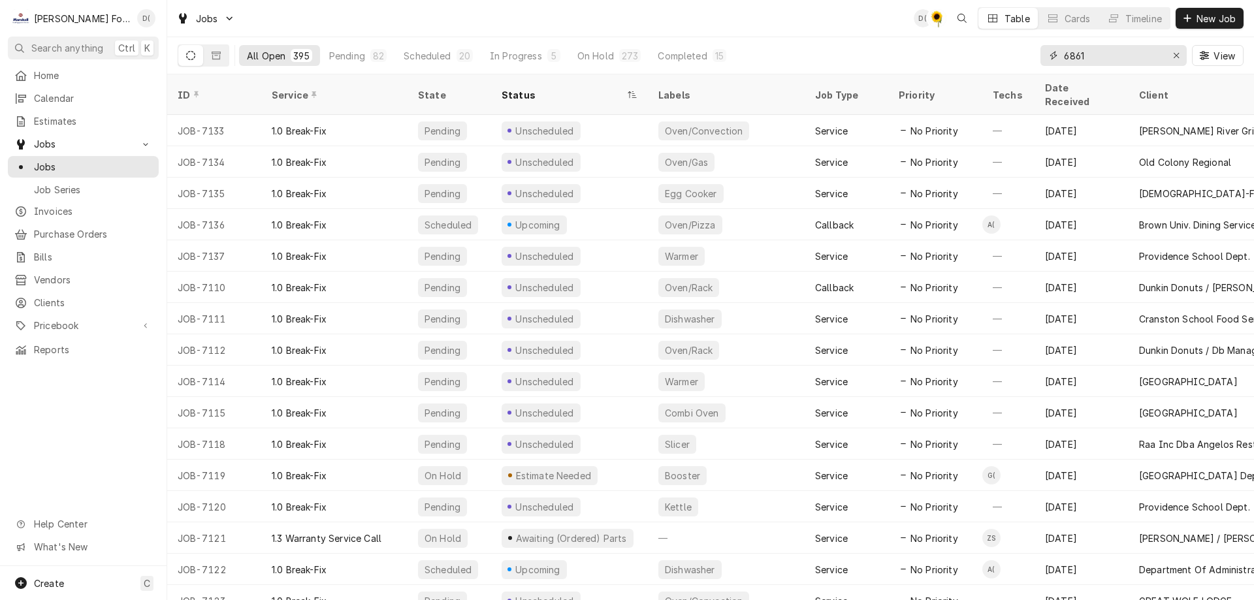
type input "6861"
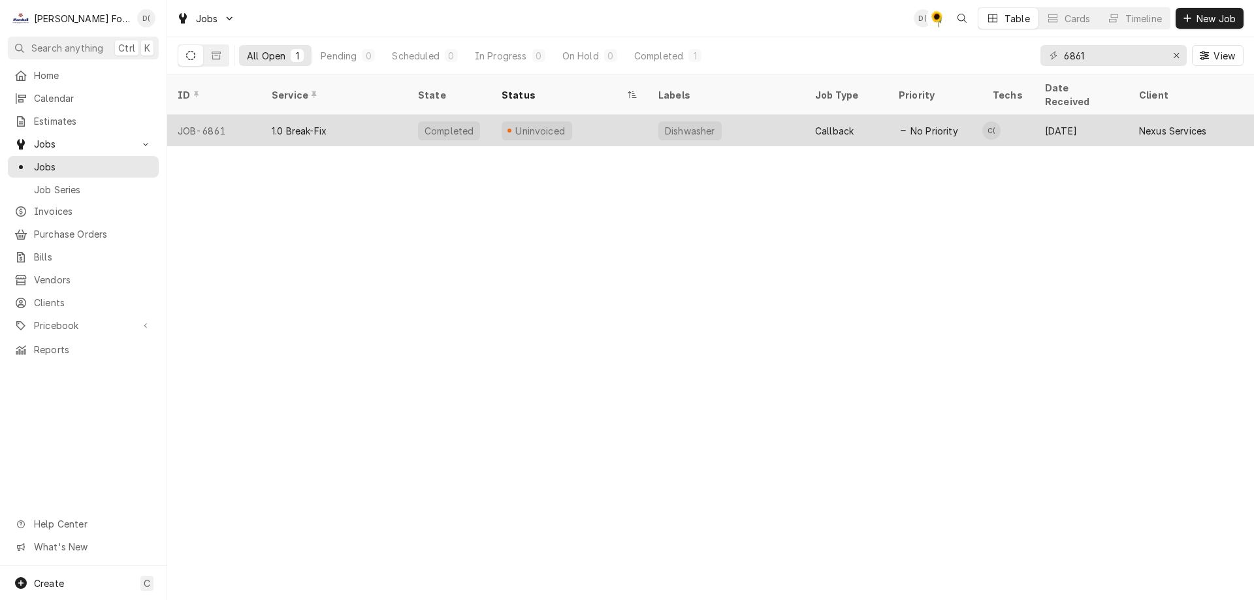
click at [644, 121] on div "Uninvoiced" at bounding box center [569, 130] width 157 height 31
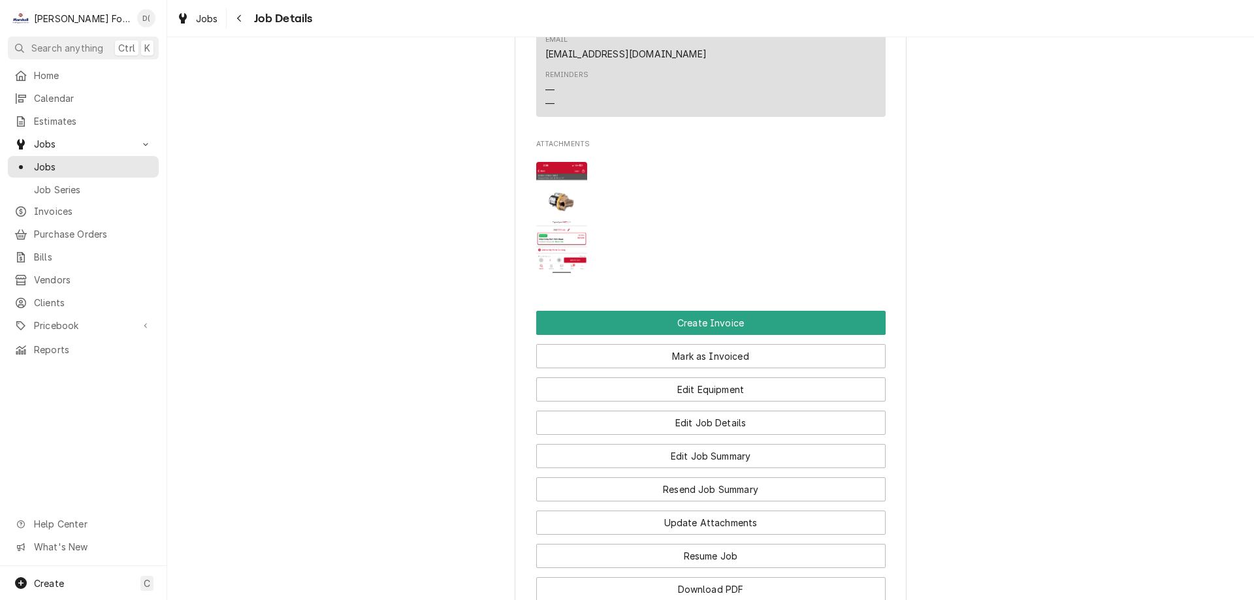
scroll to position [1372, 0]
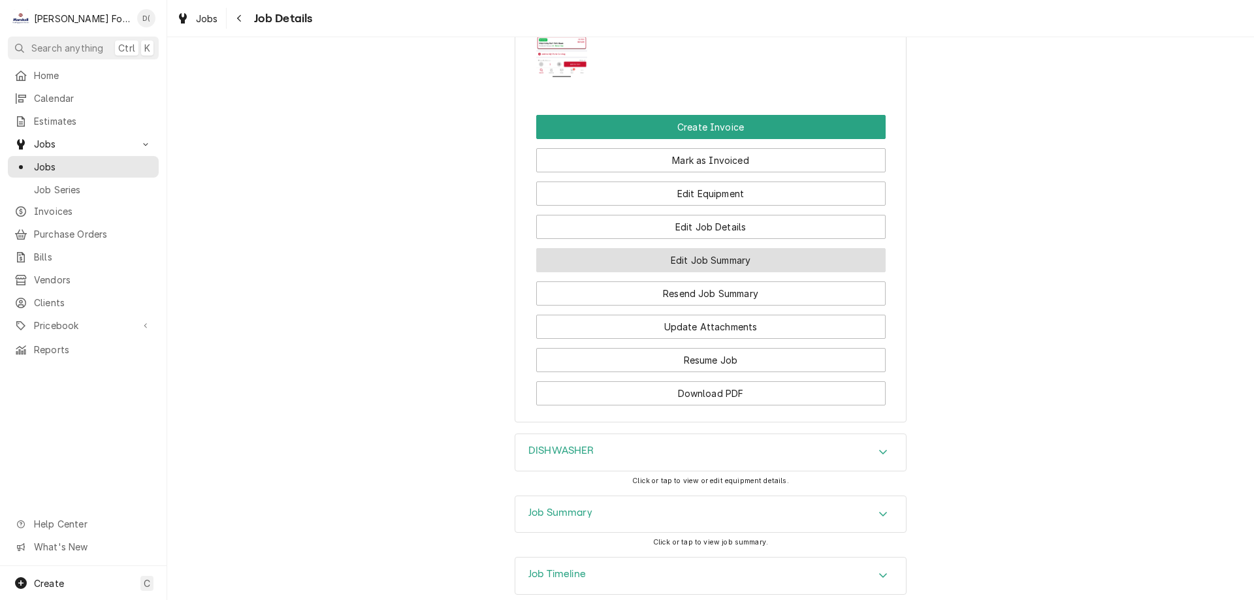
click at [683, 272] on button "Edit Job Summary" at bounding box center [711, 260] width 350 height 24
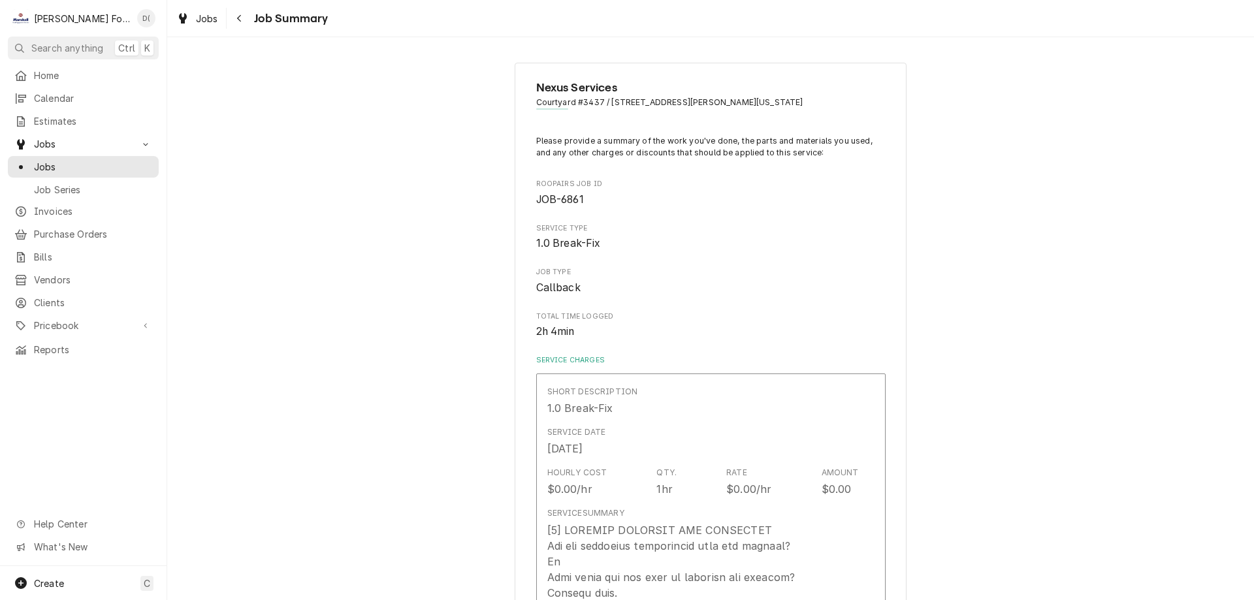
type textarea "x"
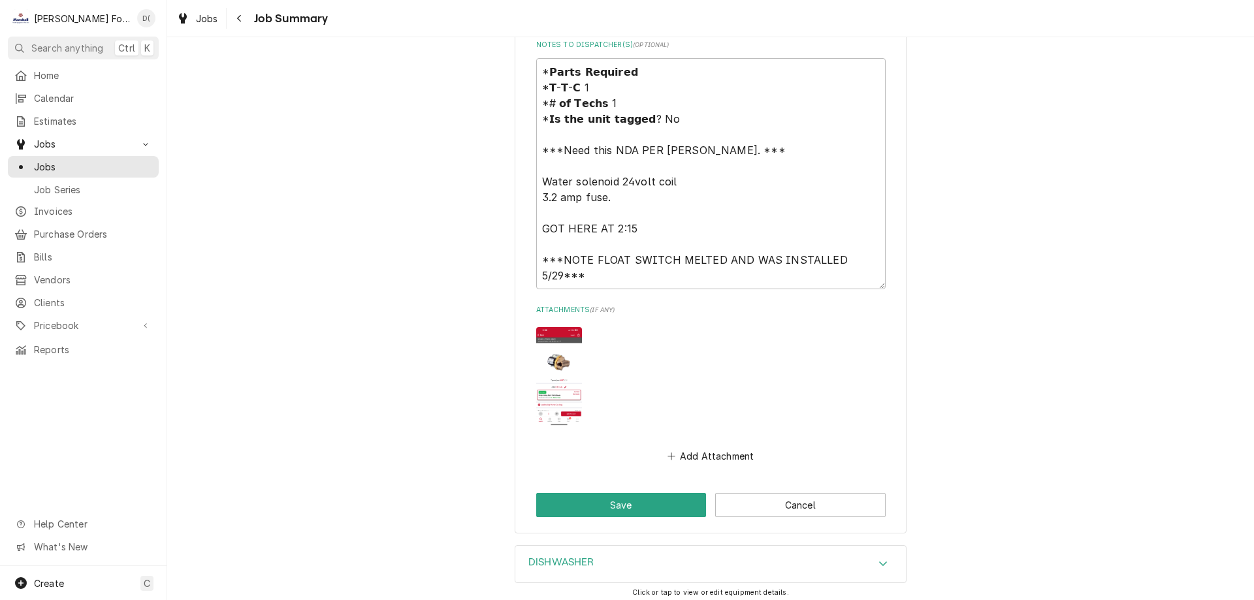
scroll to position [1948, 0]
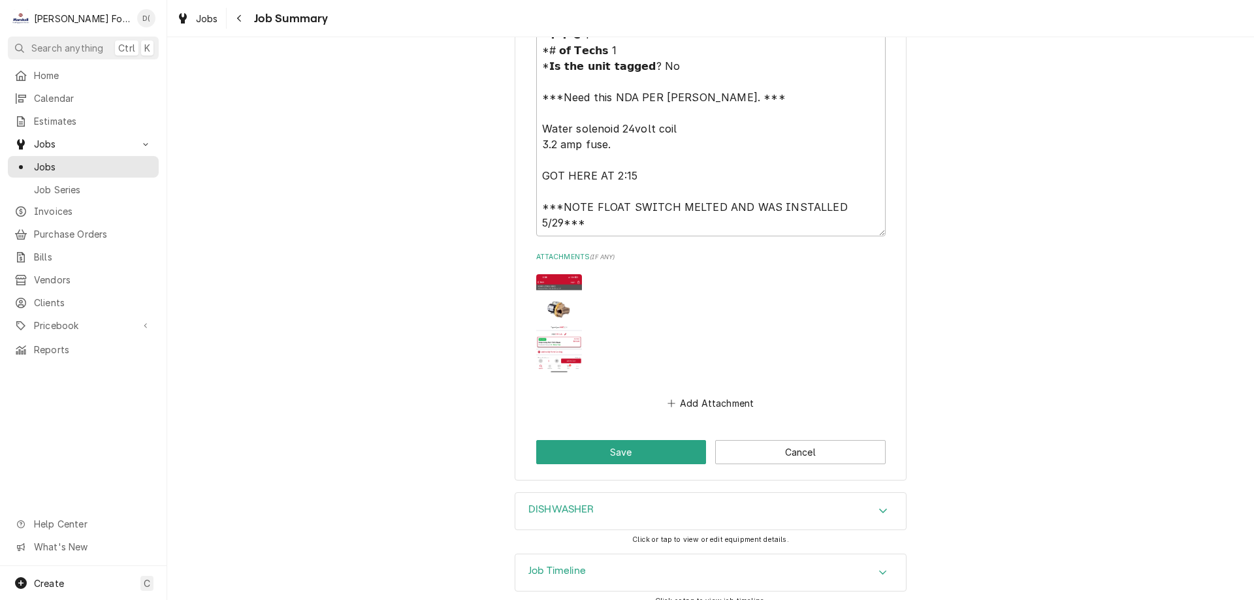
click at [568, 565] on h3 "Job Timeline" at bounding box center [557, 571] width 57 height 12
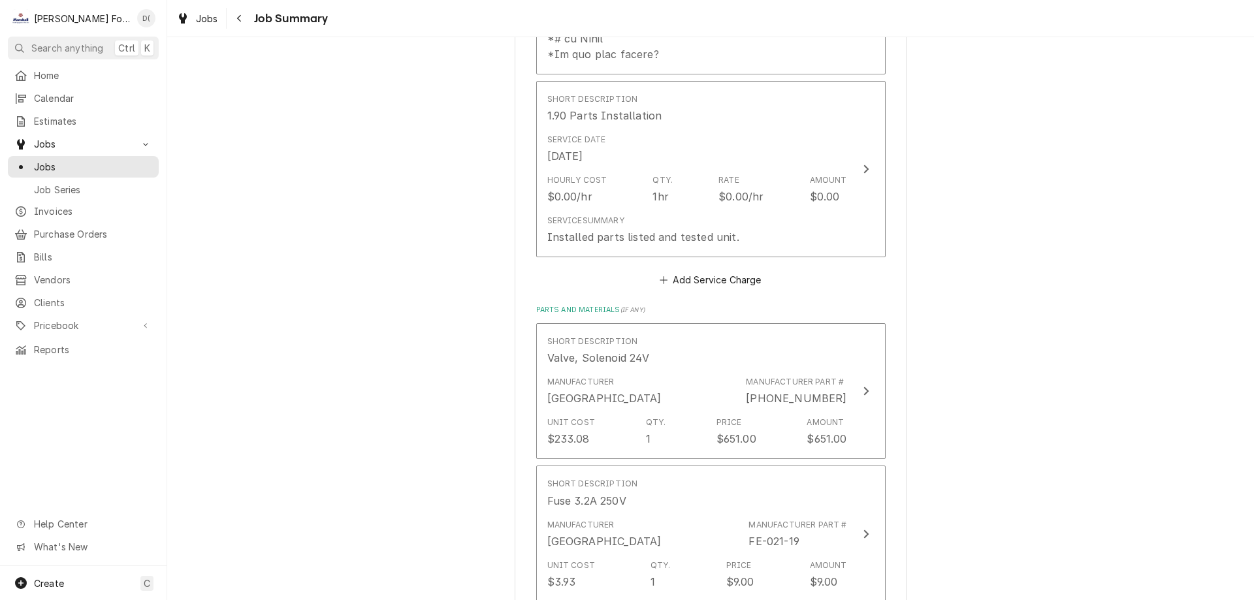
scroll to position [706, 0]
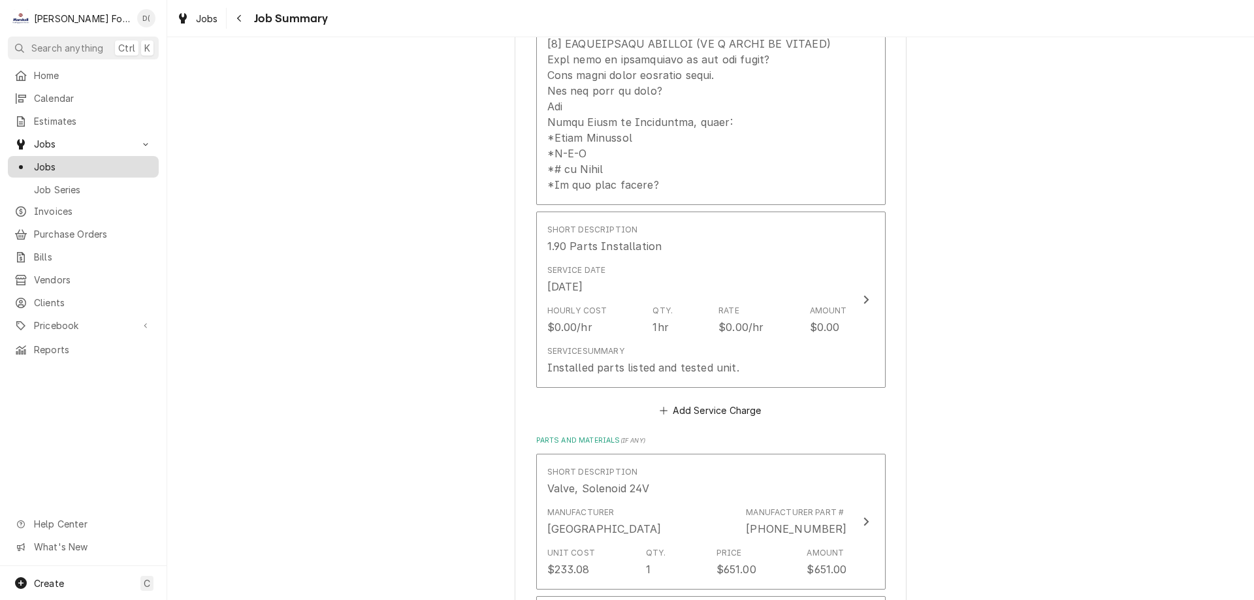
click at [74, 163] on span "Jobs" at bounding box center [93, 167] width 118 height 14
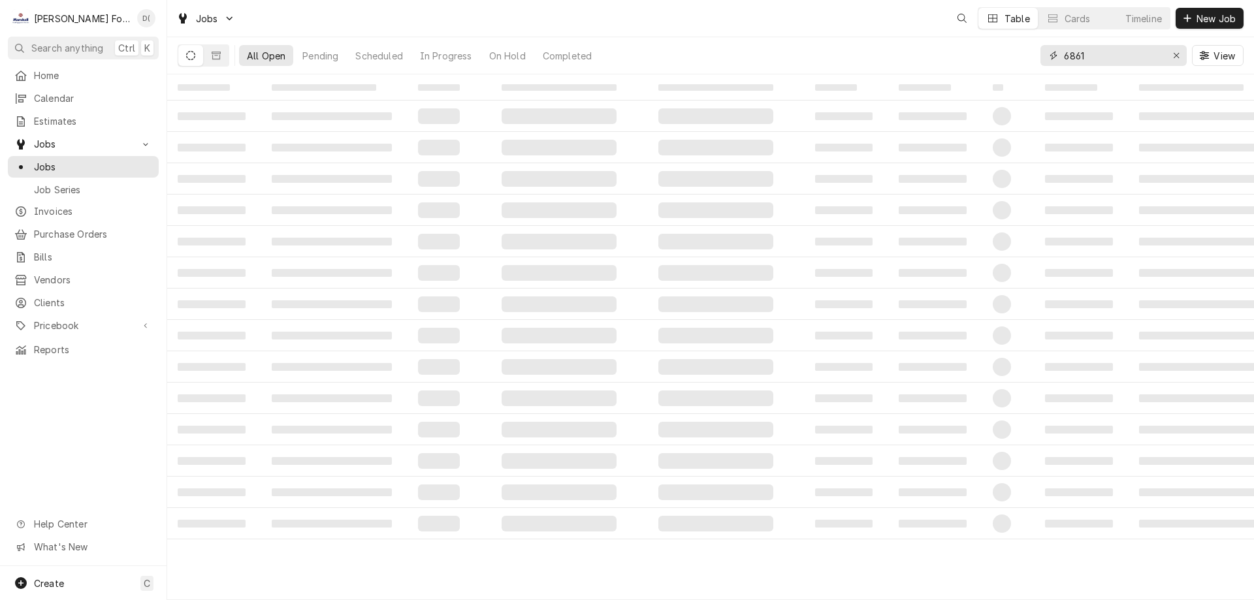
click at [1109, 59] on input "6861" at bounding box center [1113, 55] width 98 height 21
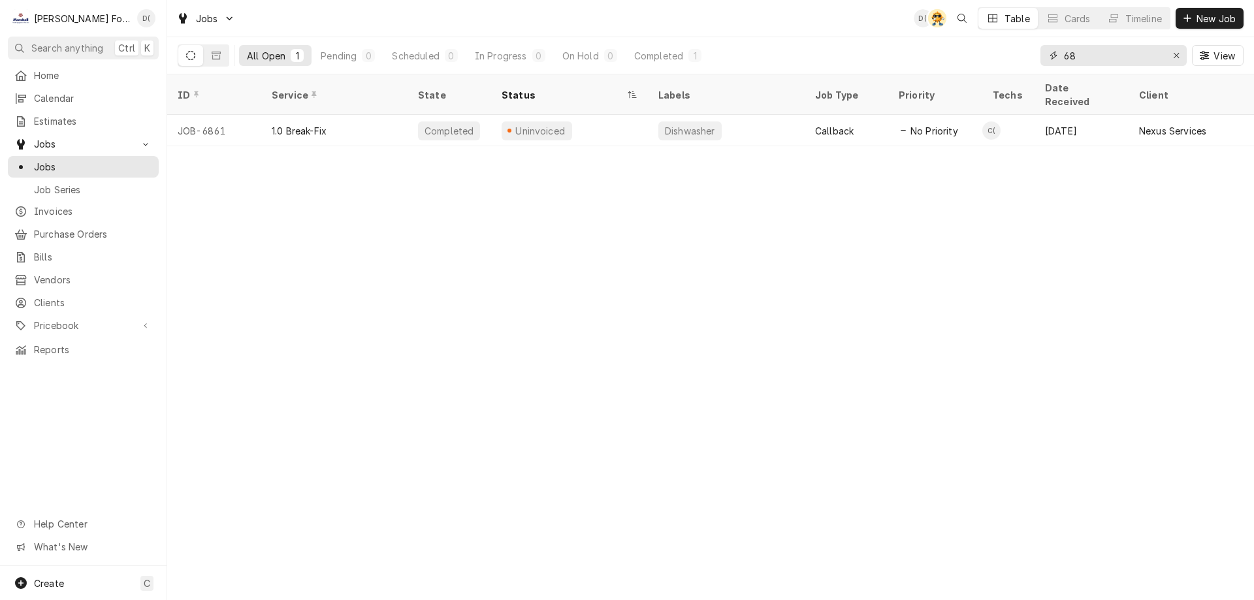
type input "6"
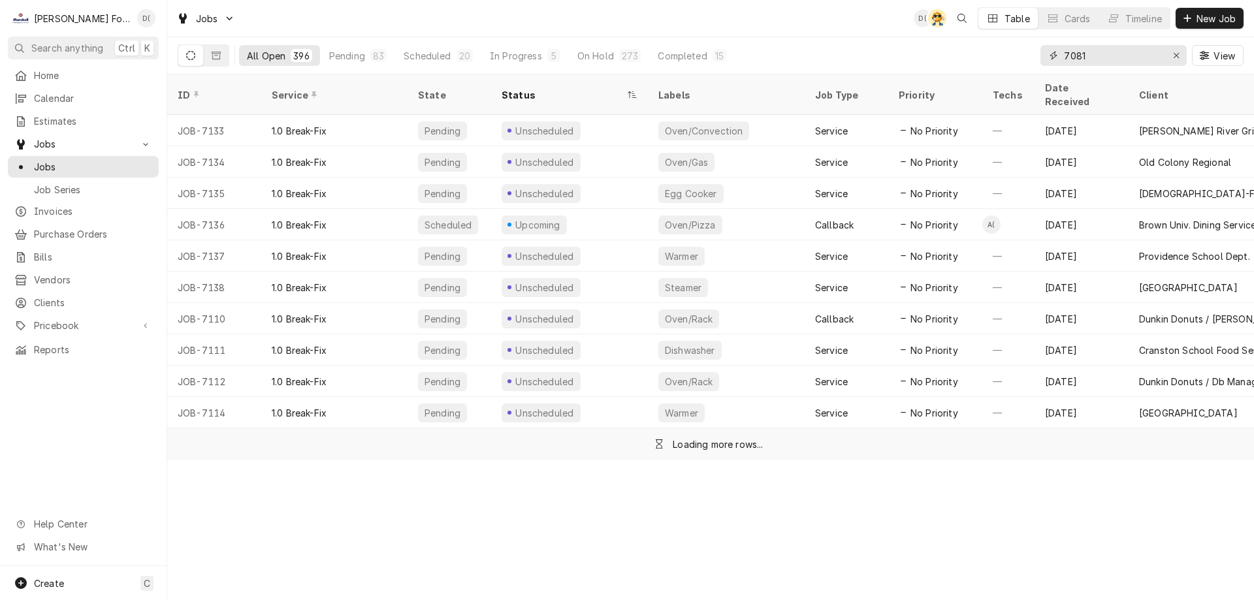
type input "7081"
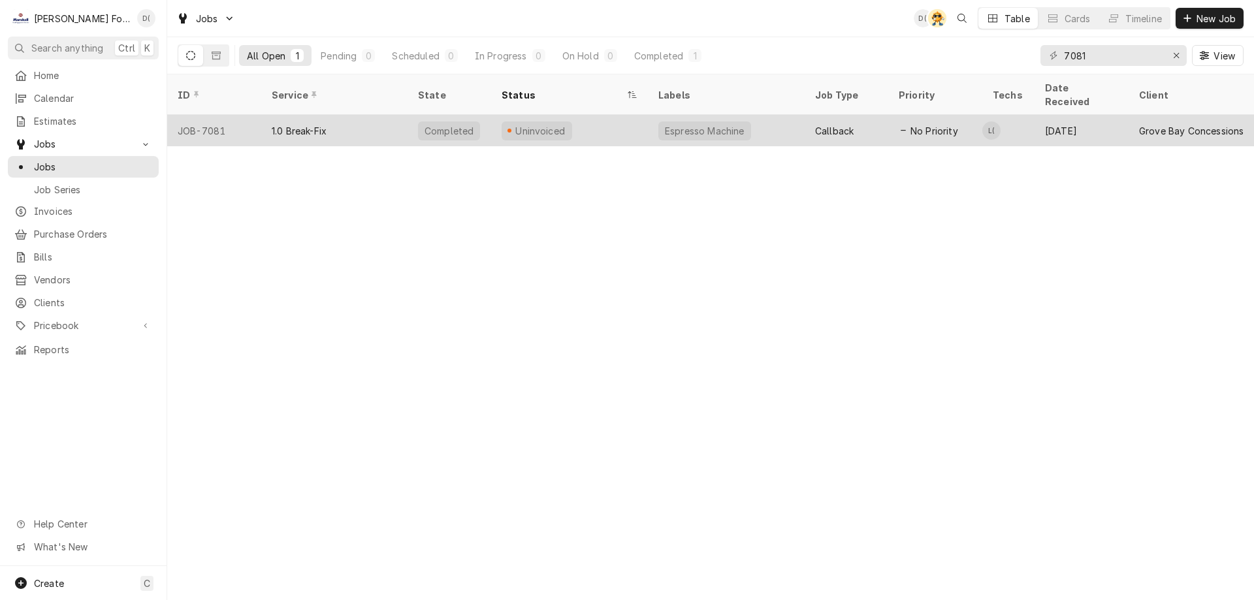
click at [610, 115] on div "Uninvoiced" at bounding box center [569, 130] width 157 height 31
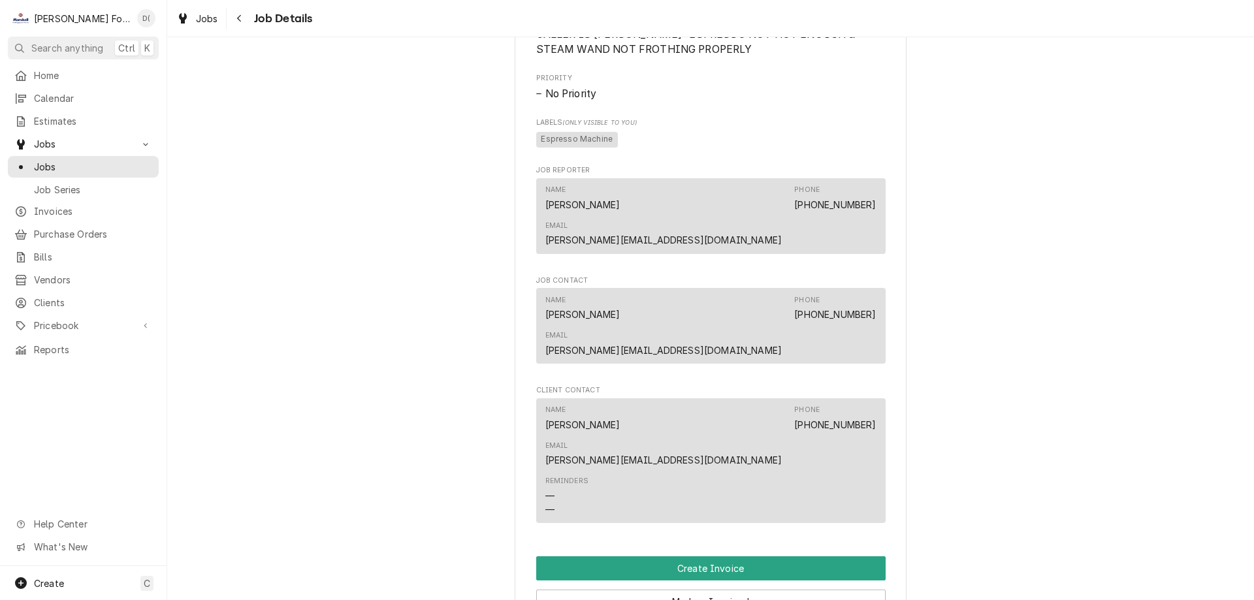
scroll to position [1176, 0]
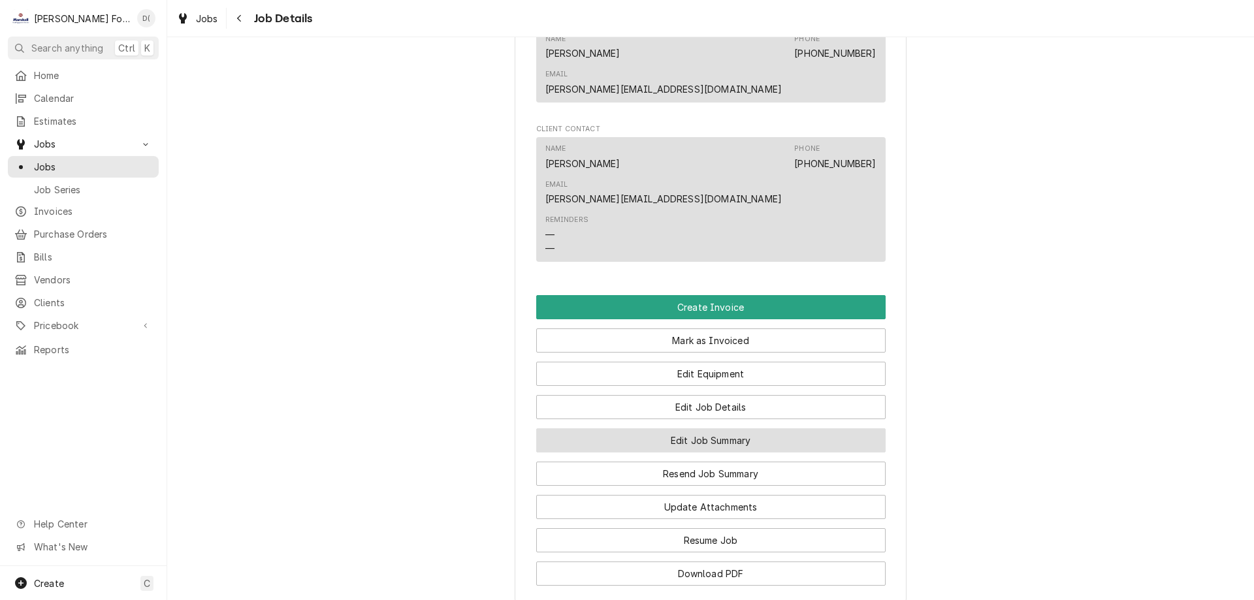
click at [669, 429] on button "Edit Job Summary" at bounding box center [711, 441] width 350 height 24
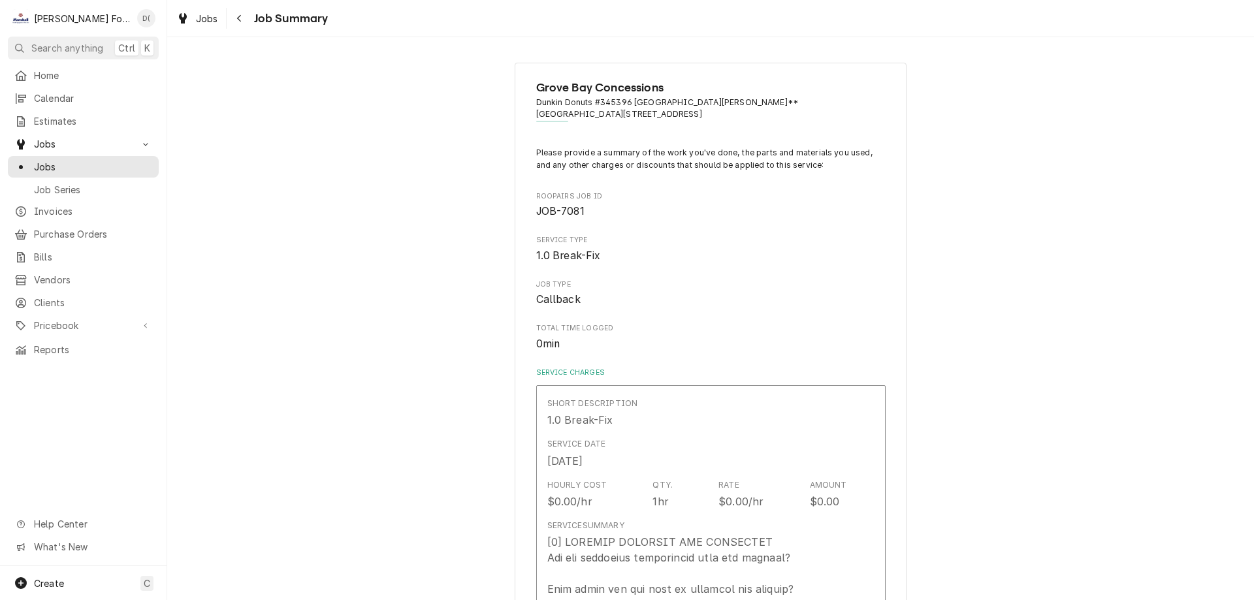
type textarea "x"
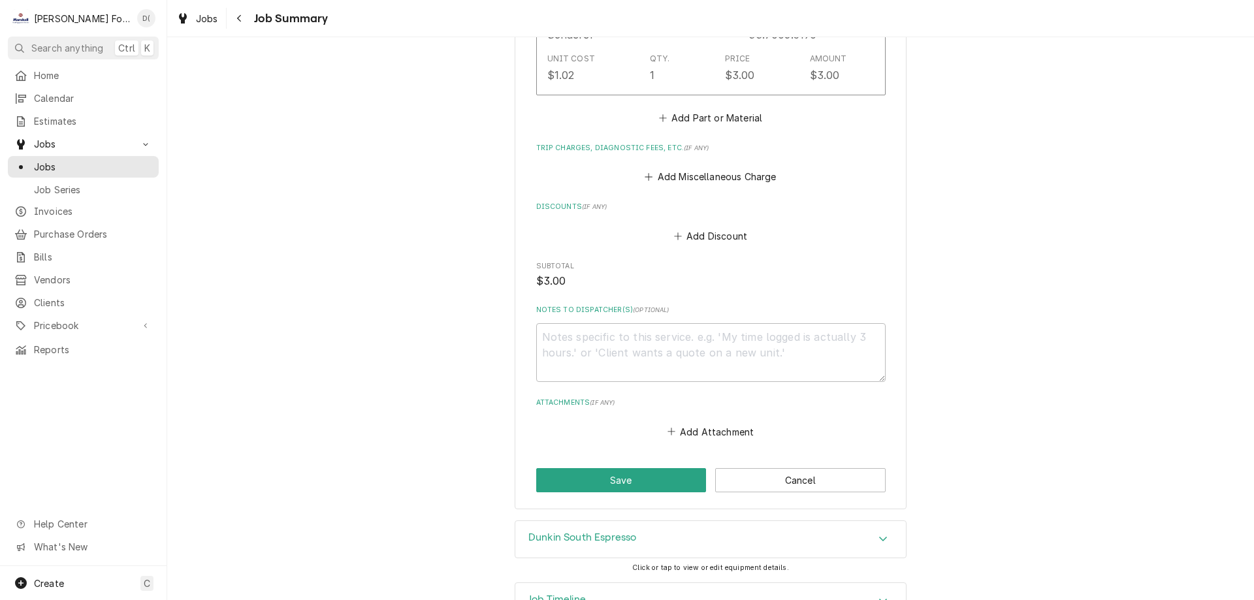
scroll to position [1058, 0]
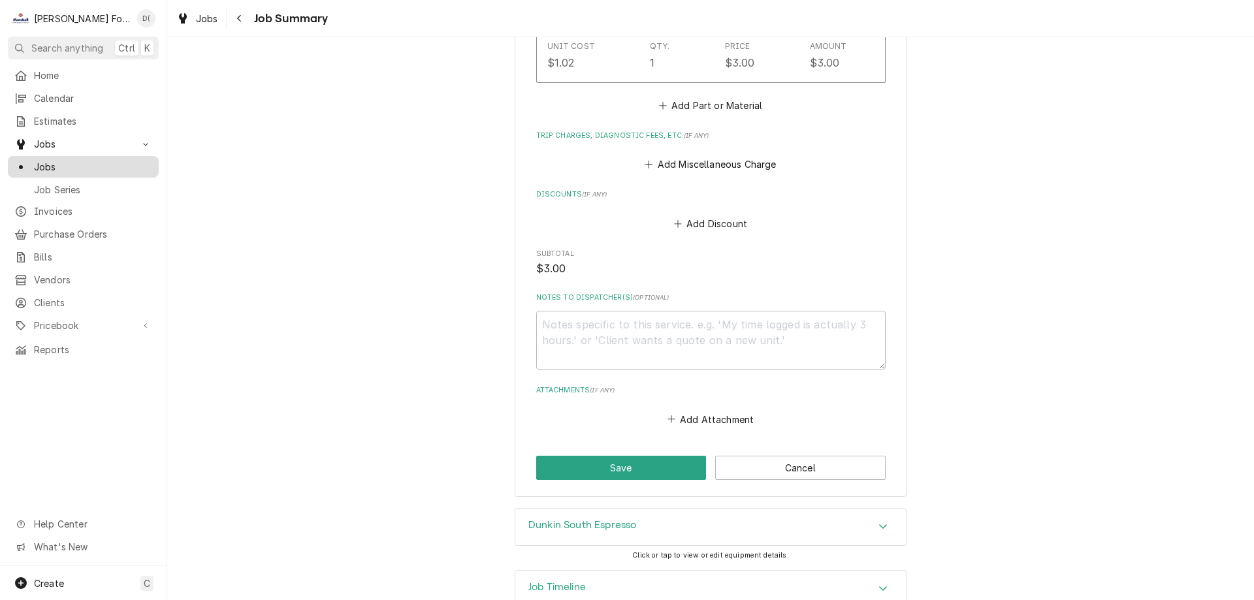
click at [107, 163] on span "Jobs" at bounding box center [93, 167] width 118 height 14
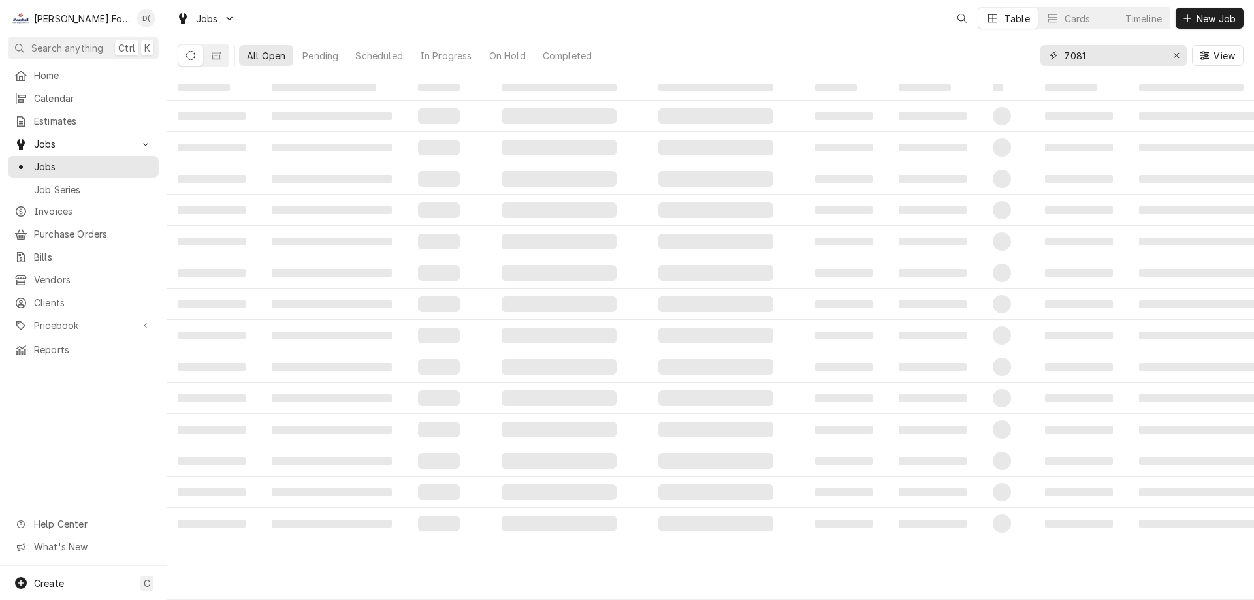
click at [1127, 56] on input "7081" at bounding box center [1113, 55] width 98 height 21
type input "7029"
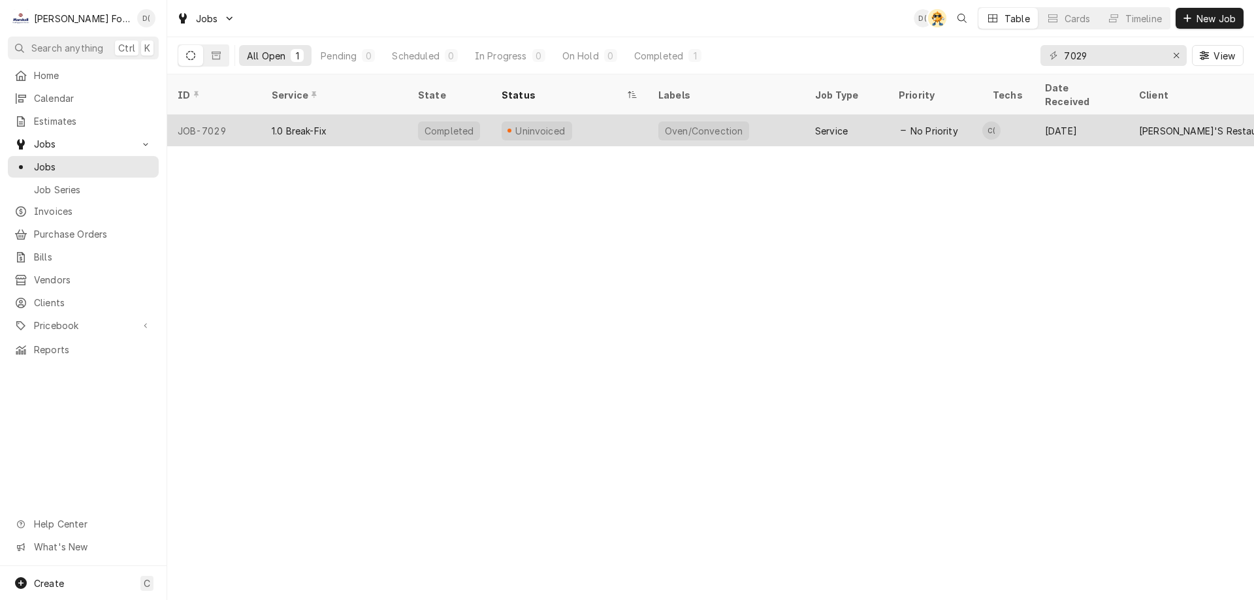
click at [585, 115] on div "Uninvoiced" at bounding box center [569, 130] width 157 height 31
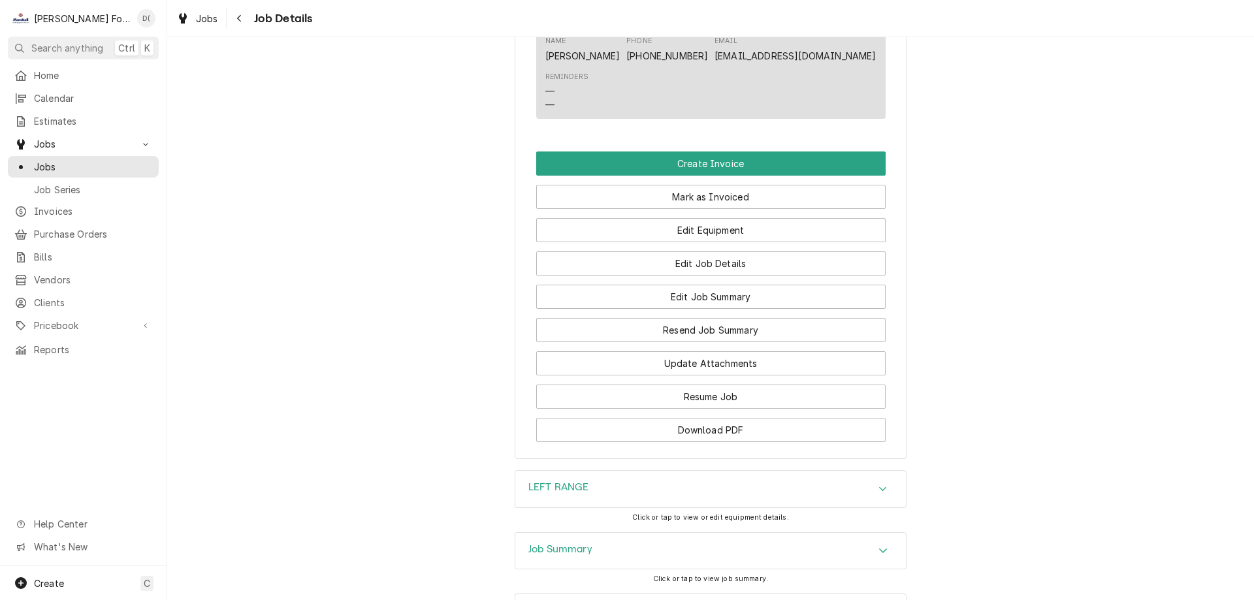
scroll to position [1177, 0]
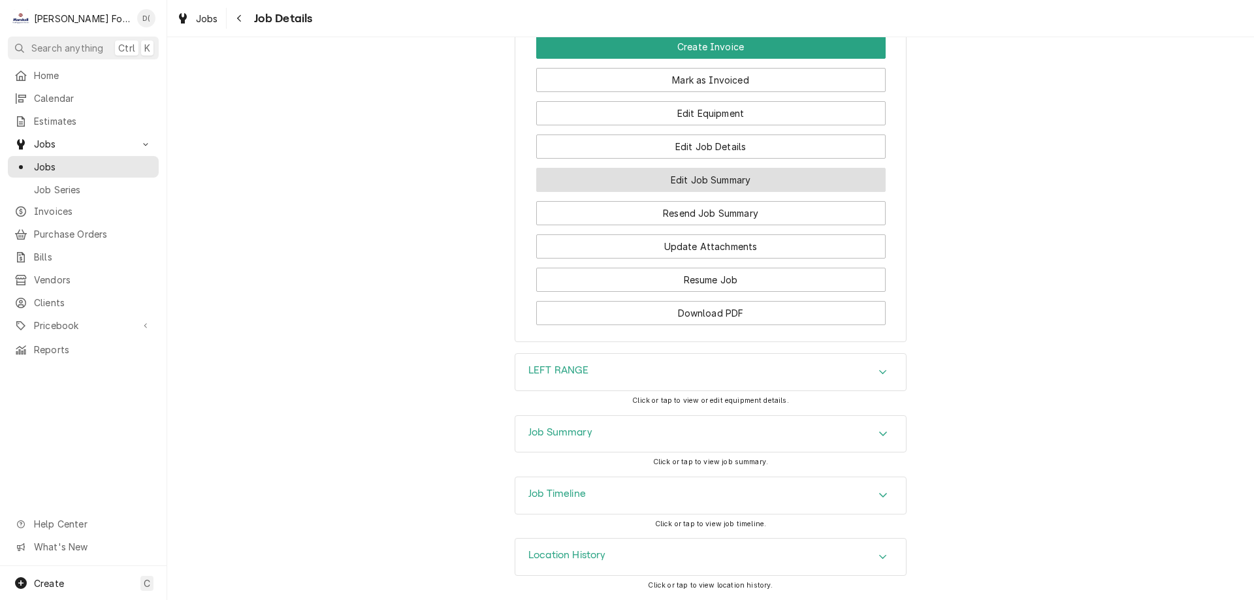
click at [695, 184] on button "Edit Job Summary" at bounding box center [711, 180] width 350 height 24
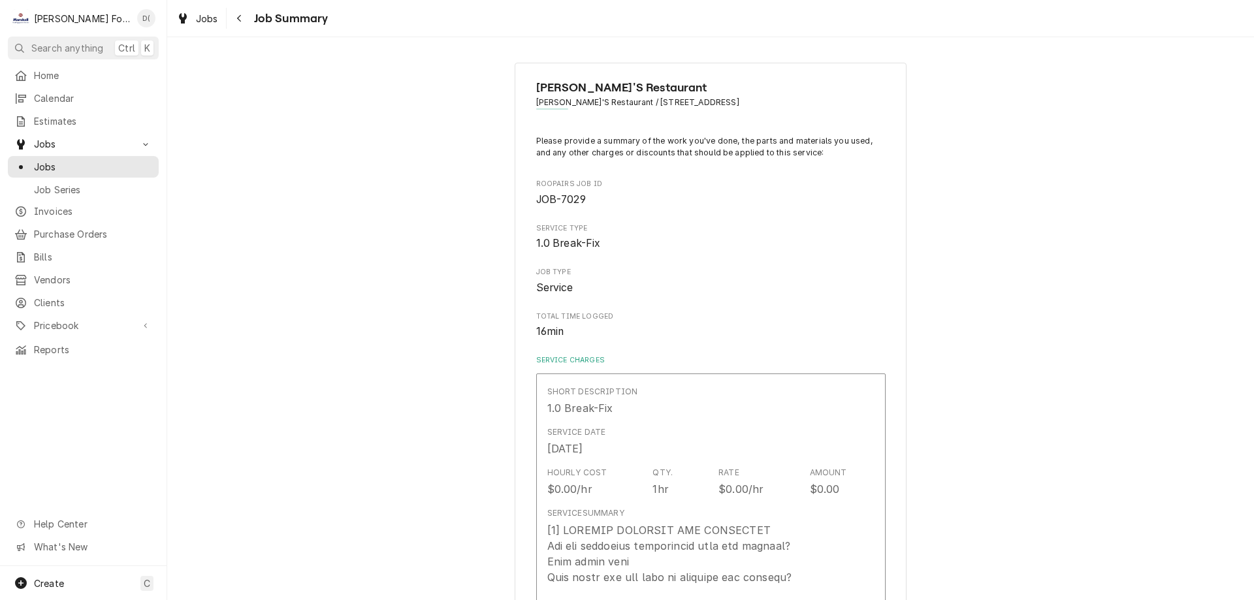
type textarea "x"
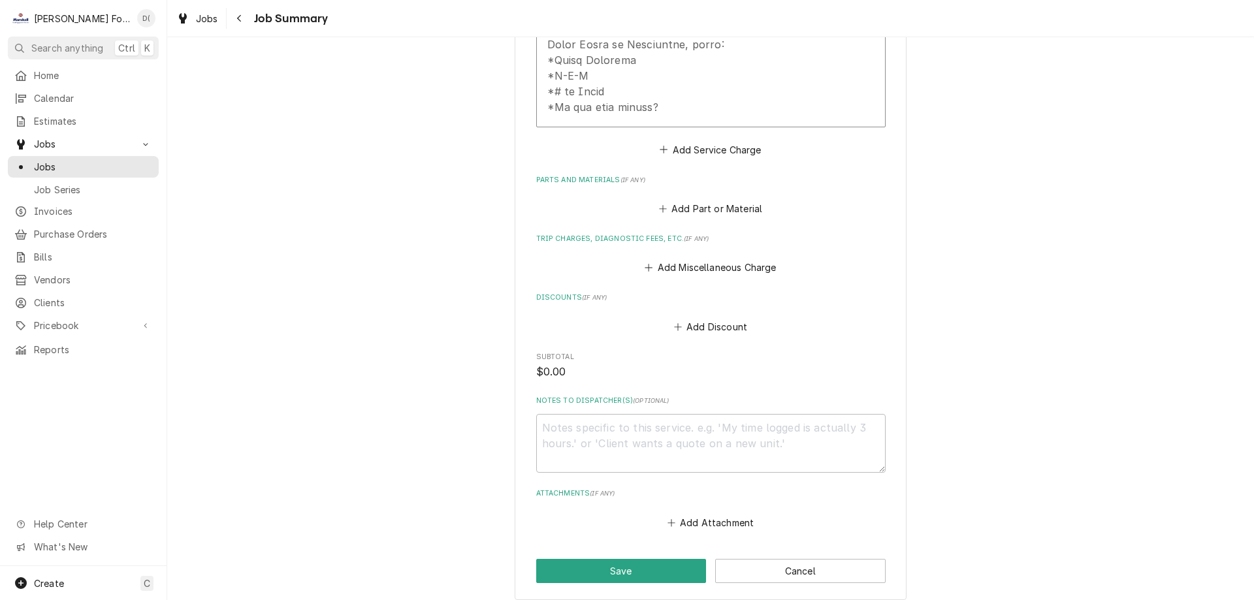
scroll to position [903, 0]
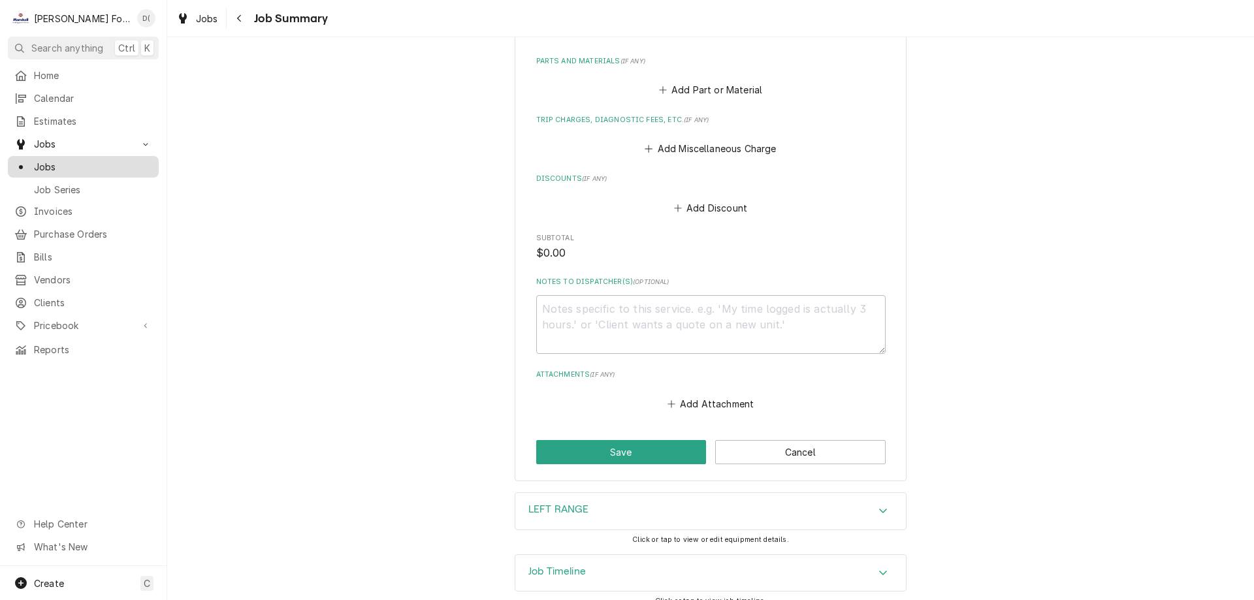
click at [107, 160] on span "Jobs" at bounding box center [93, 167] width 118 height 14
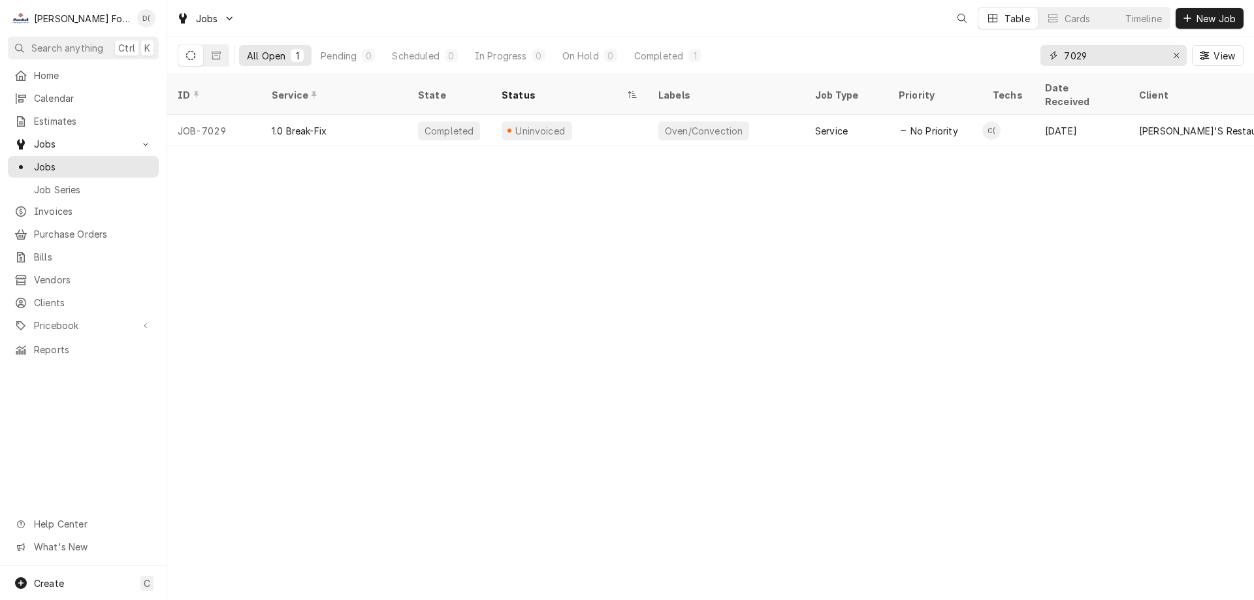
click at [1102, 50] on input "7029" at bounding box center [1113, 55] width 98 height 21
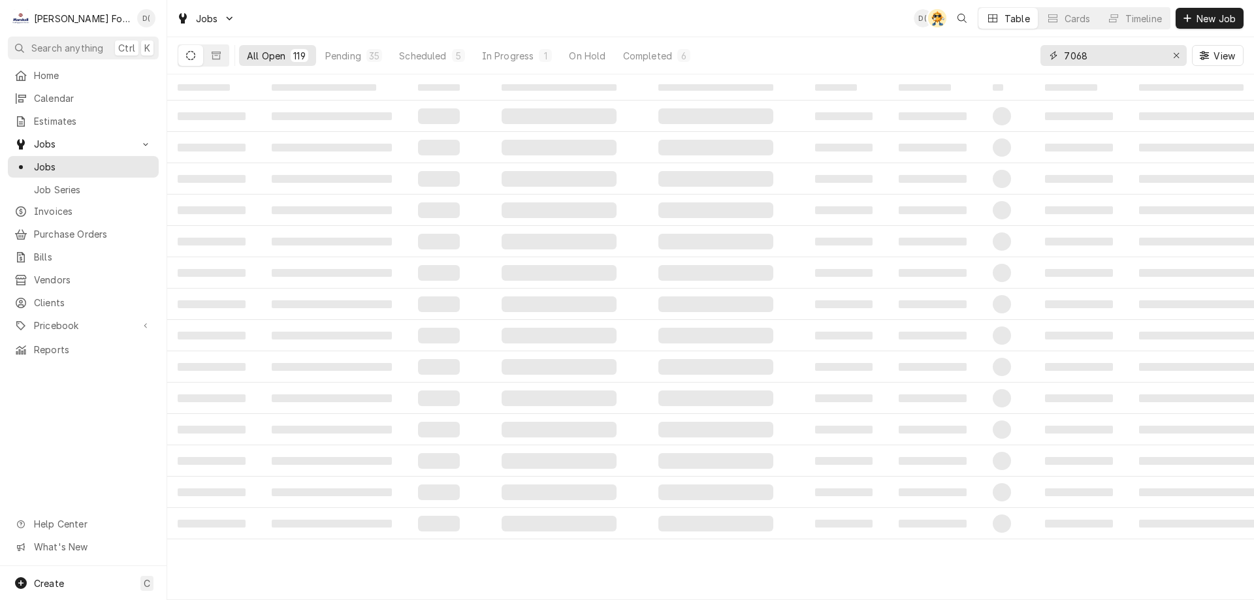
type input "7068"
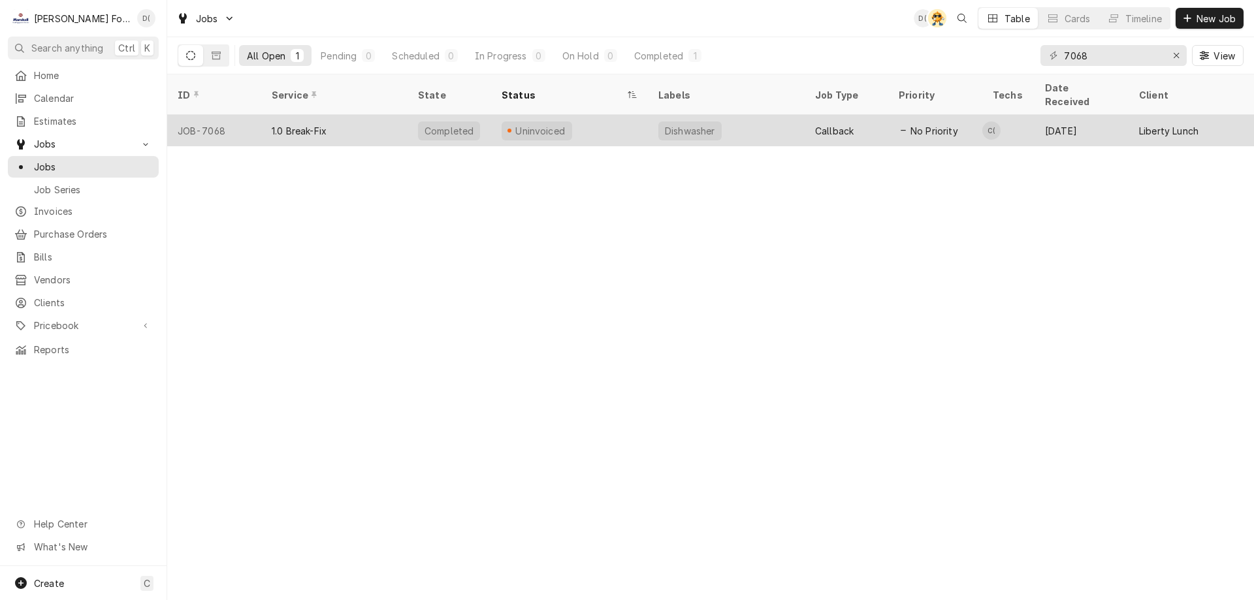
click at [593, 115] on div "Uninvoiced" at bounding box center [569, 130] width 157 height 31
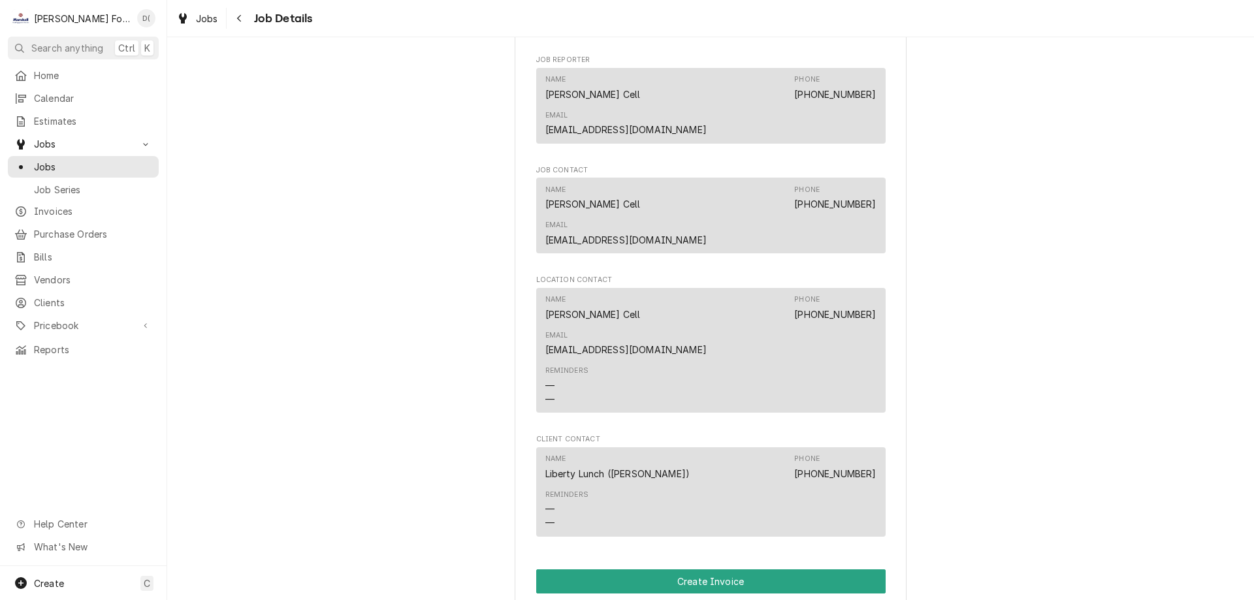
scroll to position [1241, 0]
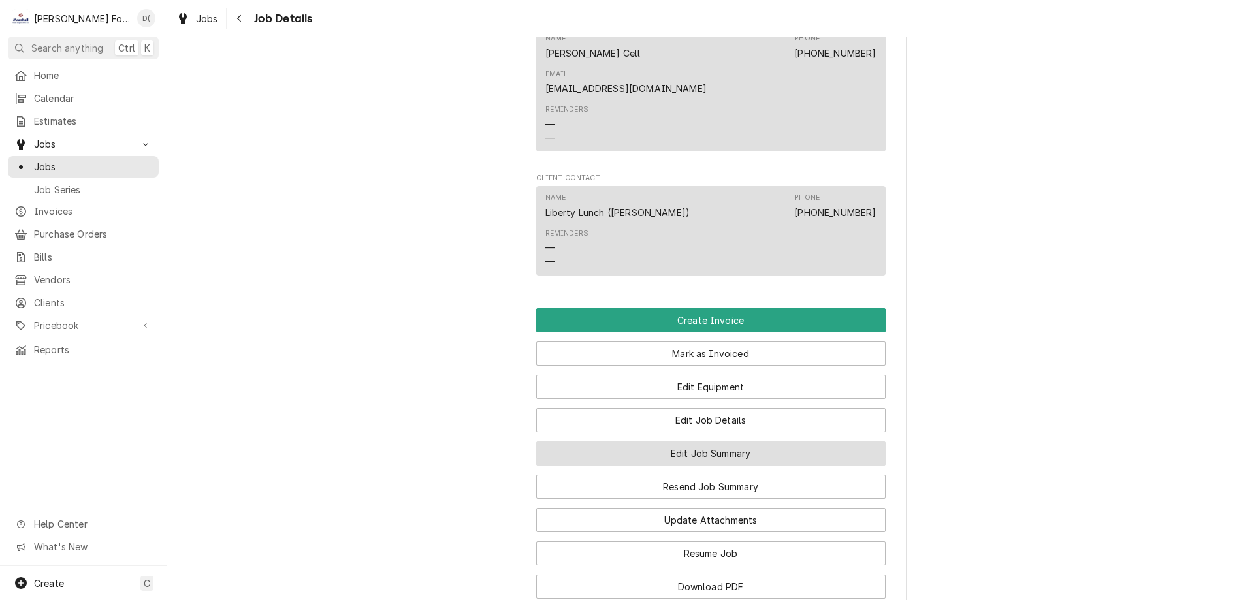
click at [680, 442] on button "Edit Job Summary" at bounding box center [711, 454] width 350 height 24
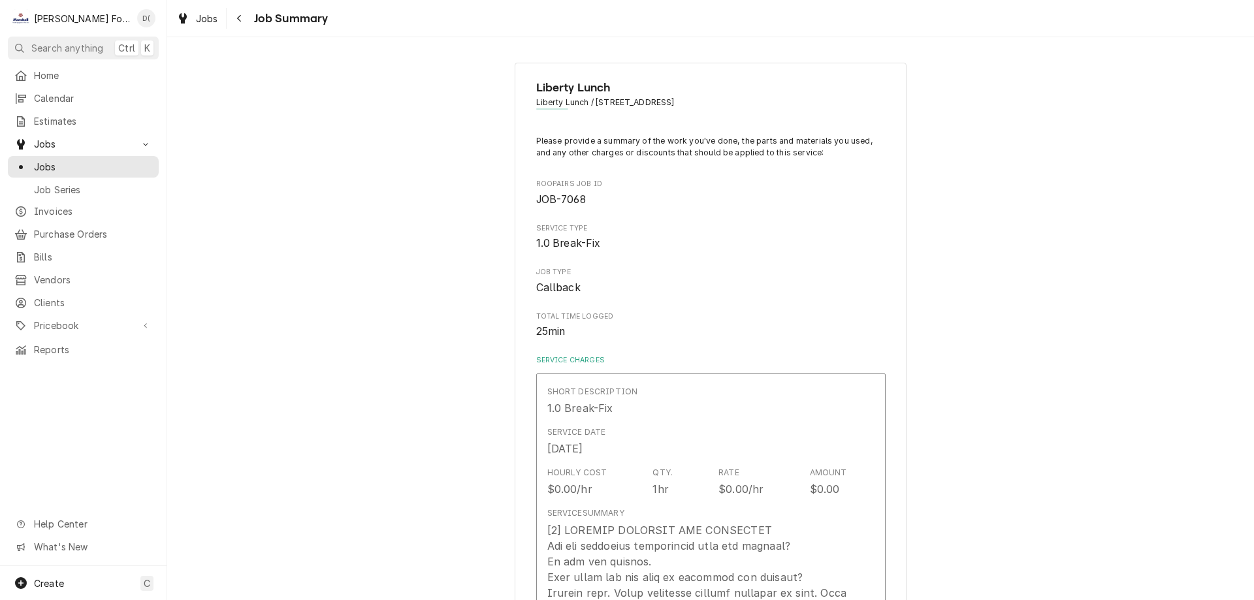
type textarea "x"
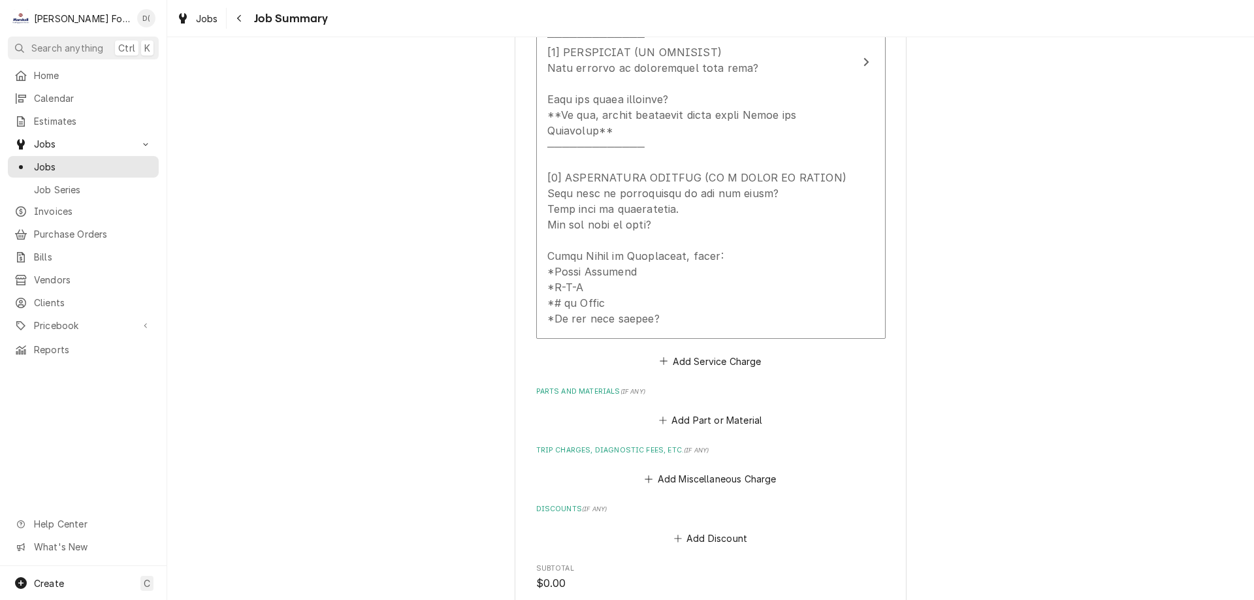
scroll to position [653, 0]
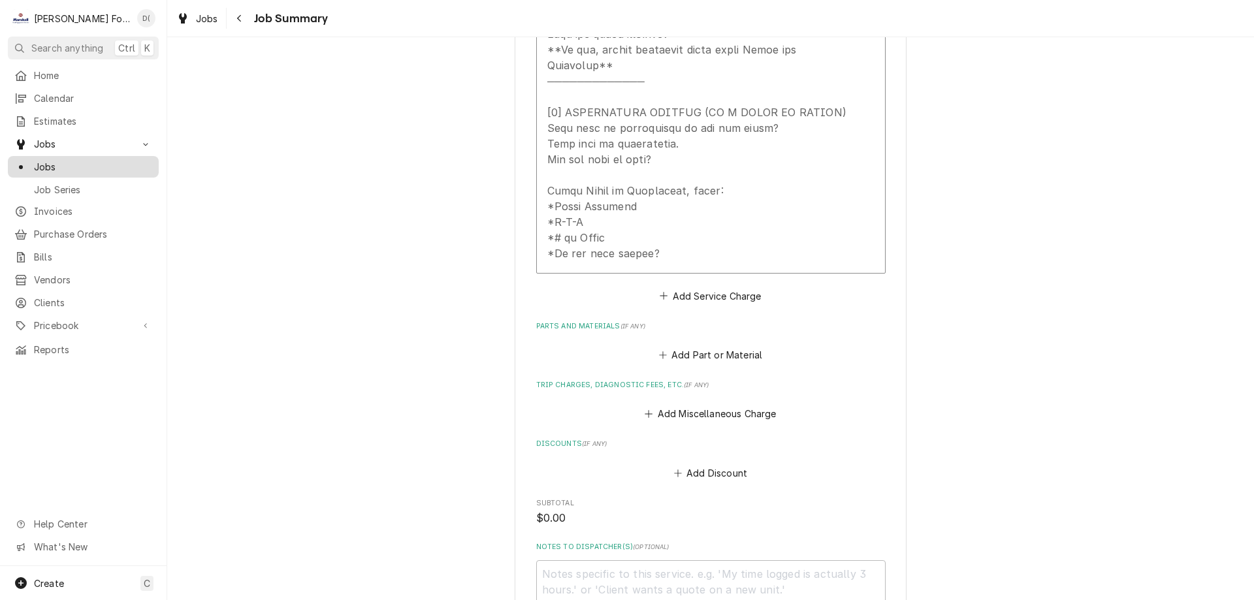
click at [56, 167] on span "Jobs" at bounding box center [93, 167] width 118 height 14
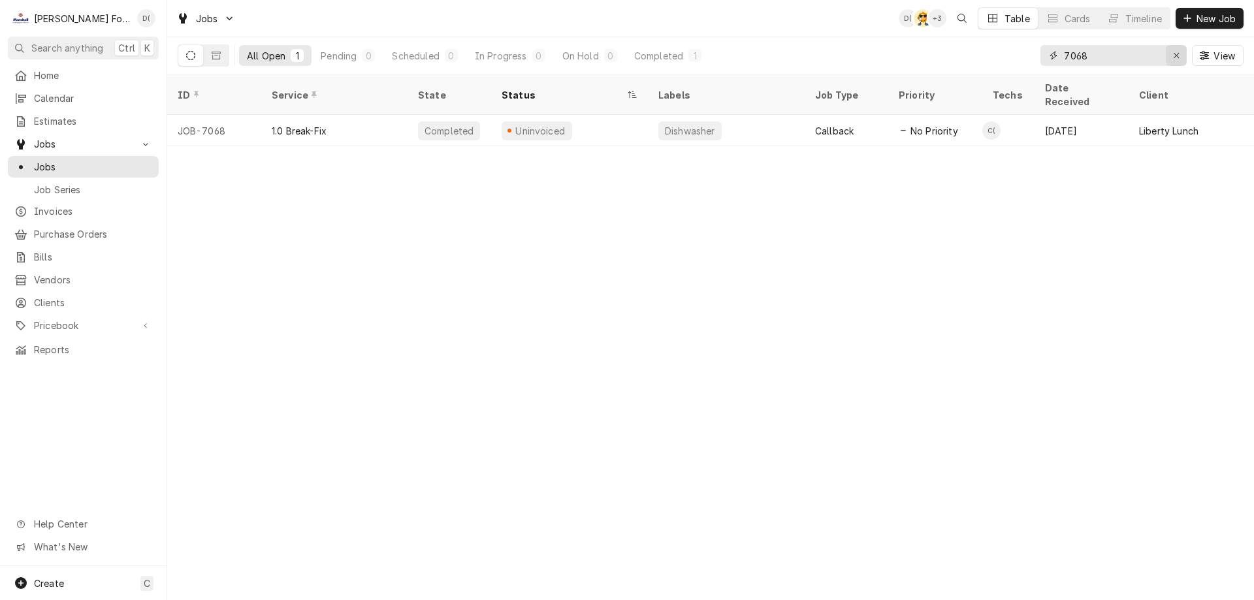
click at [1177, 54] on icon "Erase input" at bounding box center [1176, 55] width 7 height 9
click at [1146, 56] on input "Dynamic Content Wrapper" at bounding box center [1125, 55] width 123 height 21
type input "732 central"
click at [223, 61] on button "Dynamic Content Wrapper" at bounding box center [216, 55] width 25 height 21
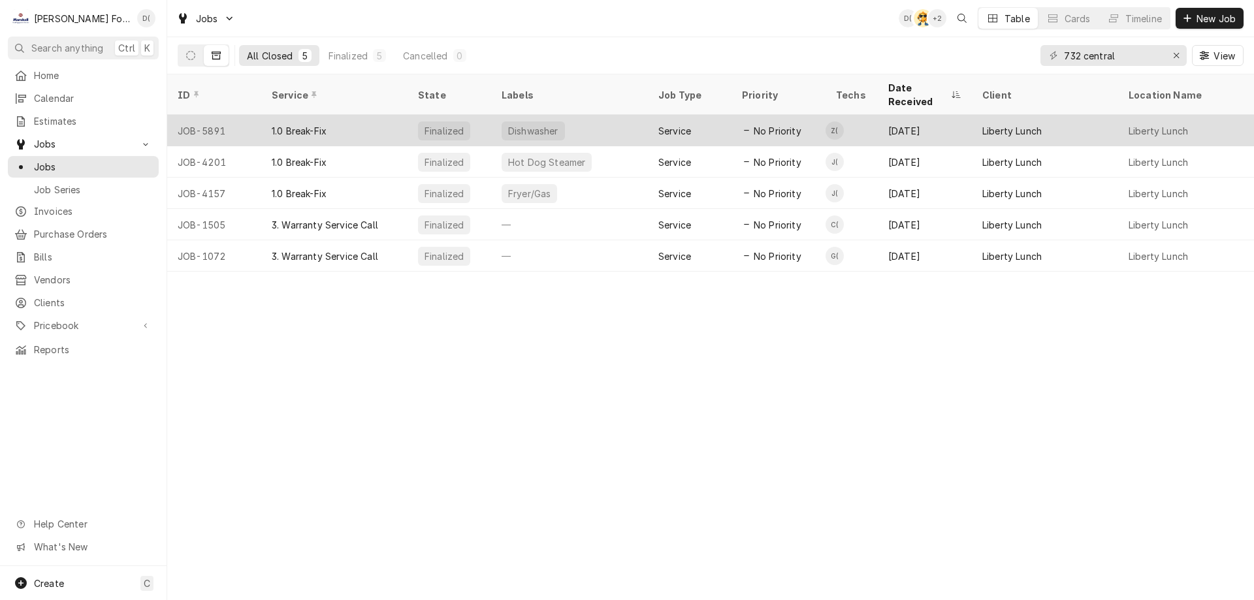
click at [389, 116] on div "1.0 Break-Fix" at bounding box center [334, 130] width 146 height 31
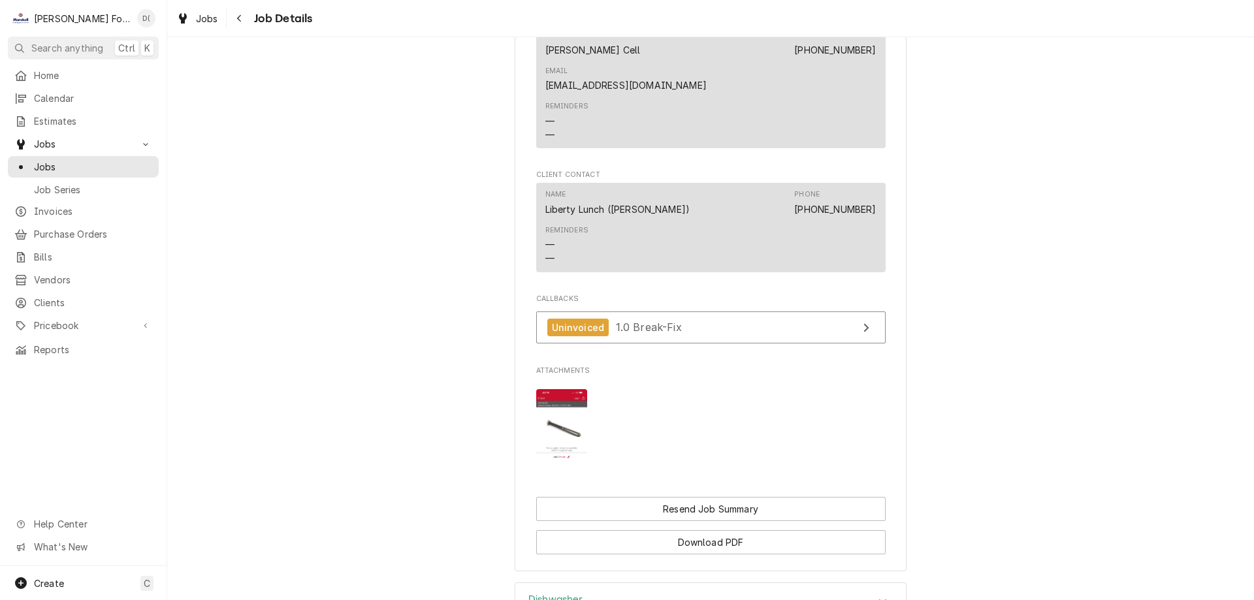
scroll to position [1249, 0]
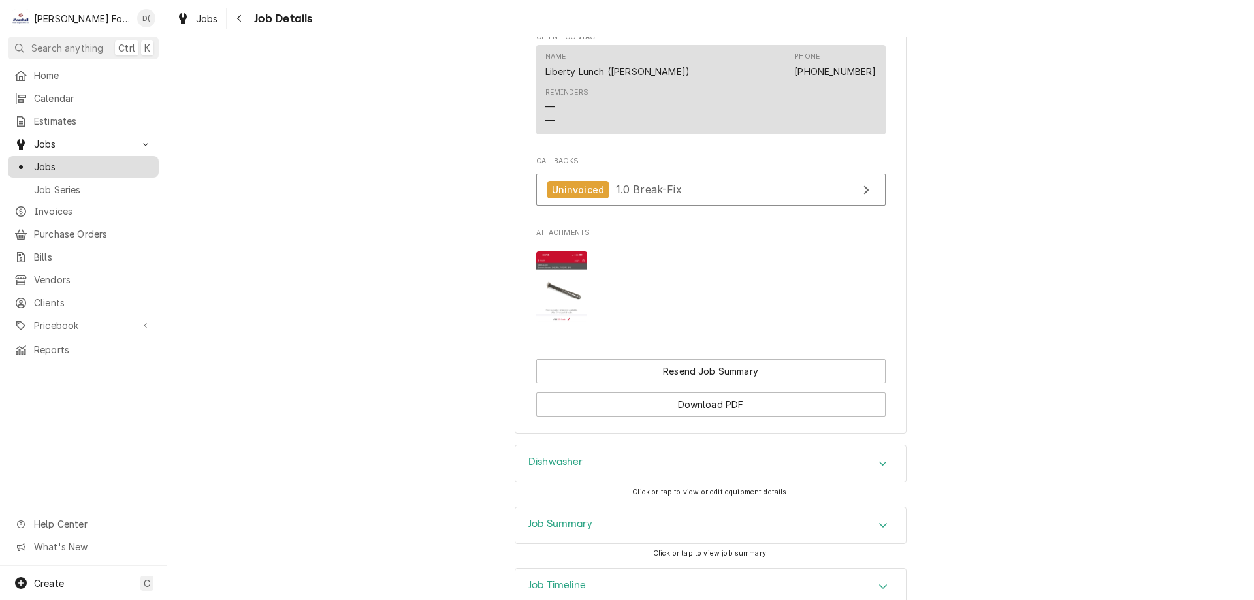
click at [75, 161] on span "Jobs" at bounding box center [93, 167] width 118 height 14
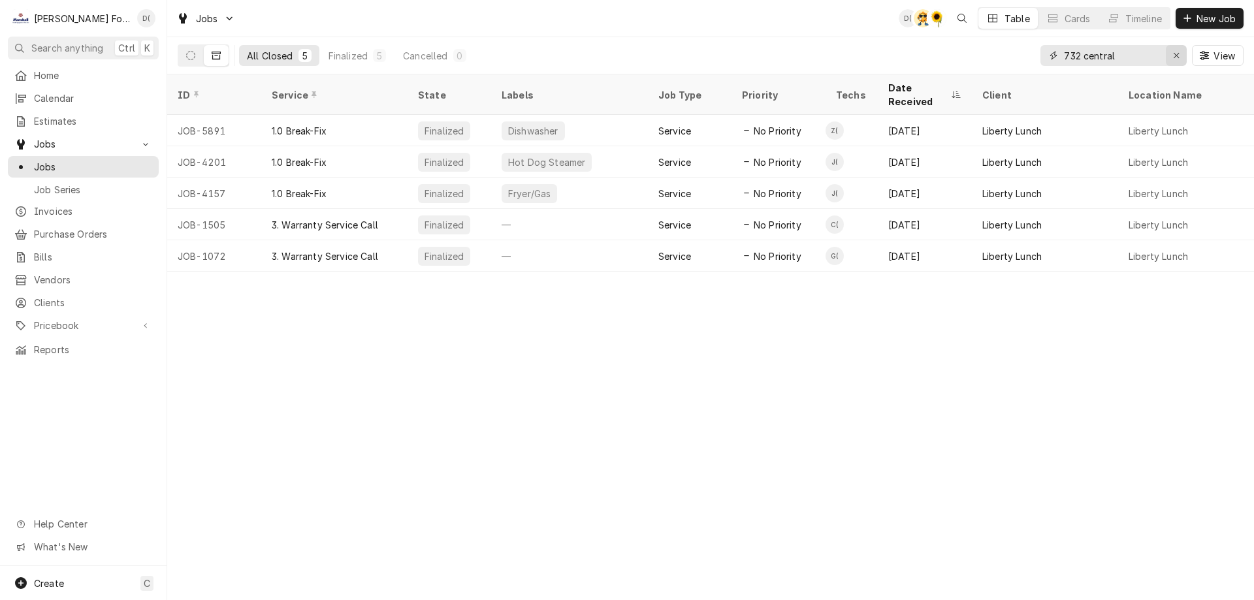
click at [1172, 53] on div "Erase input" at bounding box center [1176, 55] width 13 height 13
click at [1147, 57] on input "Dynamic Content Wrapper" at bounding box center [1125, 55] width 123 height 21
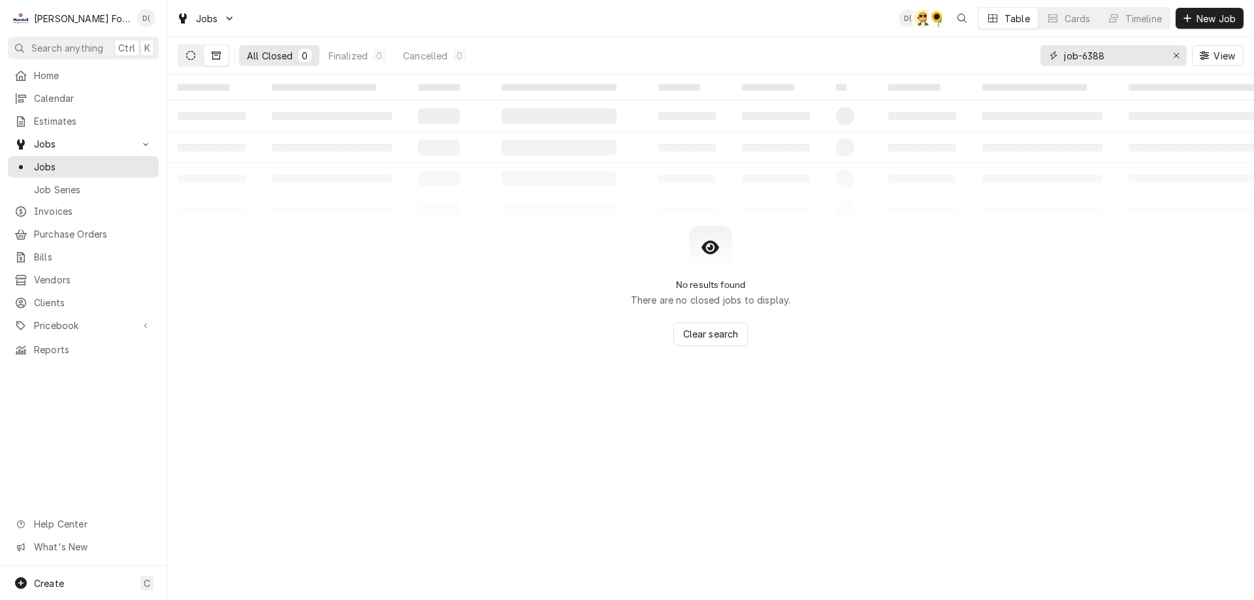
type input "job-6388"
click at [190, 60] on button "Dynamic Content Wrapper" at bounding box center [190, 55] width 25 height 21
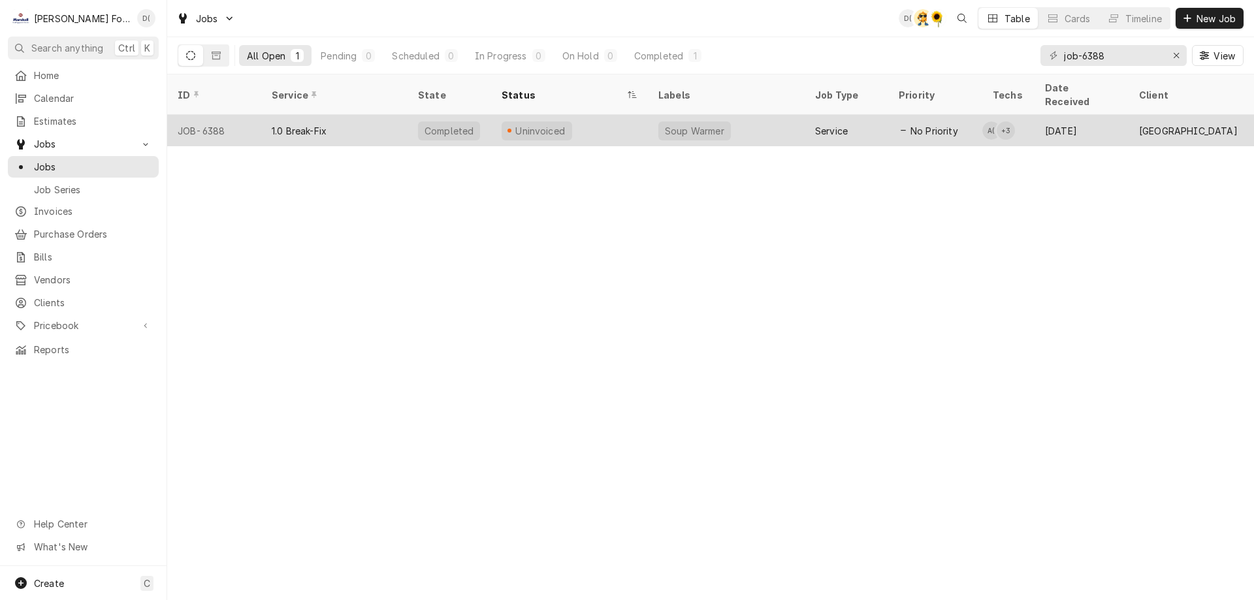
click at [485, 117] on div "Completed" at bounding box center [450, 130] width 84 height 31
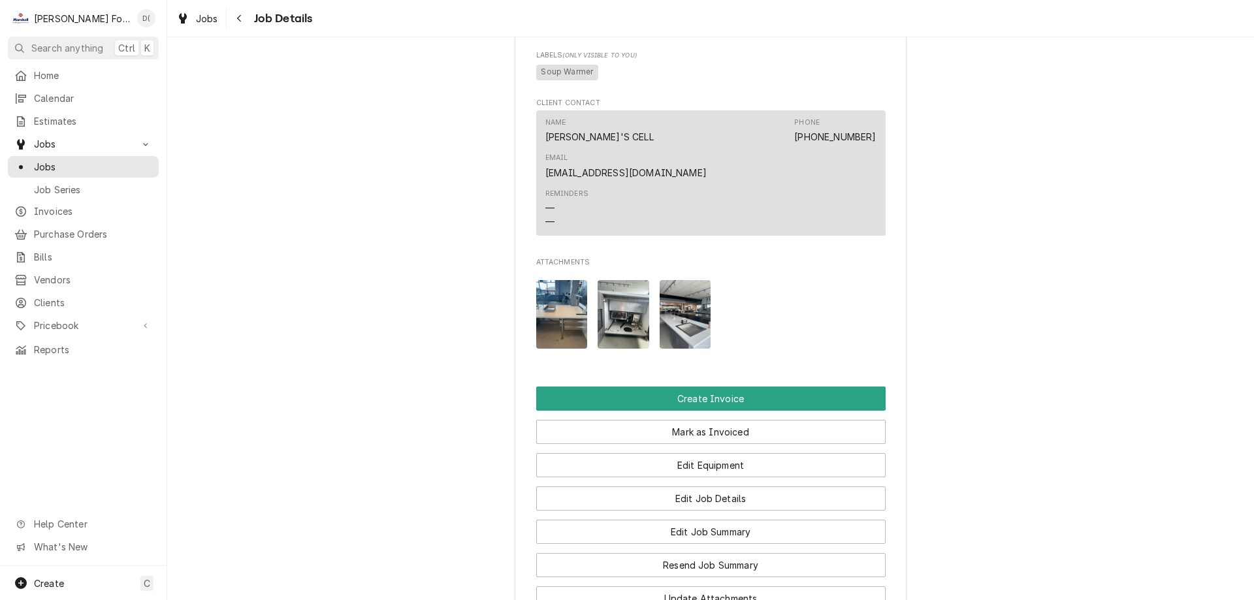
scroll to position [1307, 0]
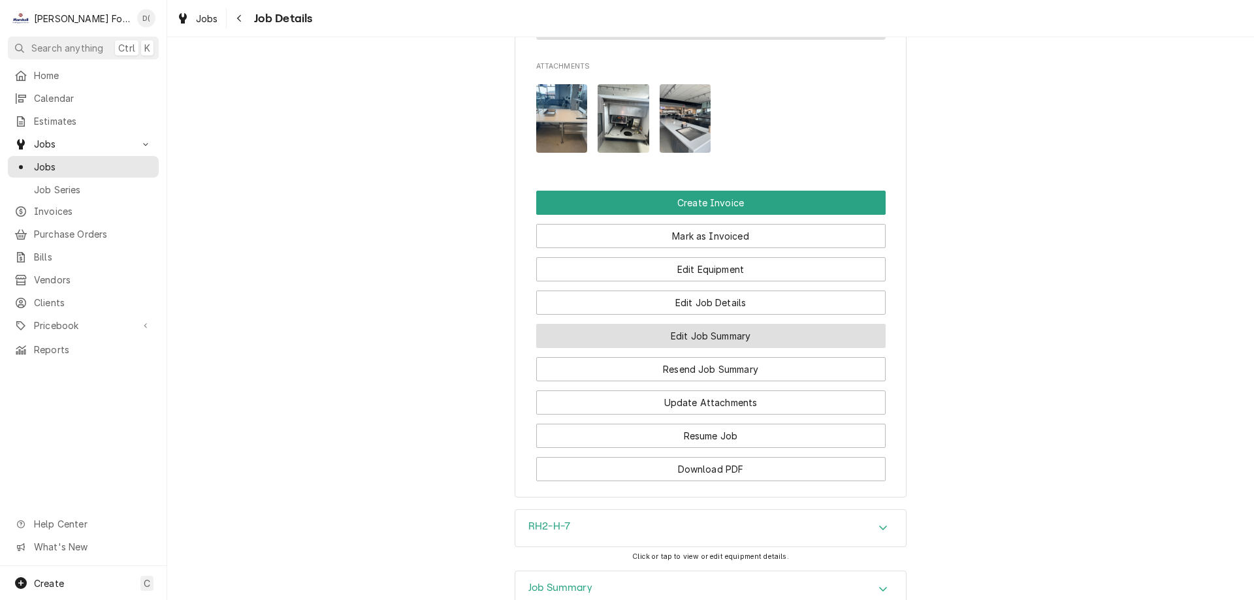
click at [674, 324] on button "Edit Job Summary" at bounding box center [711, 336] width 350 height 24
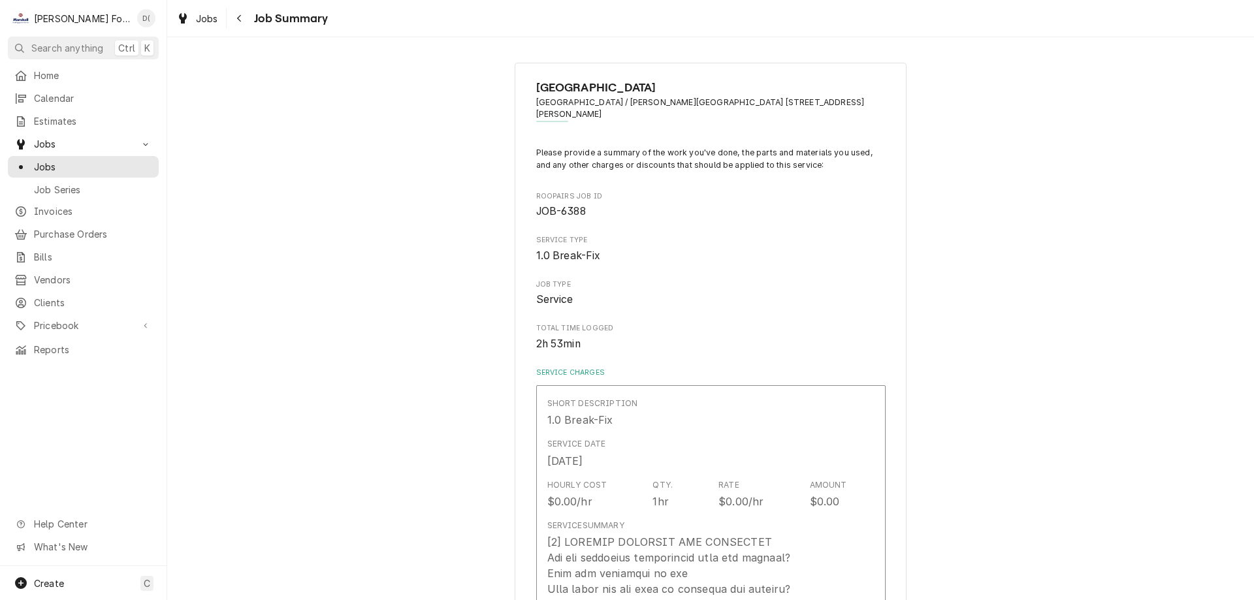
type textarea "x"
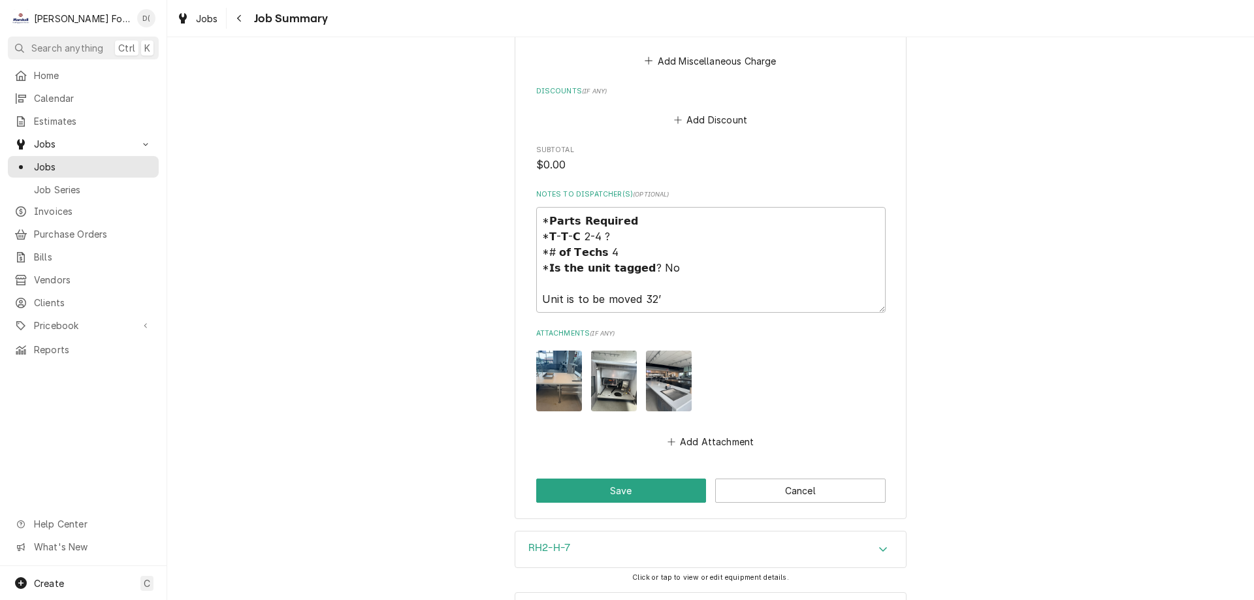
scroll to position [1448, 0]
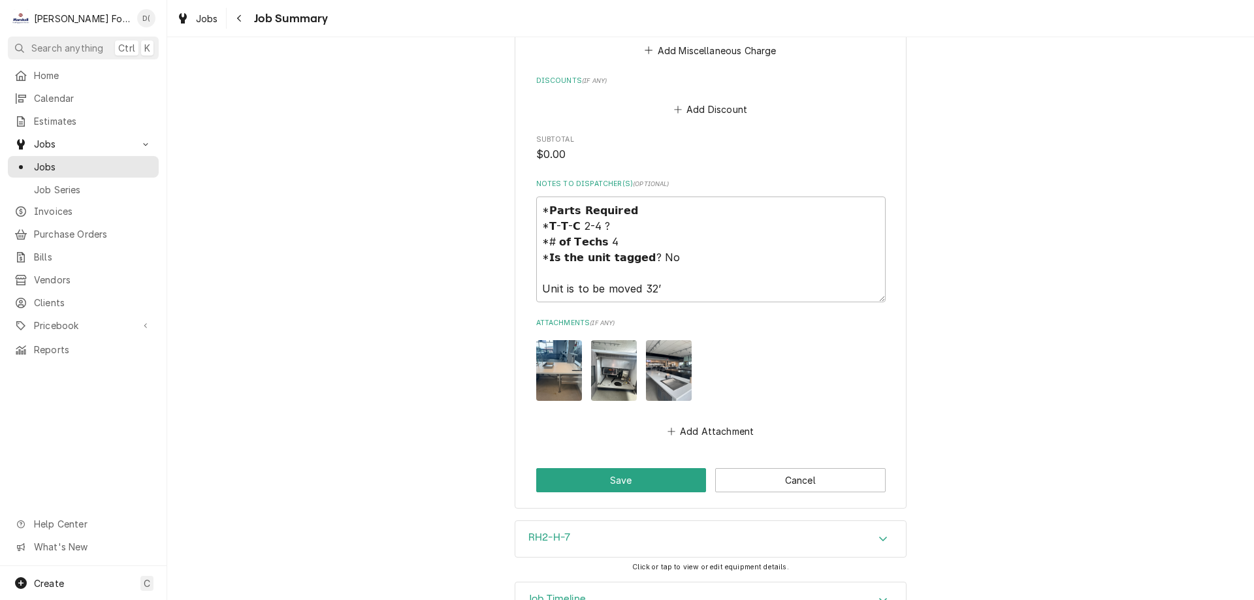
click at [582, 593] on h3 "Job Timeline" at bounding box center [557, 599] width 57 height 12
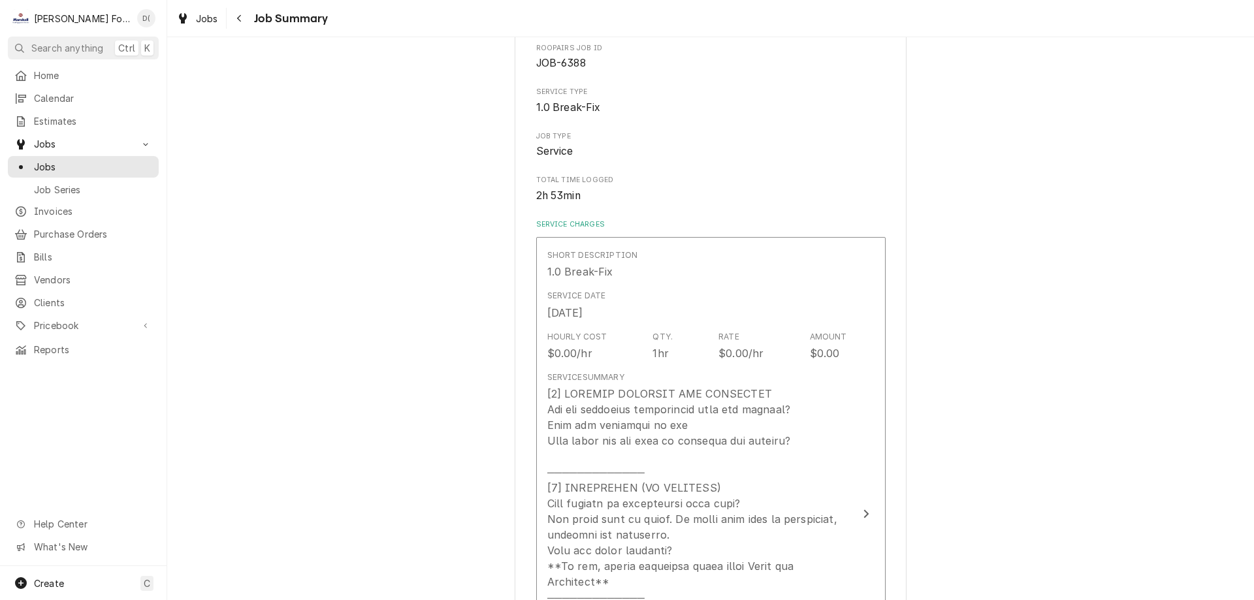
scroll to position [0, 0]
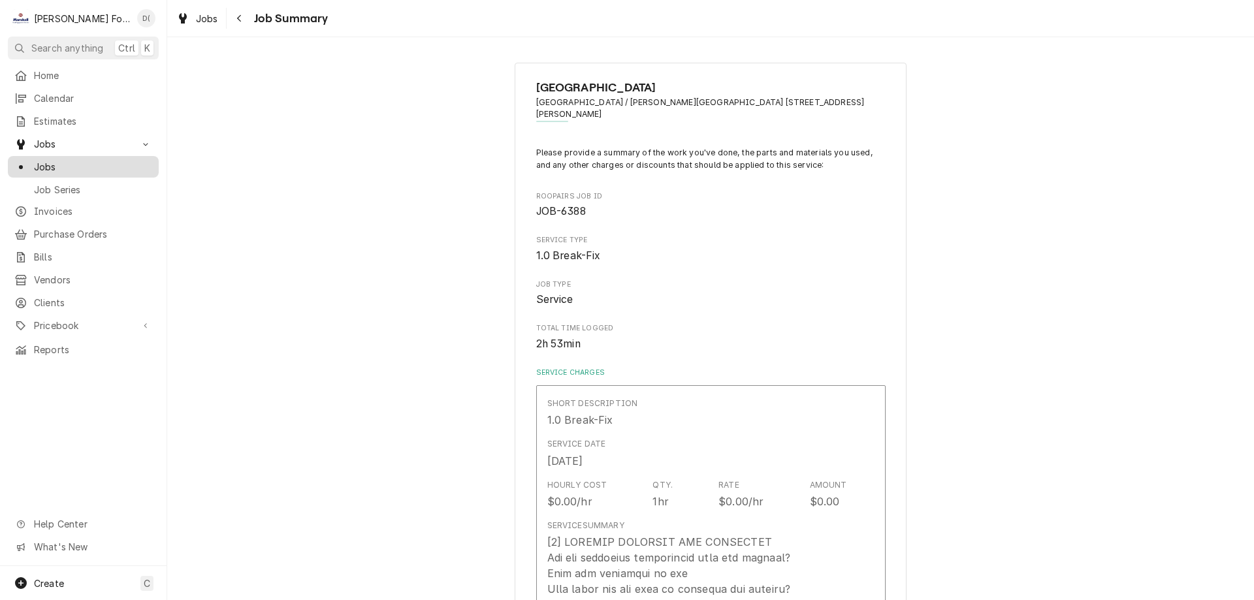
click at [76, 161] on span "Jobs" at bounding box center [93, 167] width 118 height 14
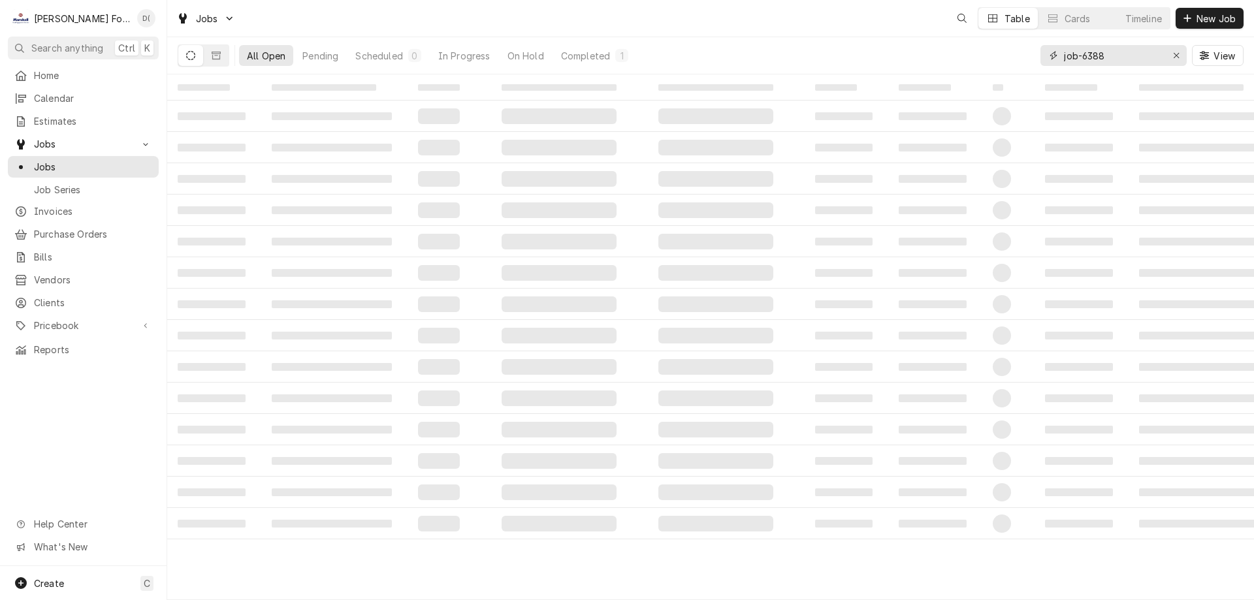
click at [1135, 63] on input "job-6388" at bounding box center [1113, 55] width 98 height 21
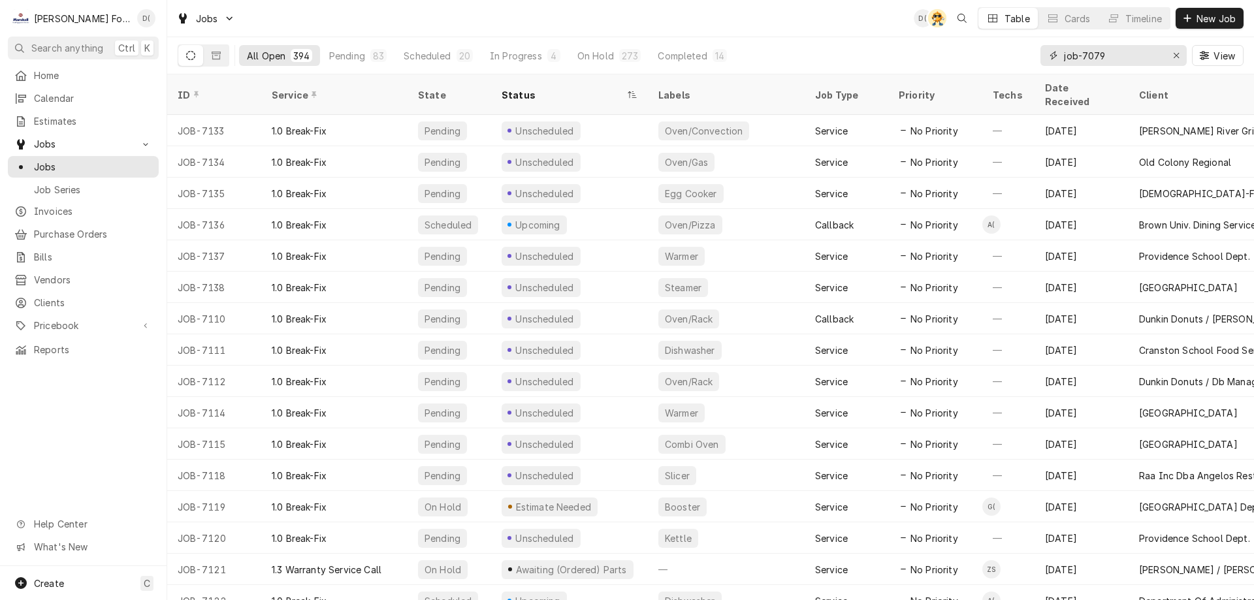
type input "job-7079"
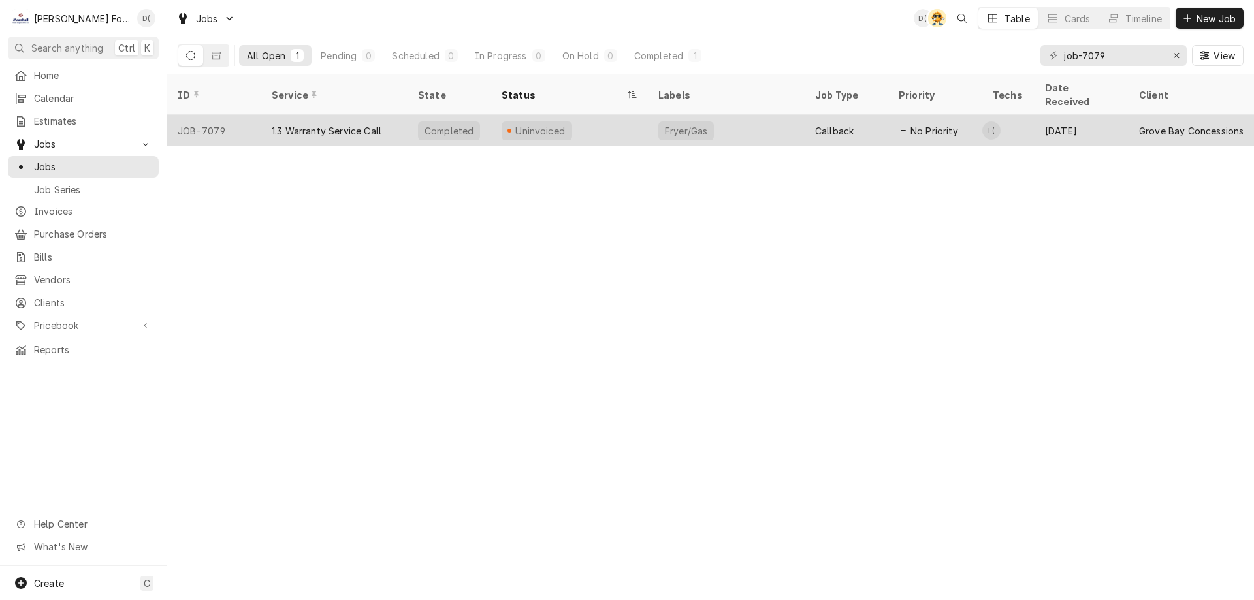
click at [490, 116] on div "Completed" at bounding box center [450, 130] width 84 height 31
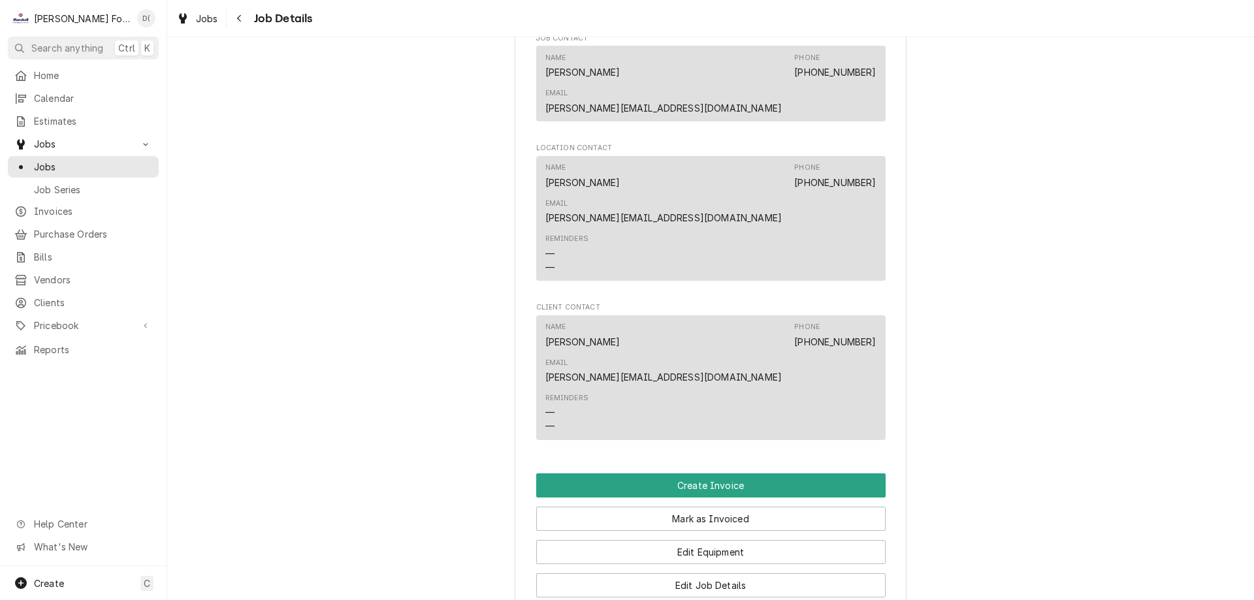
scroll to position [1307, 0]
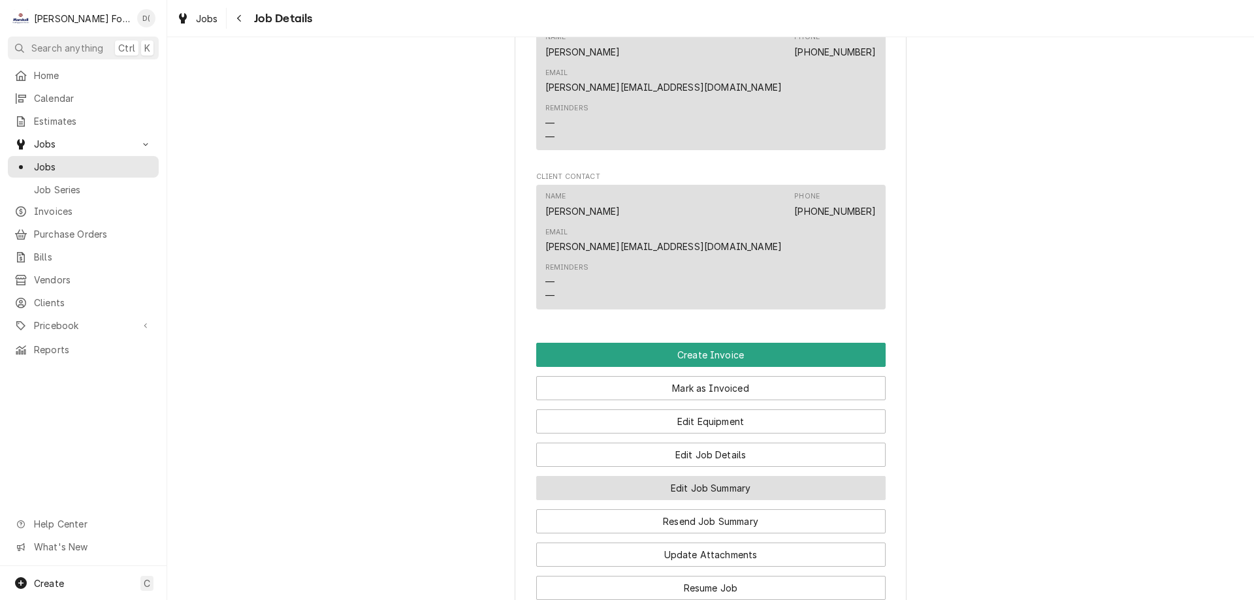
click at [700, 476] on button "Edit Job Summary" at bounding box center [711, 488] width 350 height 24
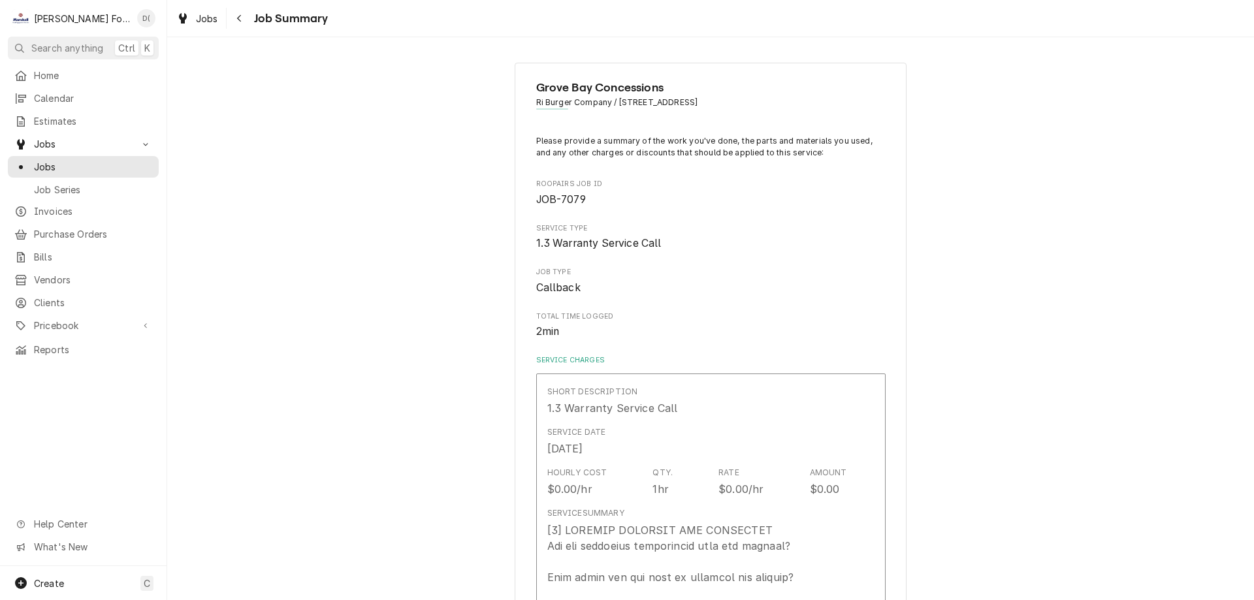
type textarea "x"
click at [67, 162] on span "Jobs" at bounding box center [93, 167] width 118 height 14
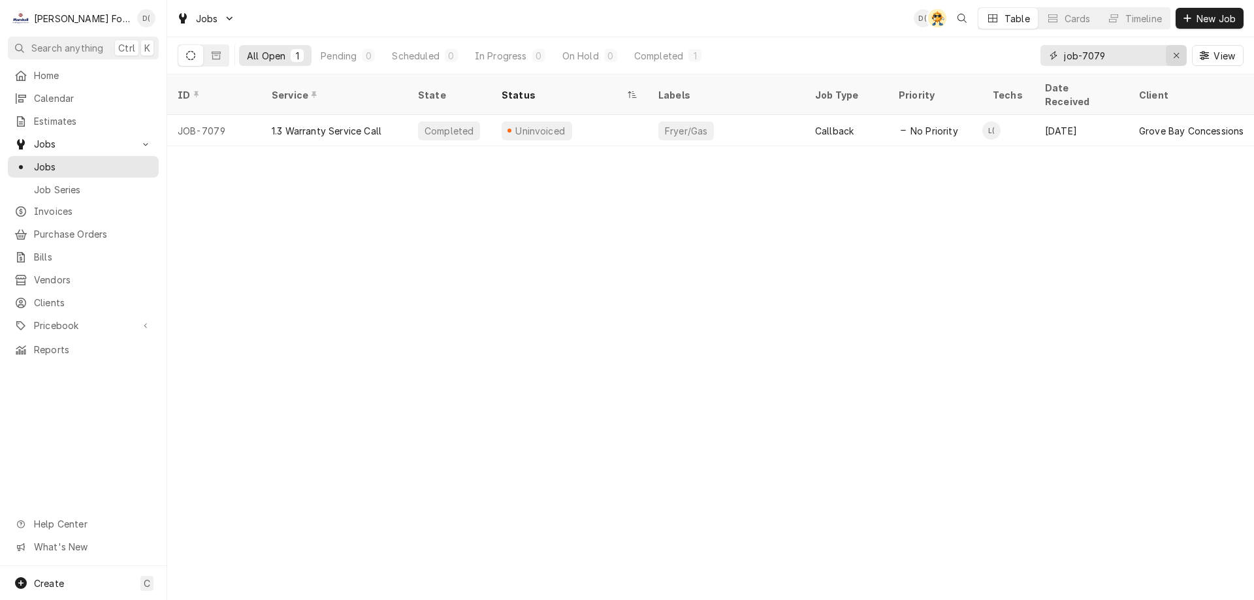
click at [1173, 52] on icon "Erase input" at bounding box center [1176, 55] width 7 height 9
click at [1136, 61] on input "Dynamic Content Wrapper" at bounding box center [1125, 55] width 123 height 21
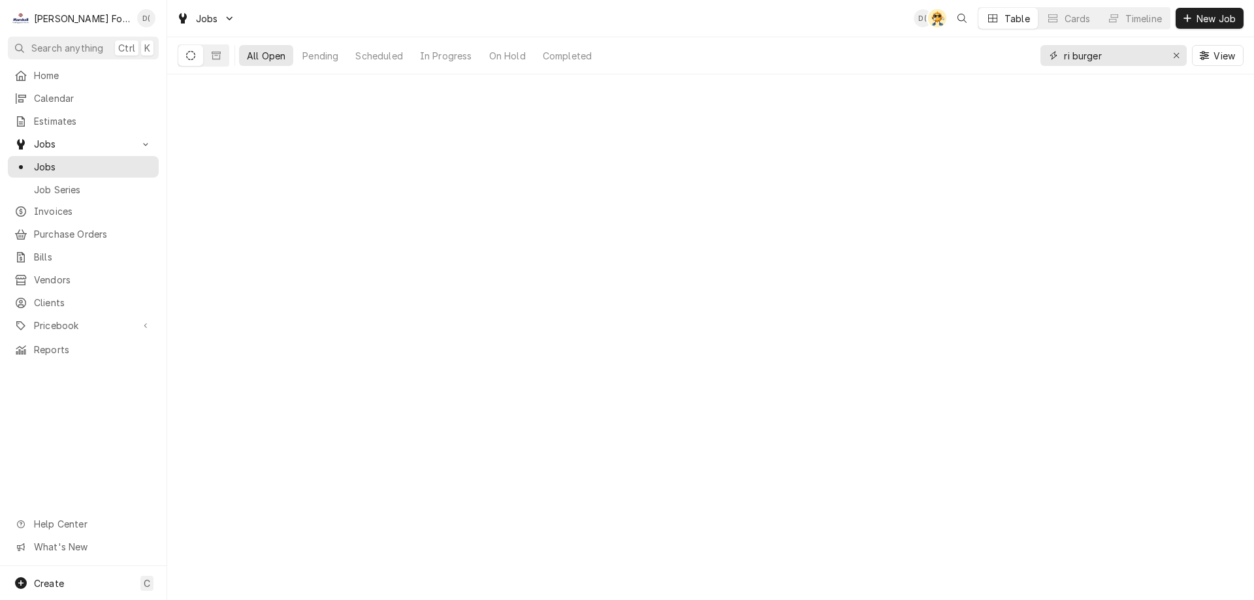
type input "ri burger"
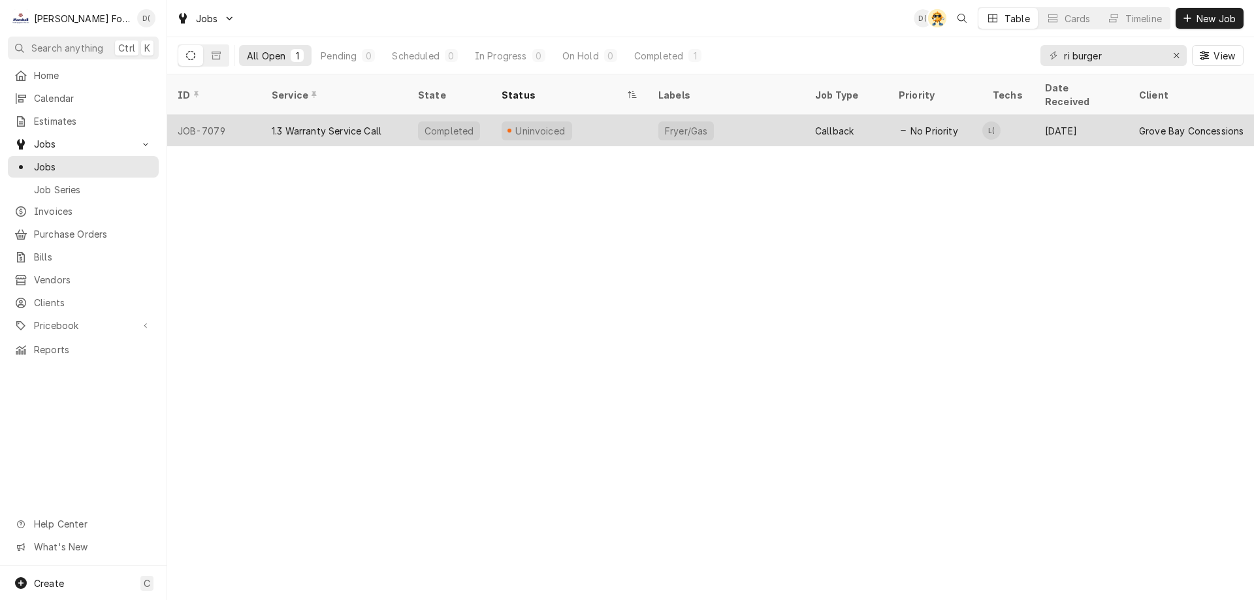
click at [622, 115] on div "Uninvoiced" at bounding box center [569, 130] width 157 height 31
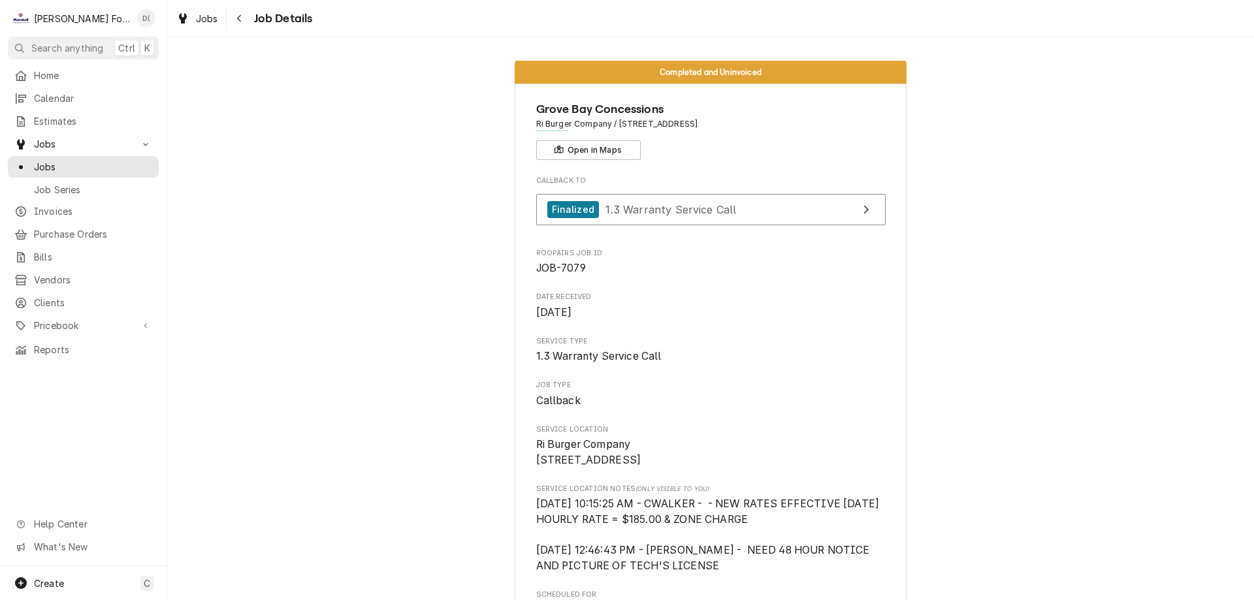
scroll to position [131, 0]
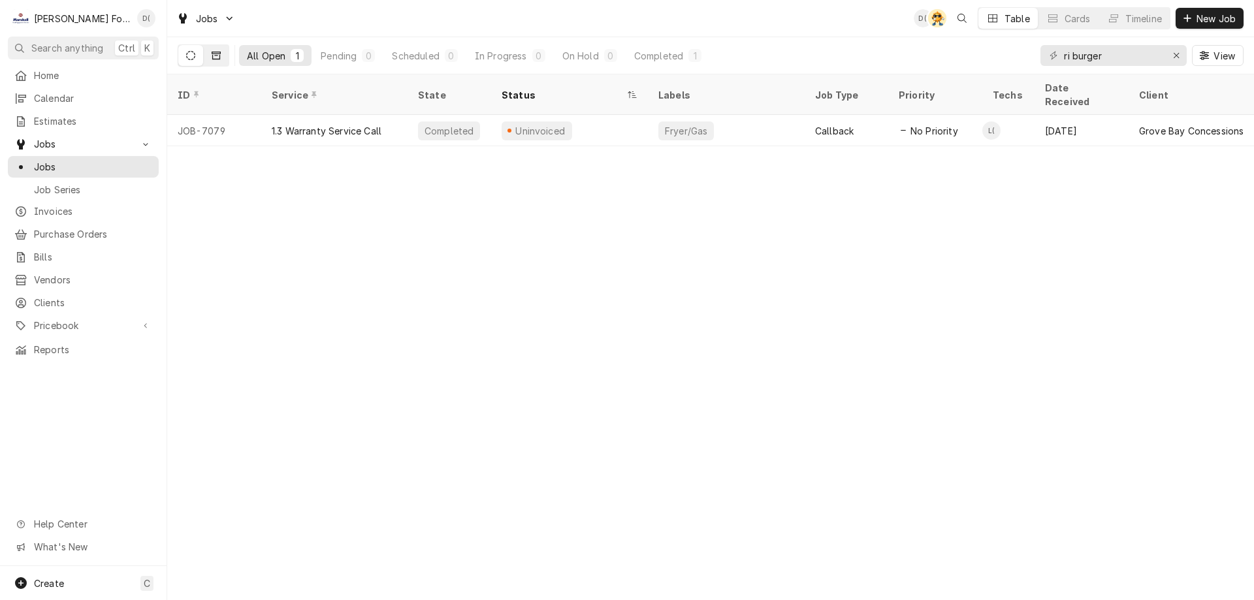
click at [212, 54] on icon "Dynamic Content Wrapper" at bounding box center [216, 55] width 9 height 9
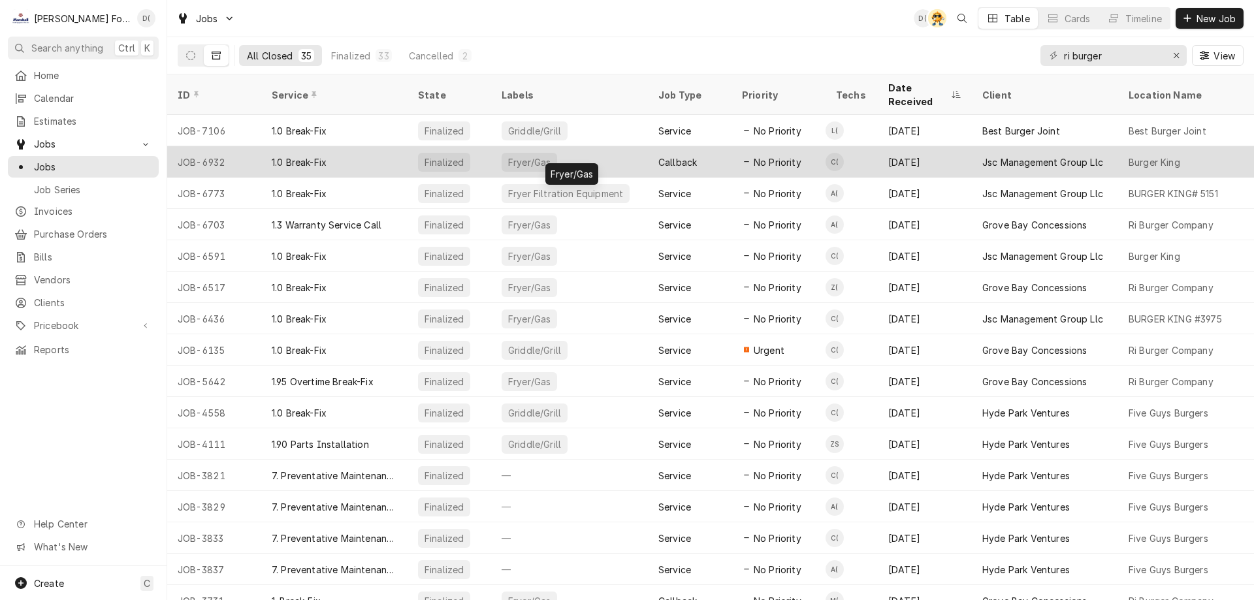
click at [588, 146] on div "Fryer/Gas" at bounding box center [569, 161] width 157 height 31
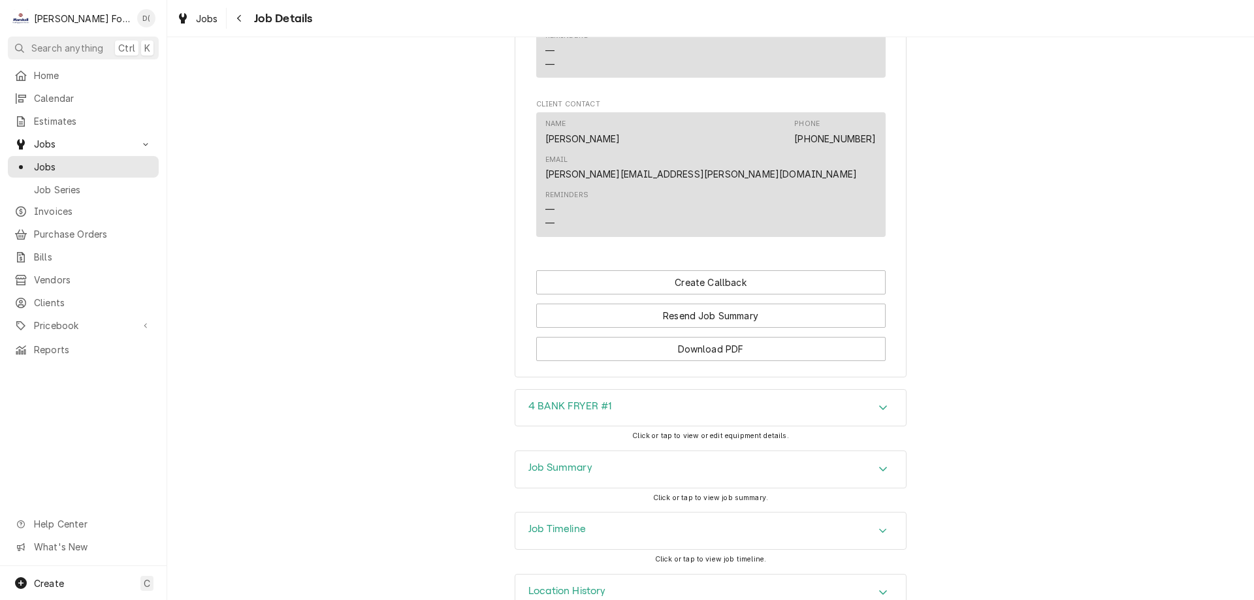
scroll to position [1191, 0]
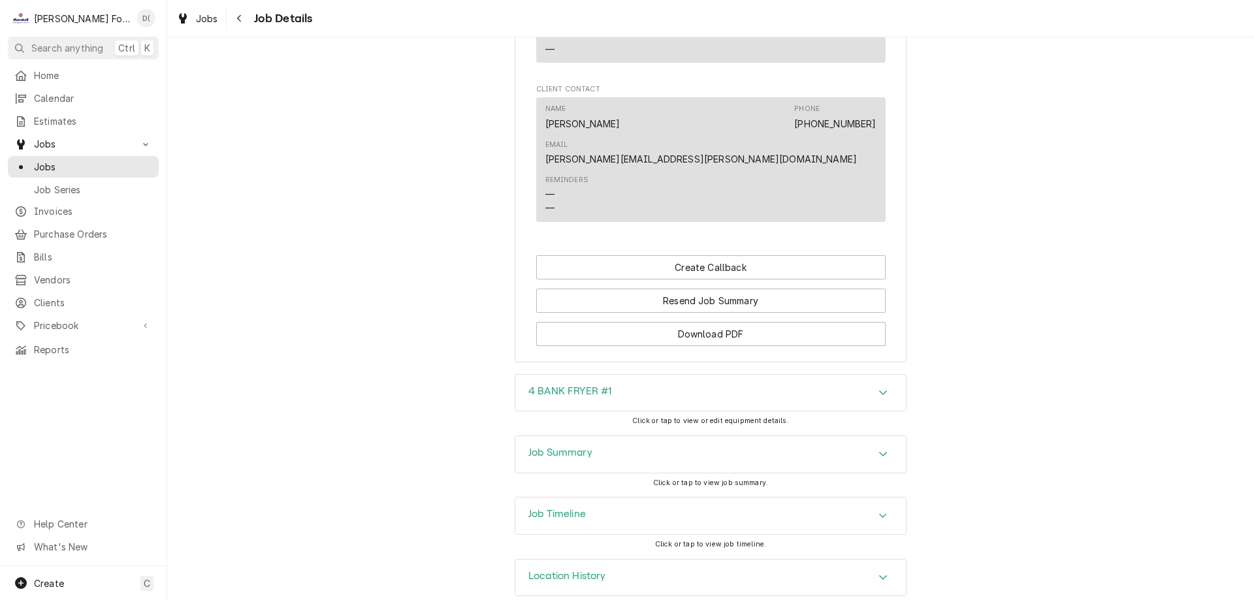
click at [582, 436] on div "Job Summary" at bounding box center [711, 454] width 391 height 37
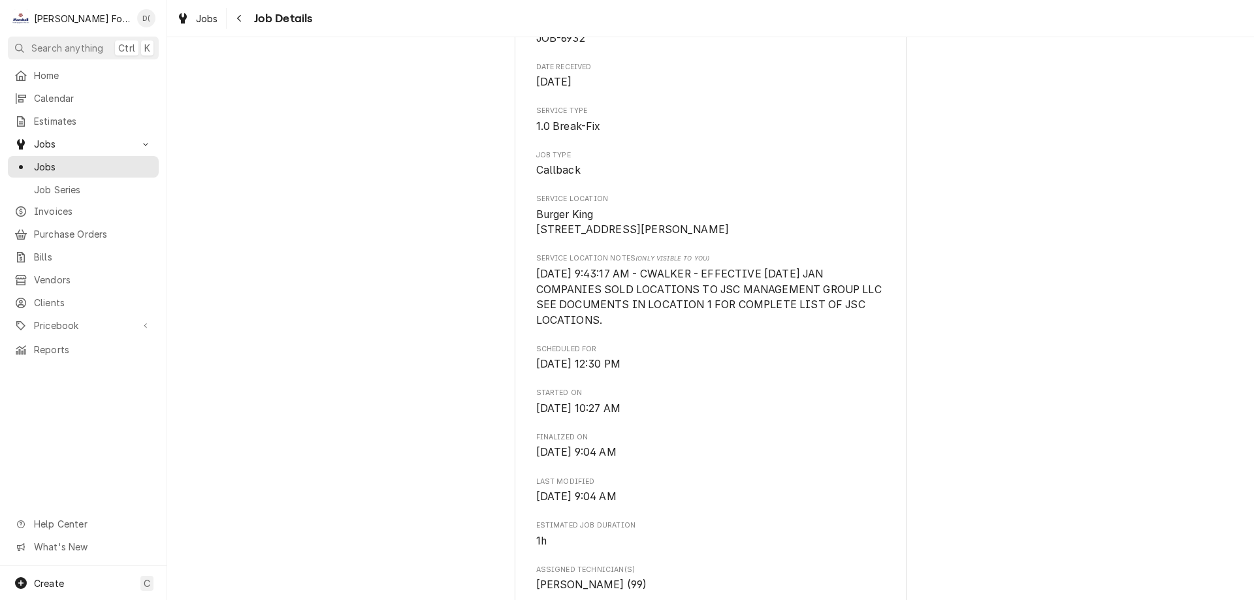
scroll to position [0, 0]
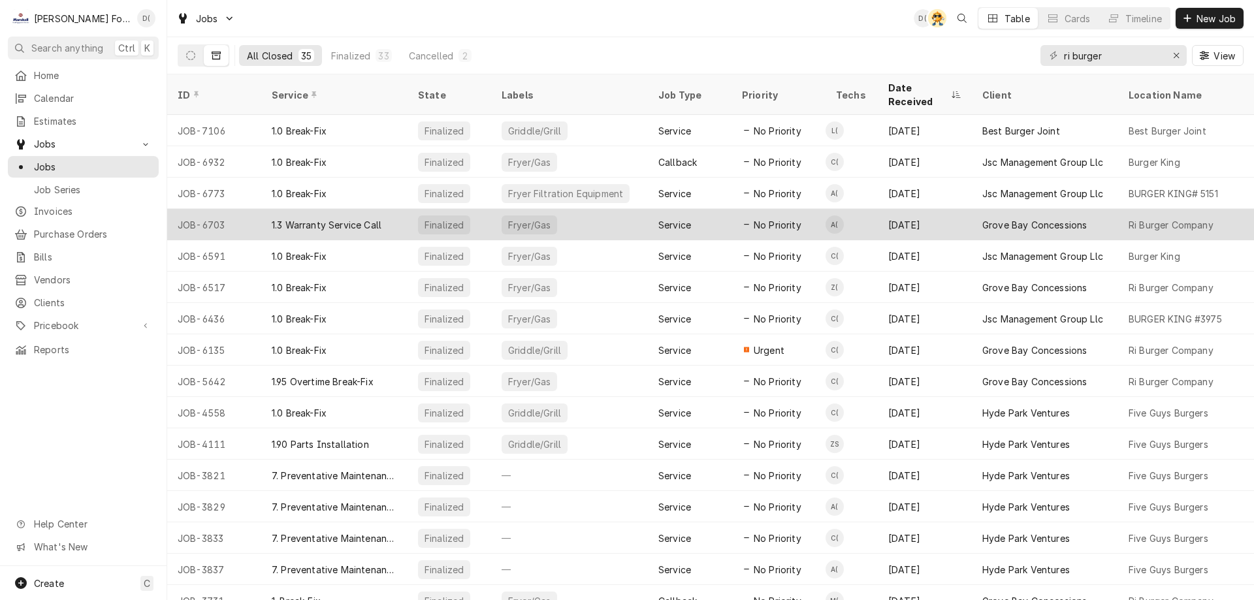
click at [625, 212] on div "Fryer/Gas" at bounding box center [569, 224] width 157 height 31
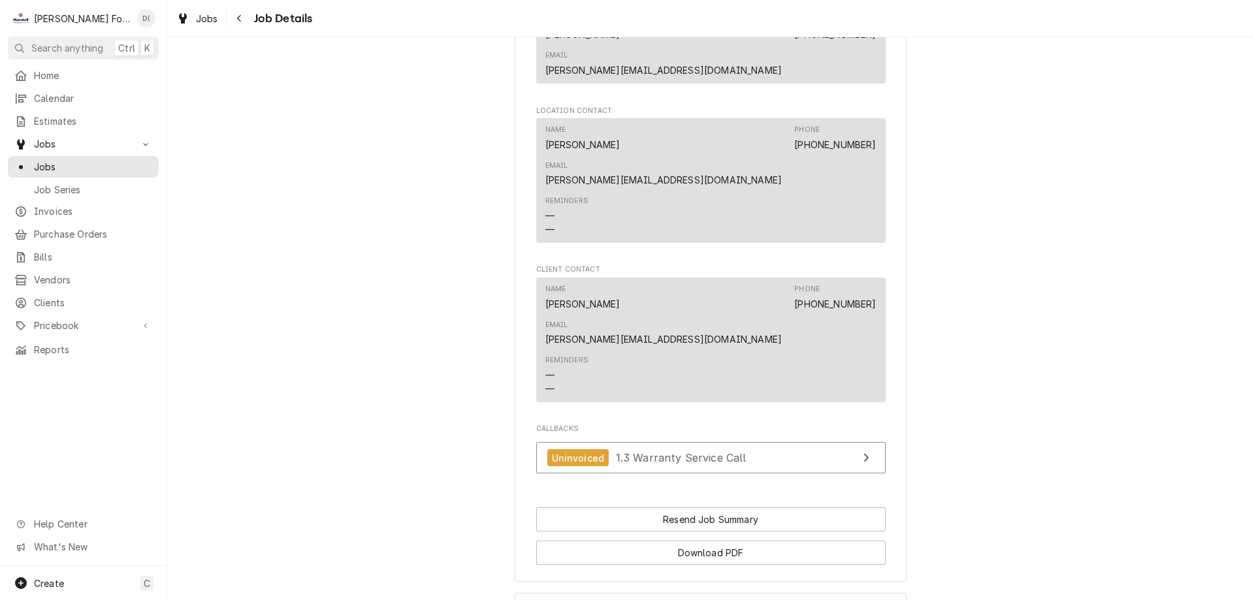
scroll to position [1193, 0]
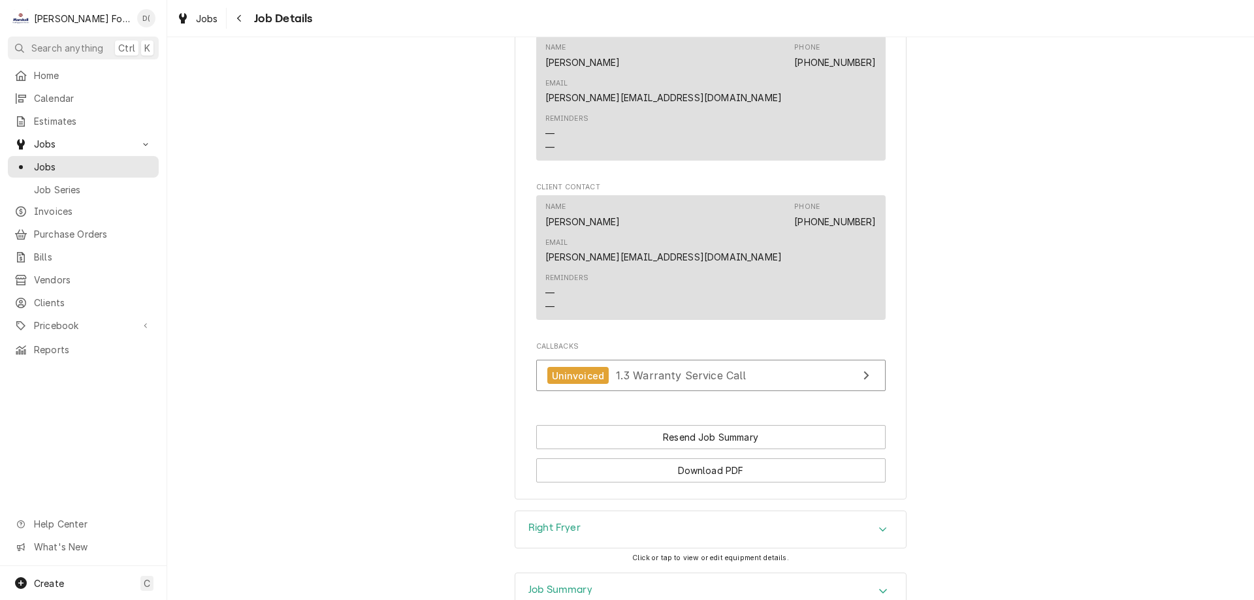
click at [566, 574] on div "Job Summary" at bounding box center [711, 592] width 391 height 37
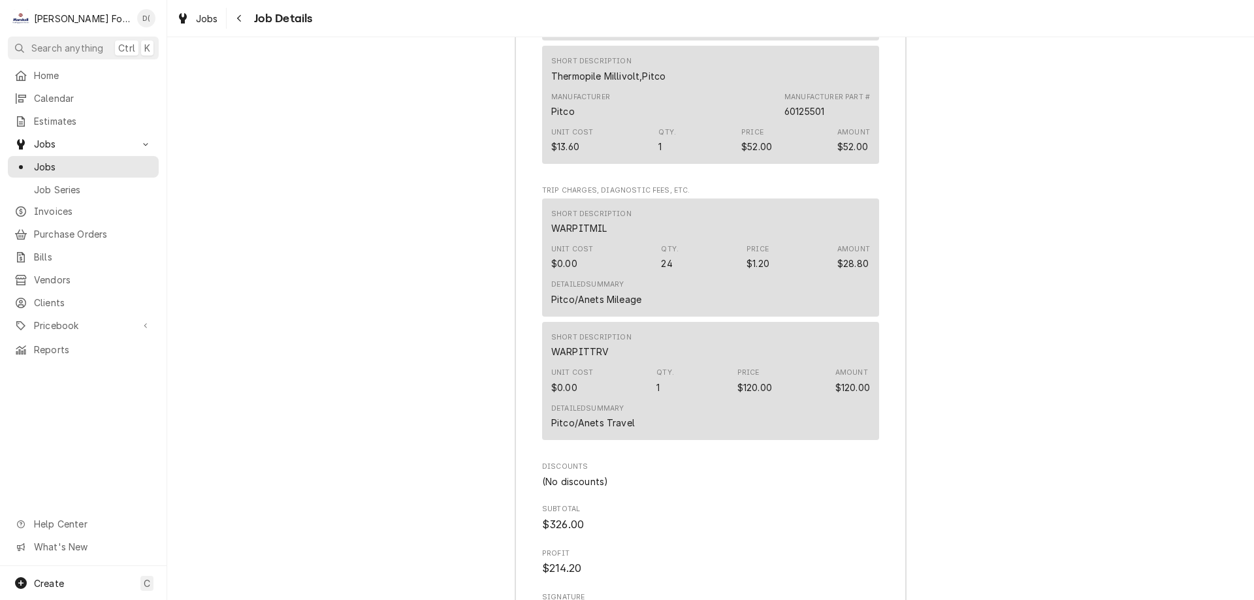
scroll to position [2892, 0]
